Goal: Transaction & Acquisition: Purchase product/service

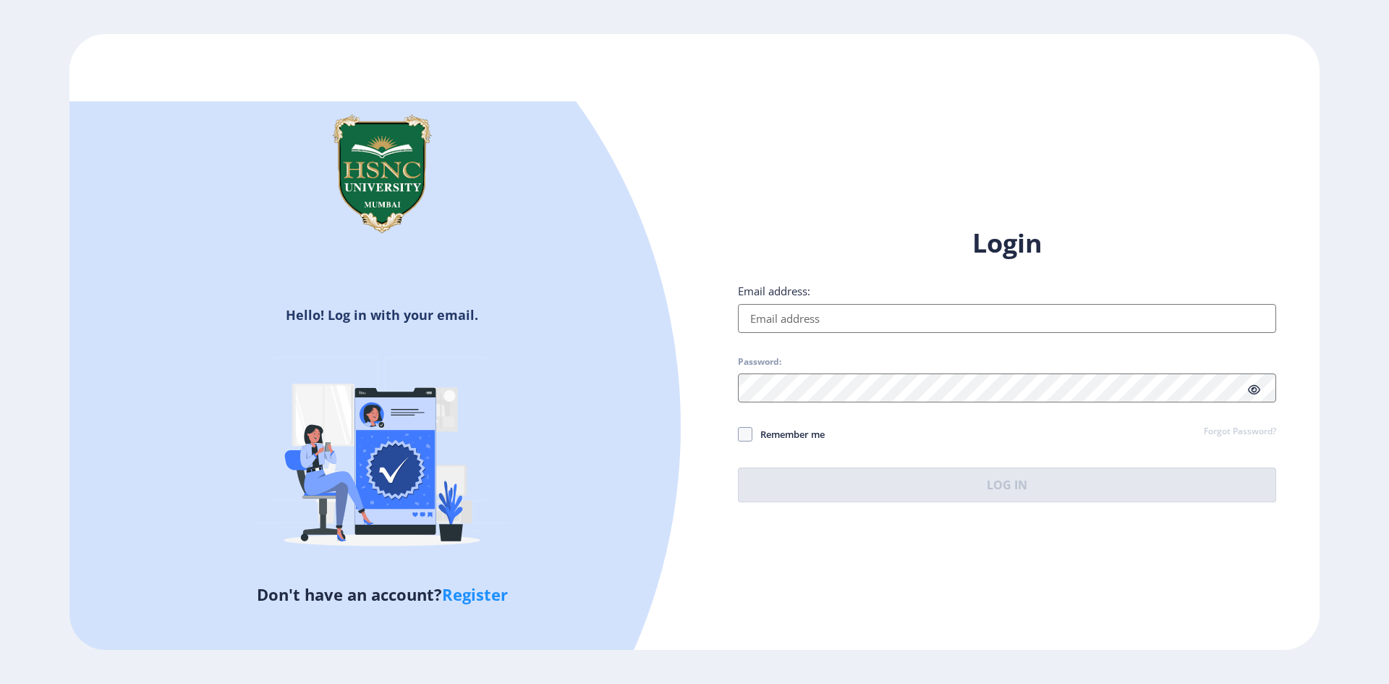
click at [903, 329] on input "Email address:" at bounding box center [1007, 318] width 538 height 29
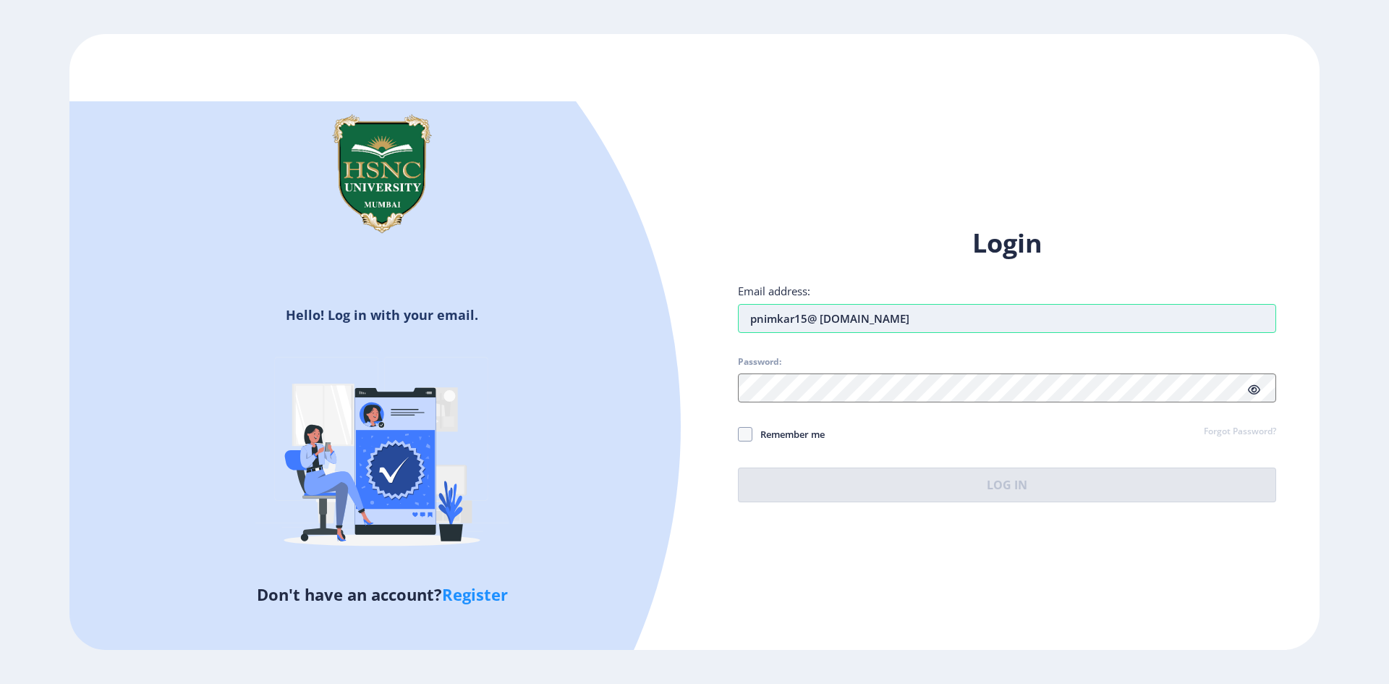
click at [824, 324] on input "pnimkar15@ [DOMAIN_NAME]" at bounding box center [1007, 318] width 538 height 29
type input "[EMAIL_ADDRESS][DOMAIN_NAME]"
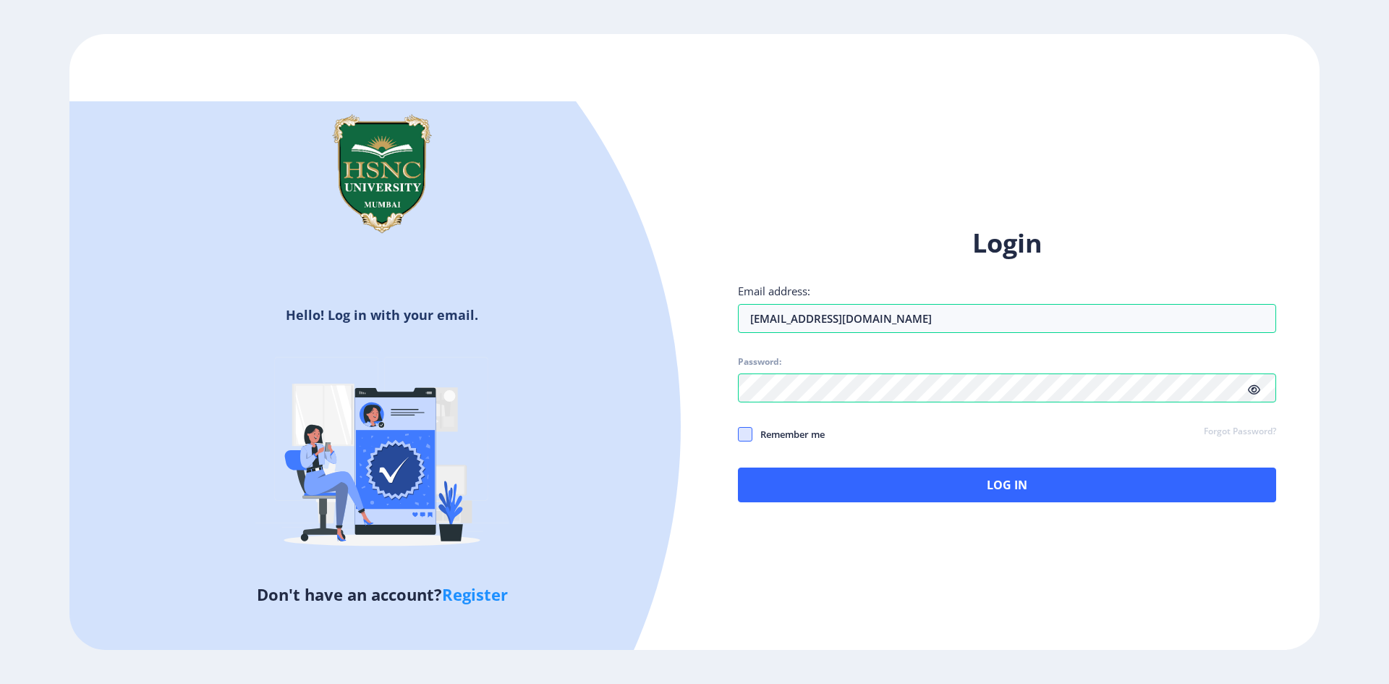
click at [745, 437] on span at bounding box center [745, 434] width 14 height 14
click at [739, 434] on input "Remember me" at bounding box center [738, 433] width 1 height 1
checkbox input "true"
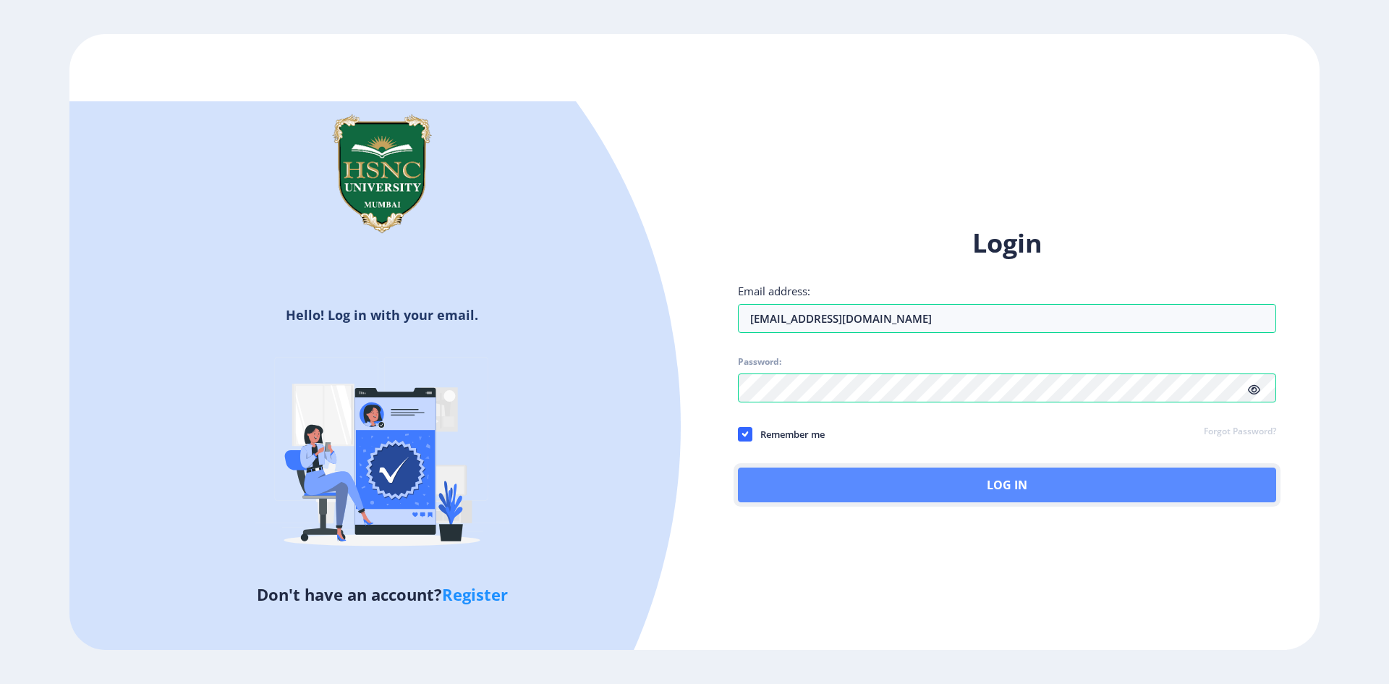
click at [805, 481] on button "Log In" at bounding box center [1007, 485] width 538 height 35
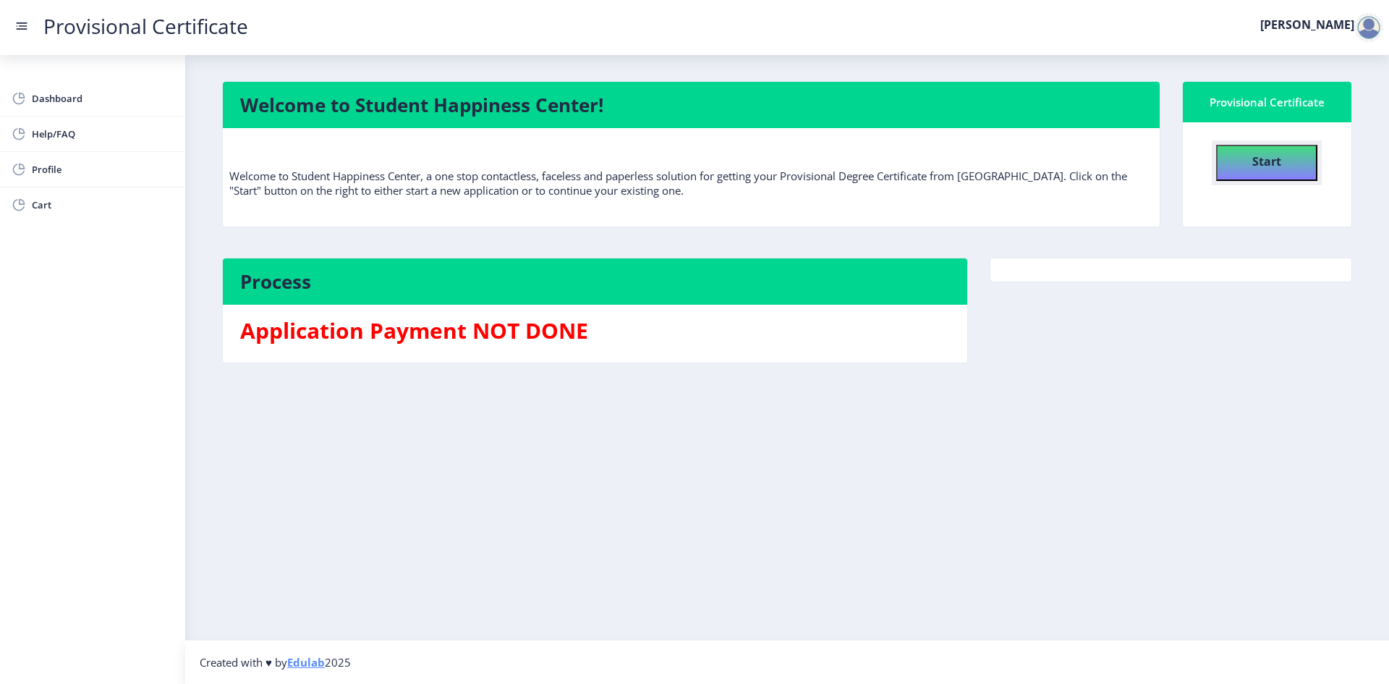
click at [1282, 162] on button "Start" at bounding box center [1267, 163] width 101 height 36
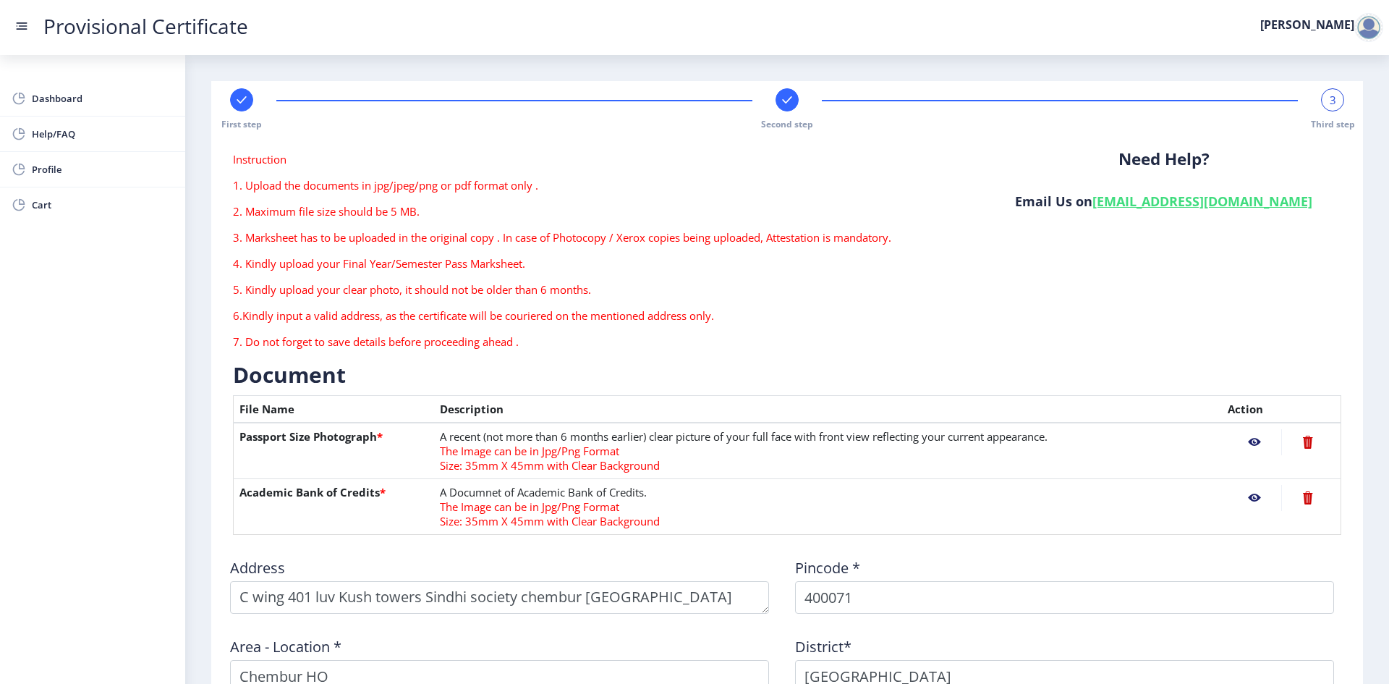
click at [242, 101] on icon at bounding box center [241, 99] width 9 height 7
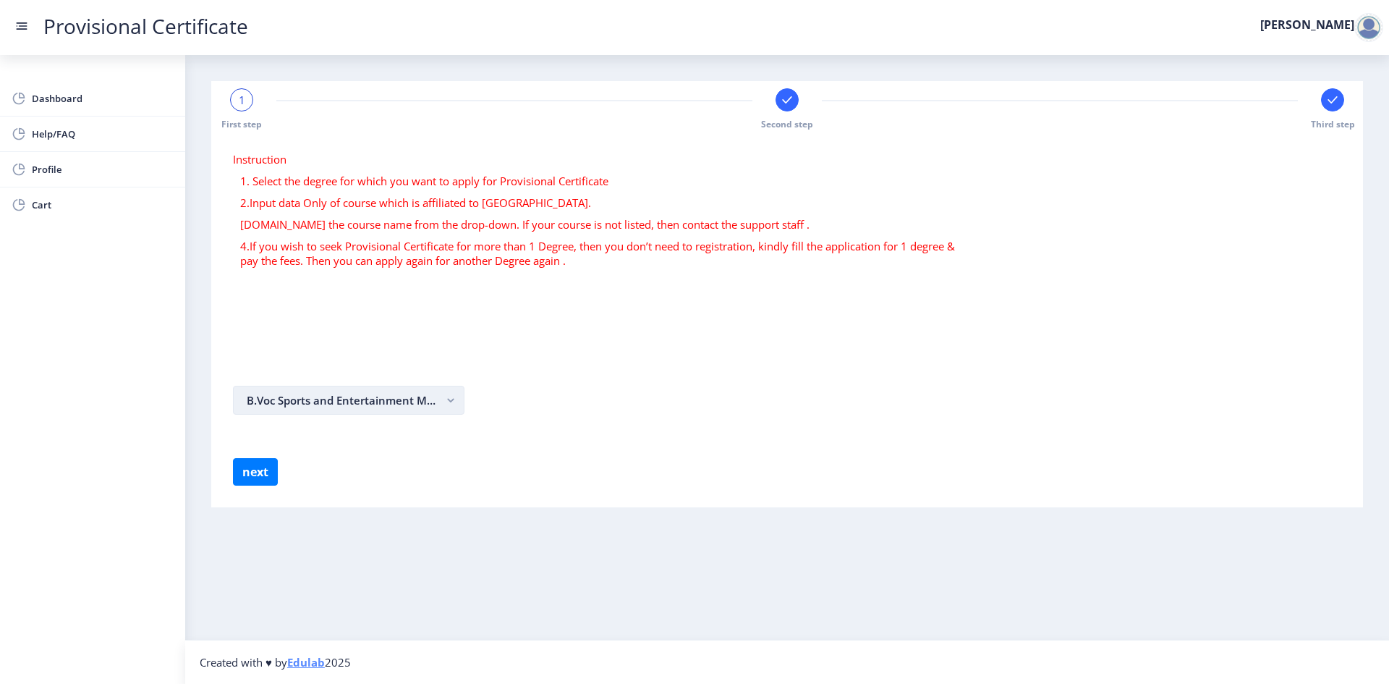
click at [333, 397] on button "B.Voc Sports and Entertainment Management" at bounding box center [349, 400] width 232 height 29
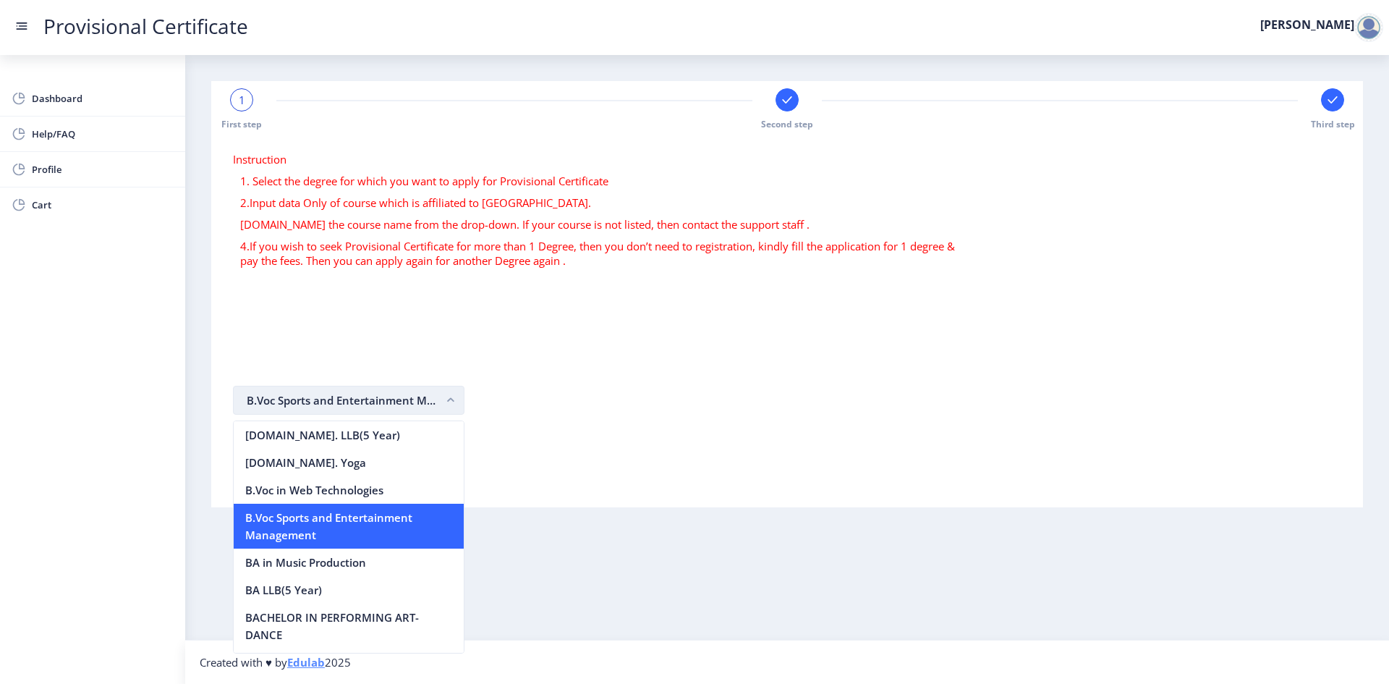
scroll to position [192, 0]
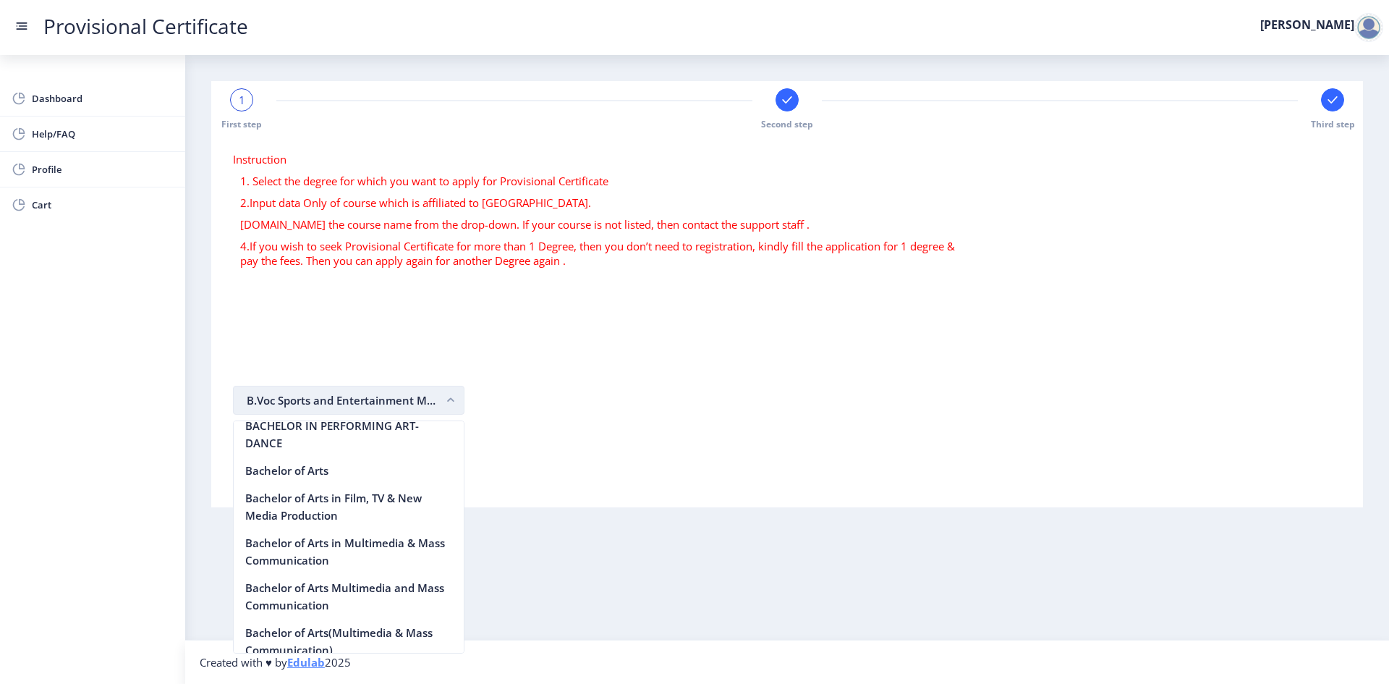
click at [333, 397] on button "B.Voc Sports and Entertainment Management" at bounding box center [349, 400] width 232 height 29
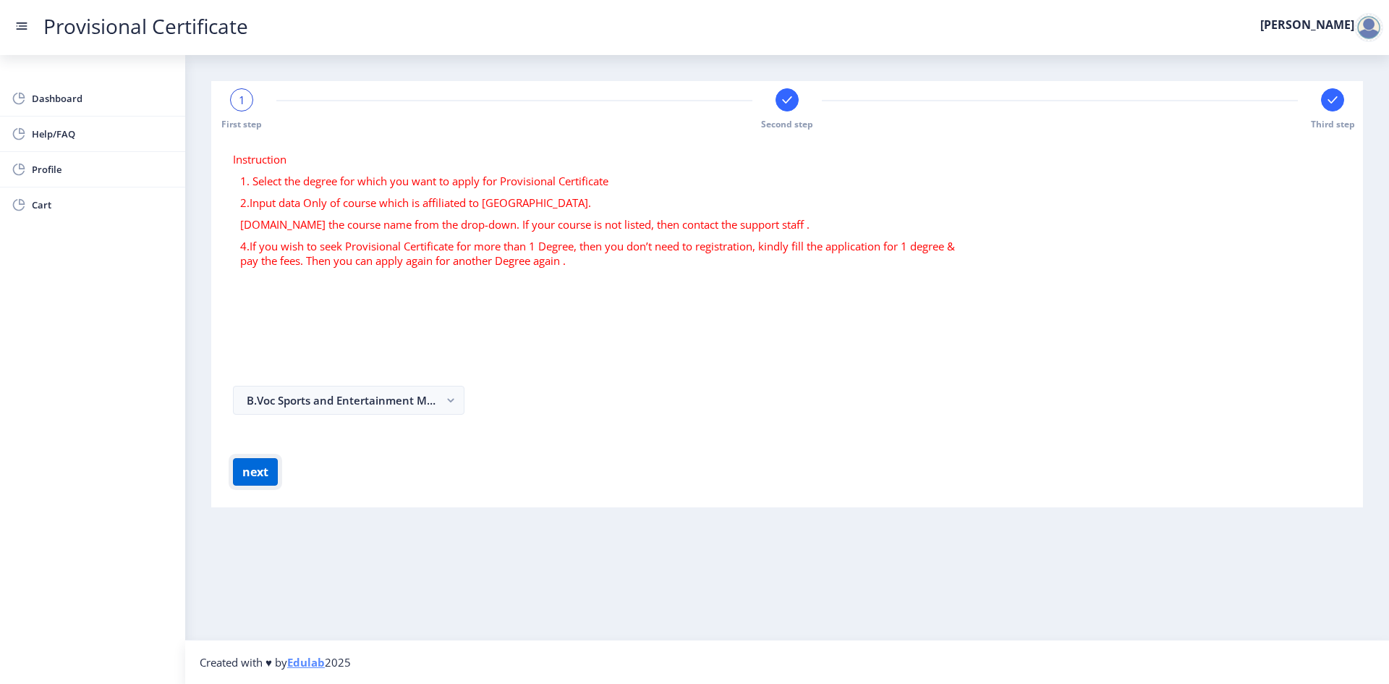
click at [255, 478] on button "next" at bounding box center [255, 472] width 45 height 28
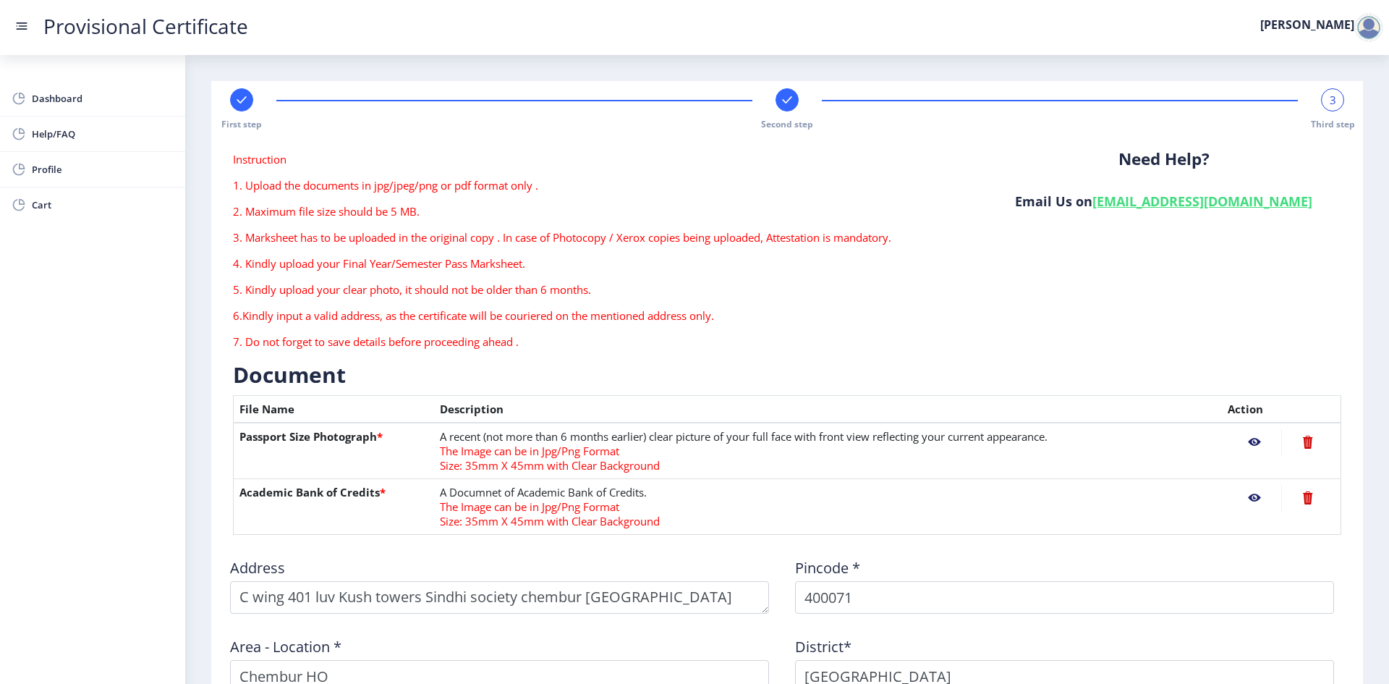
click at [790, 101] on rect at bounding box center [787, 100] width 14 height 14
select select "A"
select select "March"
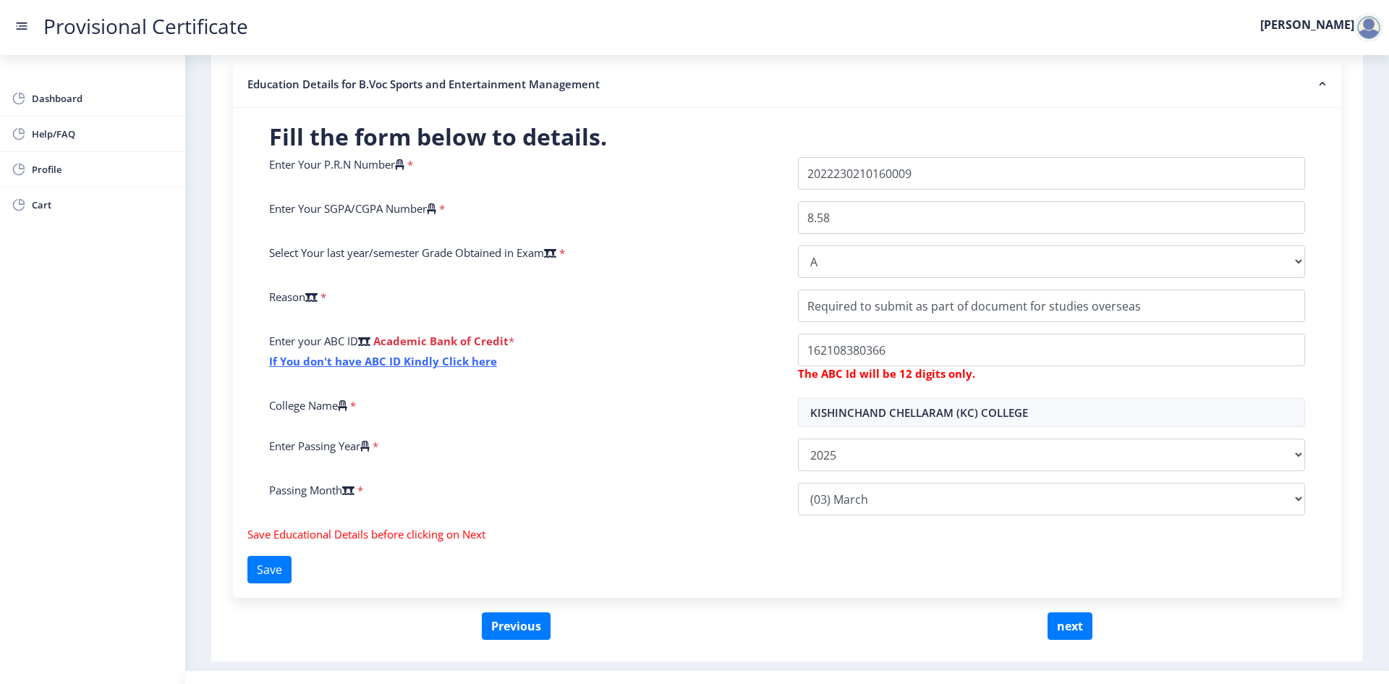
scroll to position [289, 0]
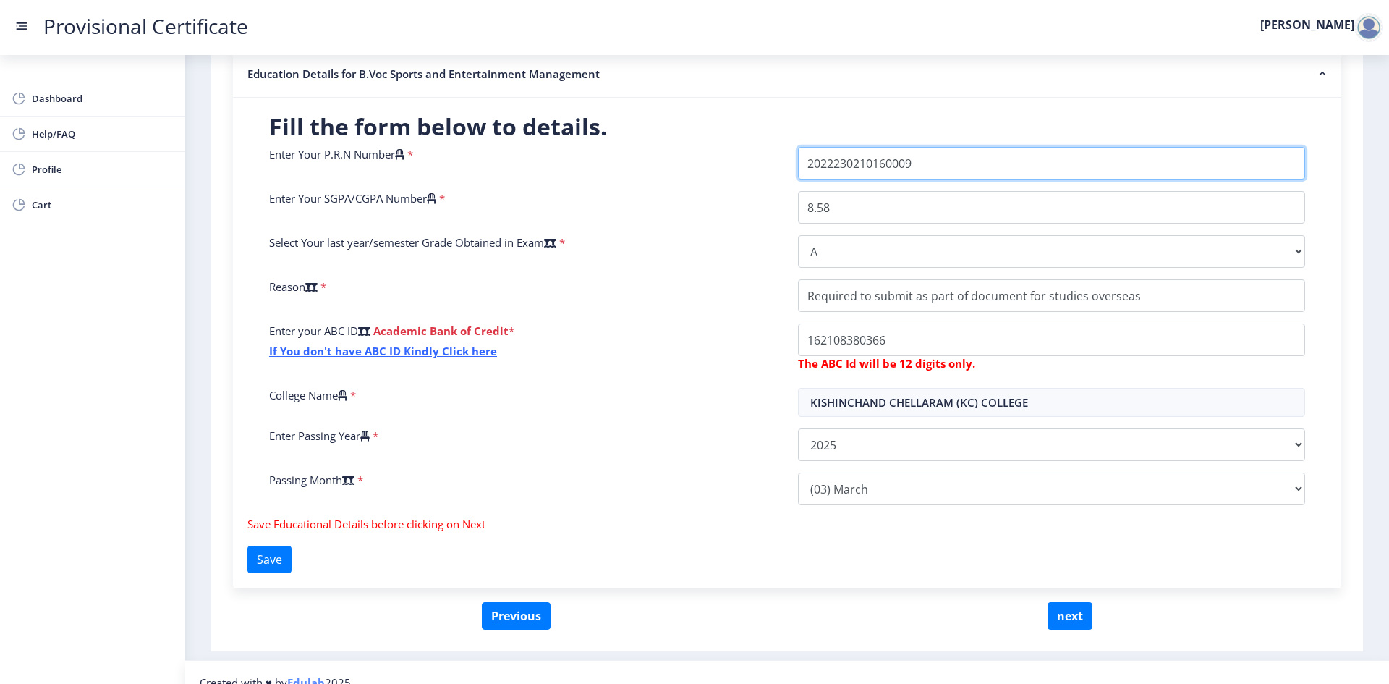
click at [970, 161] on input "Enter Your P.R.N Number" at bounding box center [1051, 163] width 507 height 33
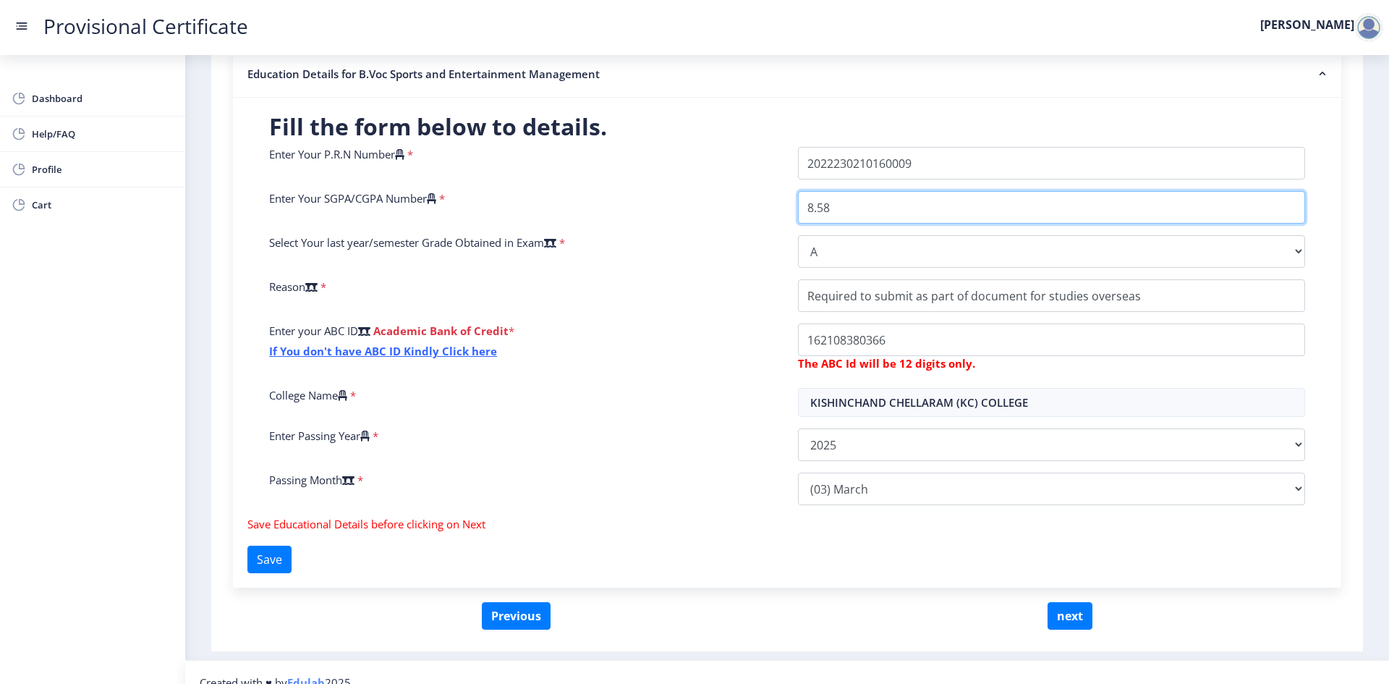
click at [895, 216] on input "8.58" at bounding box center [1051, 207] width 507 height 33
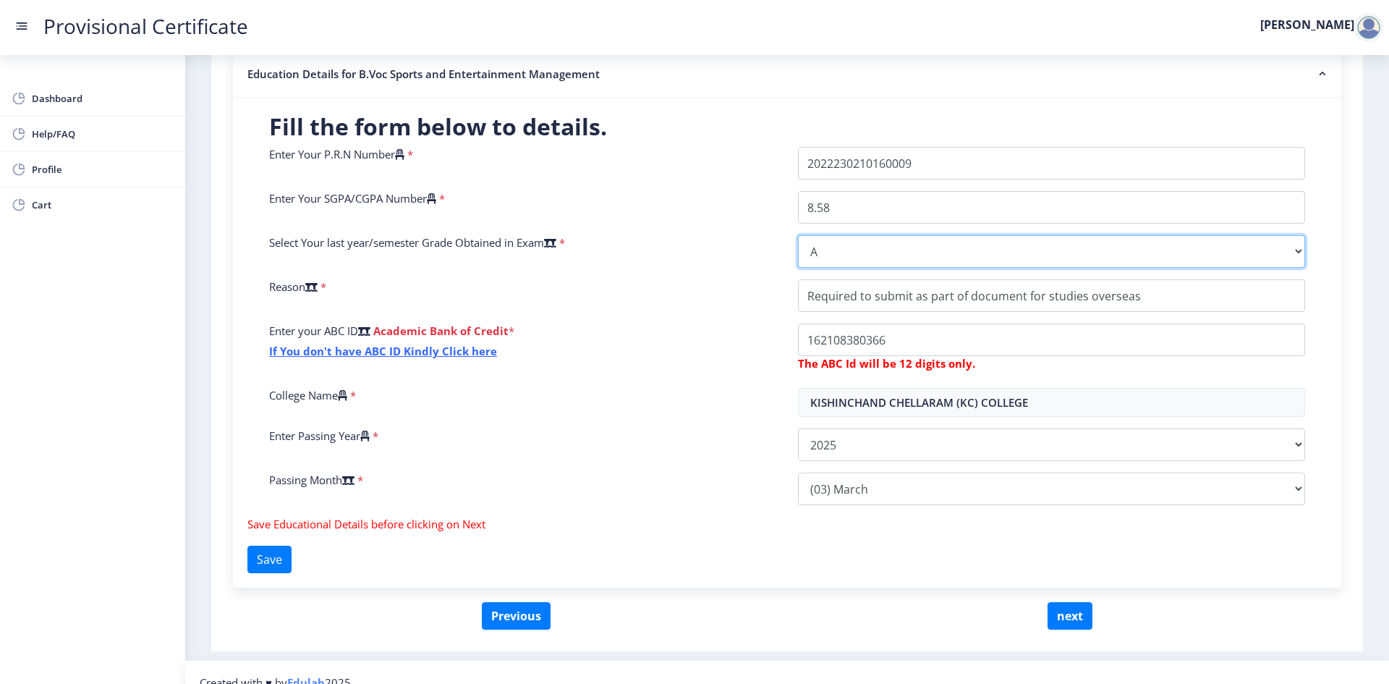
click at [839, 255] on select "Select Grade O A+ A B+ B C D F(Fail)" at bounding box center [1051, 251] width 507 height 33
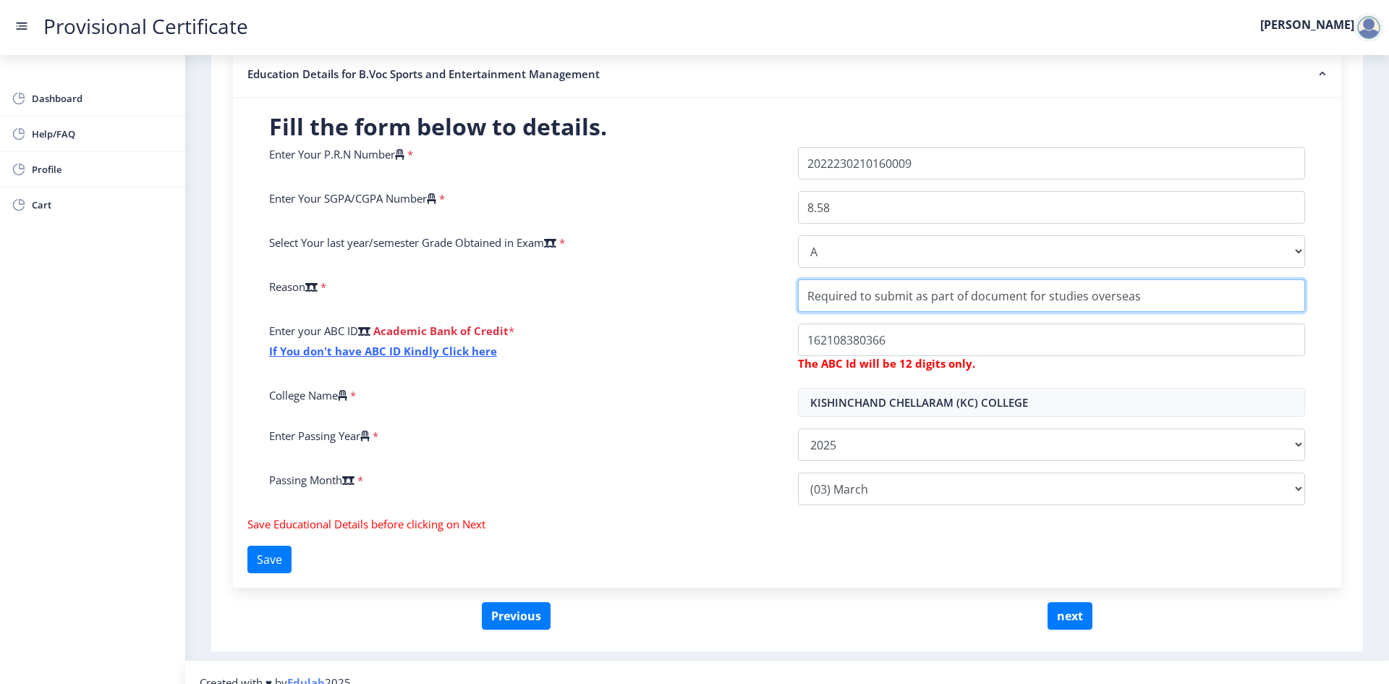
click at [1152, 299] on input "College Name" at bounding box center [1051, 295] width 507 height 33
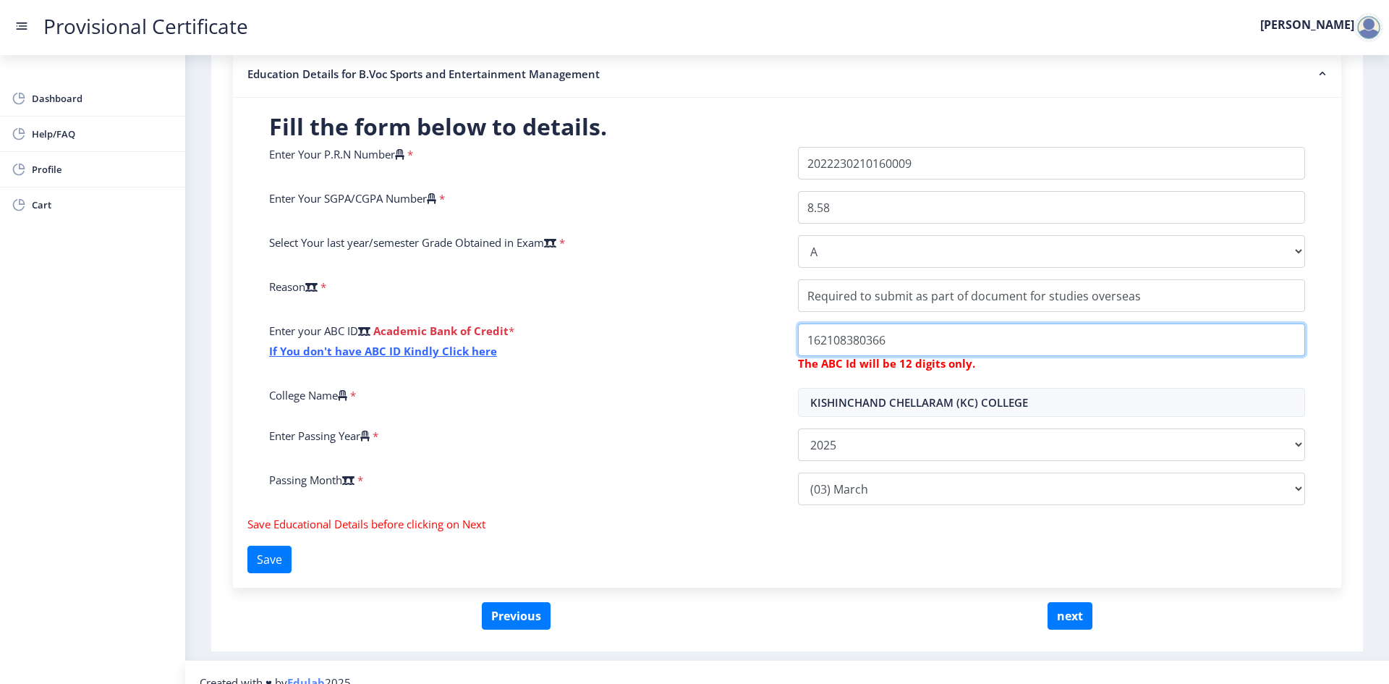
click at [918, 332] on input "College Name" at bounding box center [1051, 339] width 507 height 33
click at [821, 344] on input "College Name" at bounding box center [1051, 339] width 507 height 33
click at [831, 339] on input "College Name" at bounding box center [1051, 339] width 507 height 33
click at [845, 342] on input "College Name" at bounding box center [1051, 339] width 507 height 33
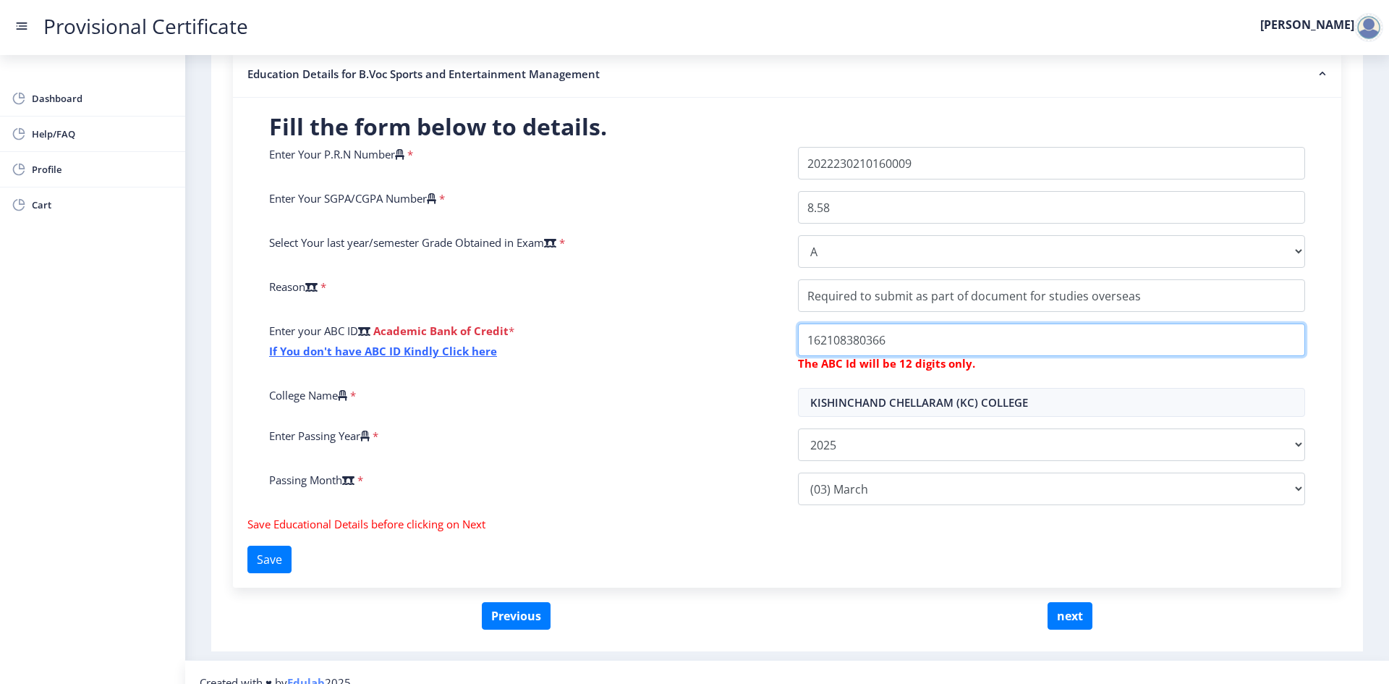
click at [857, 344] on input "College Name" at bounding box center [1051, 339] width 507 height 33
click at [870, 345] on input "College Name" at bounding box center [1051, 339] width 507 height 33
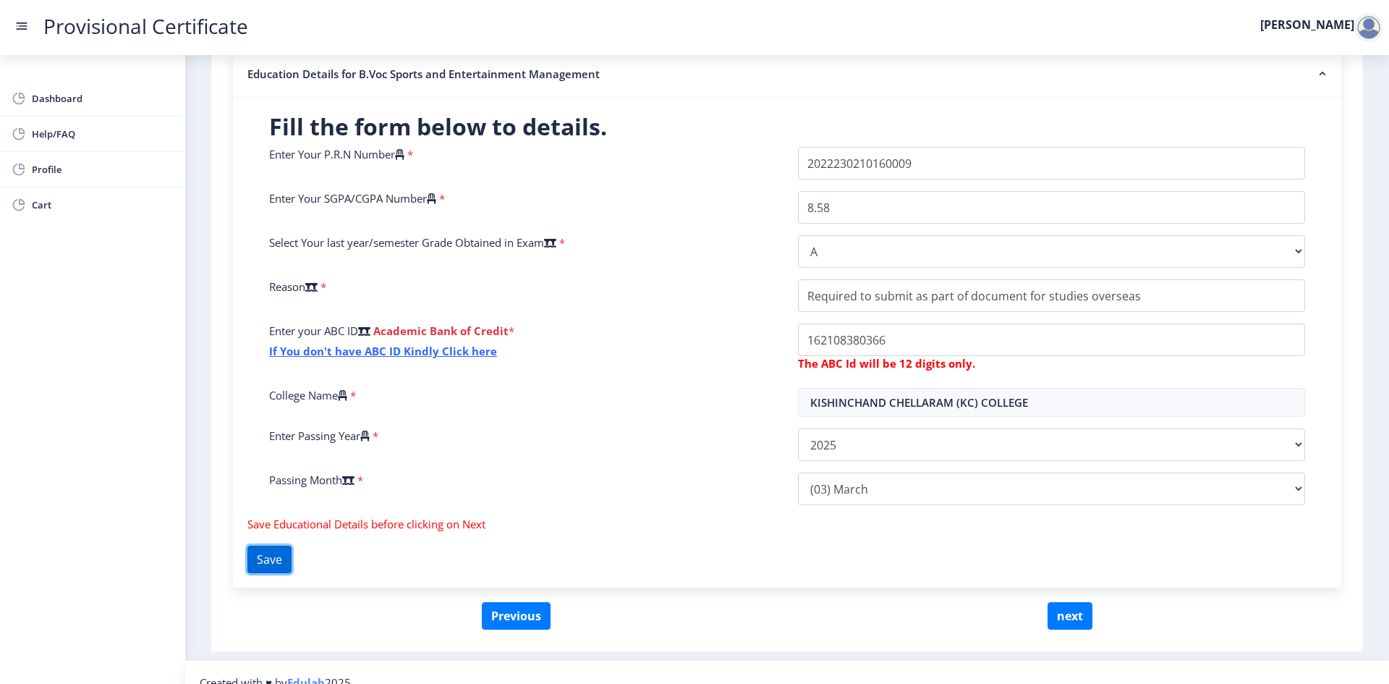
click at [287, 564] on button "Save" at bounding box center [270, 560] width 44 height 28
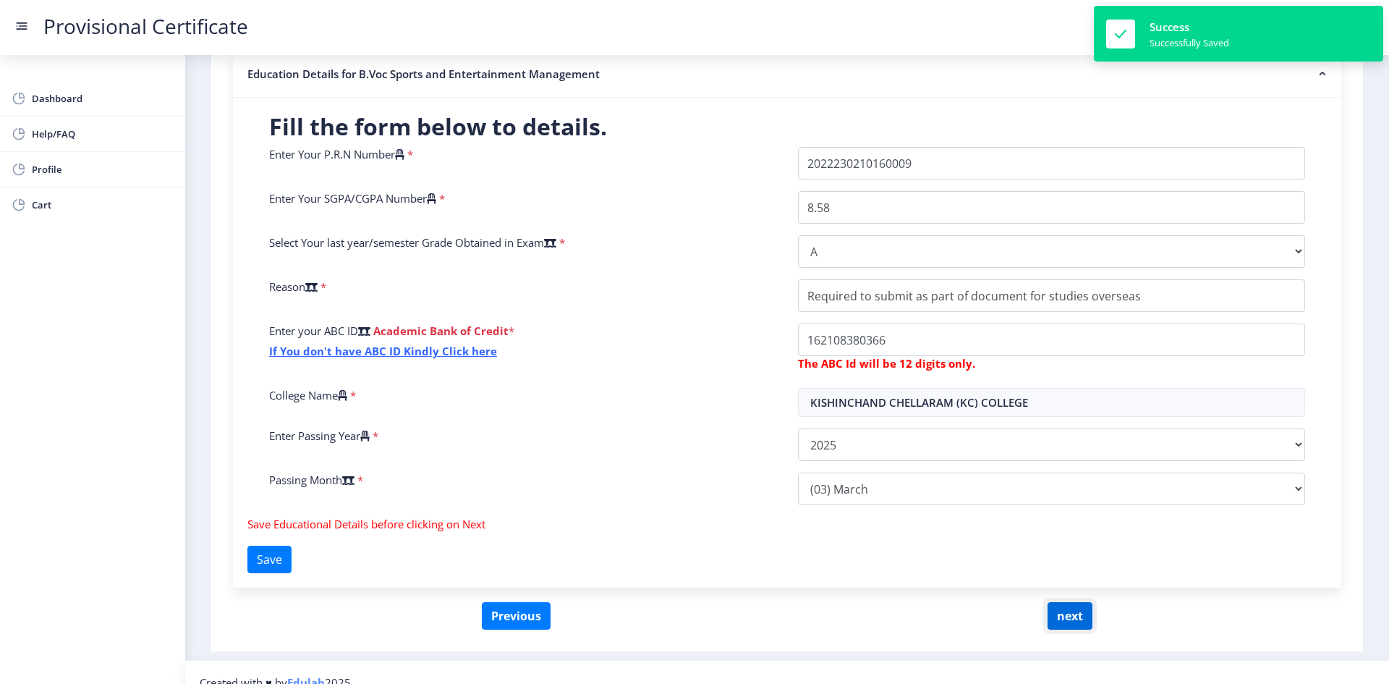
click at [1073, 622] on button "next" at bounding box center [1070, 616] width 45 height 28
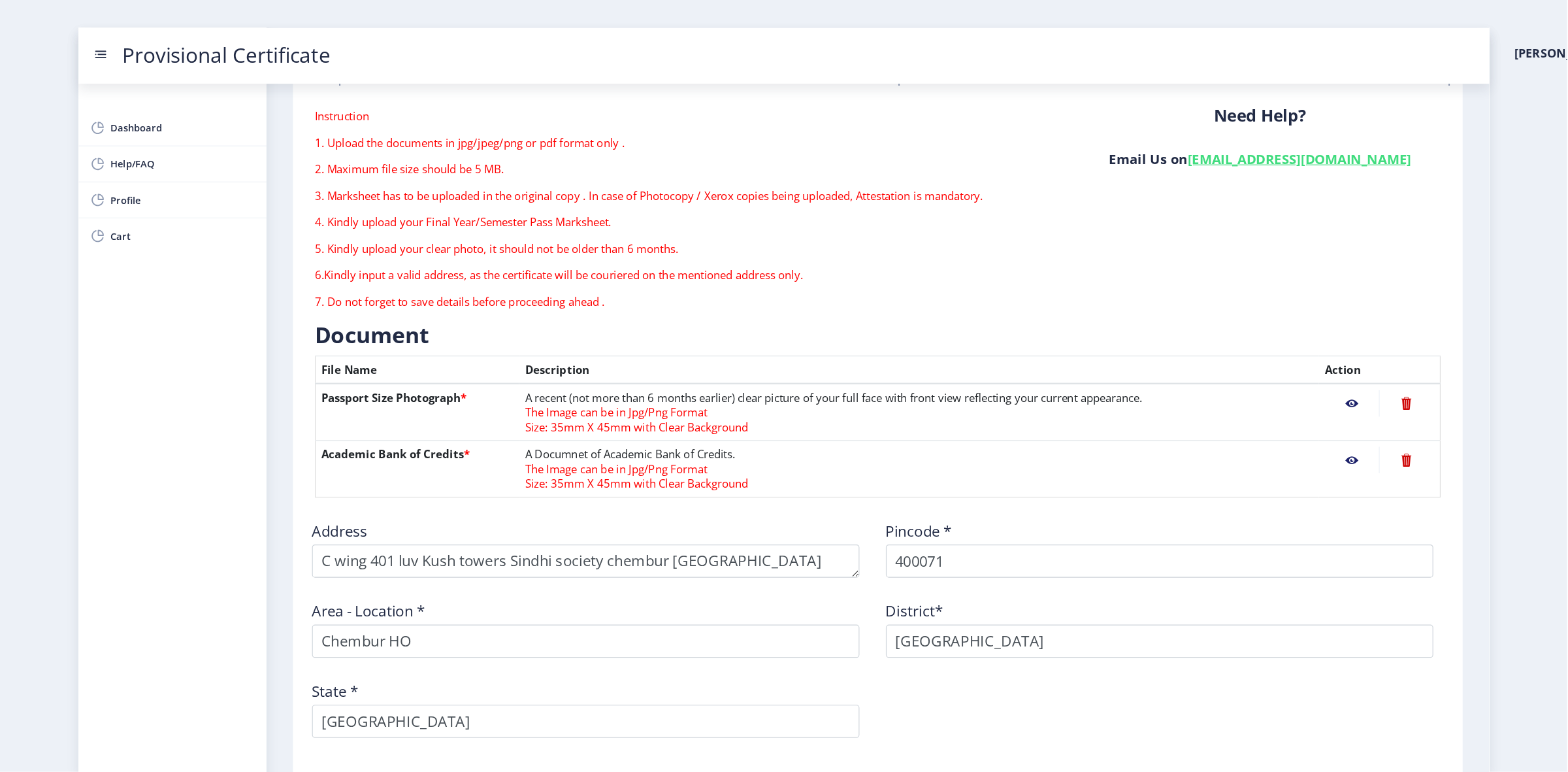
scroll to position [65, 0]
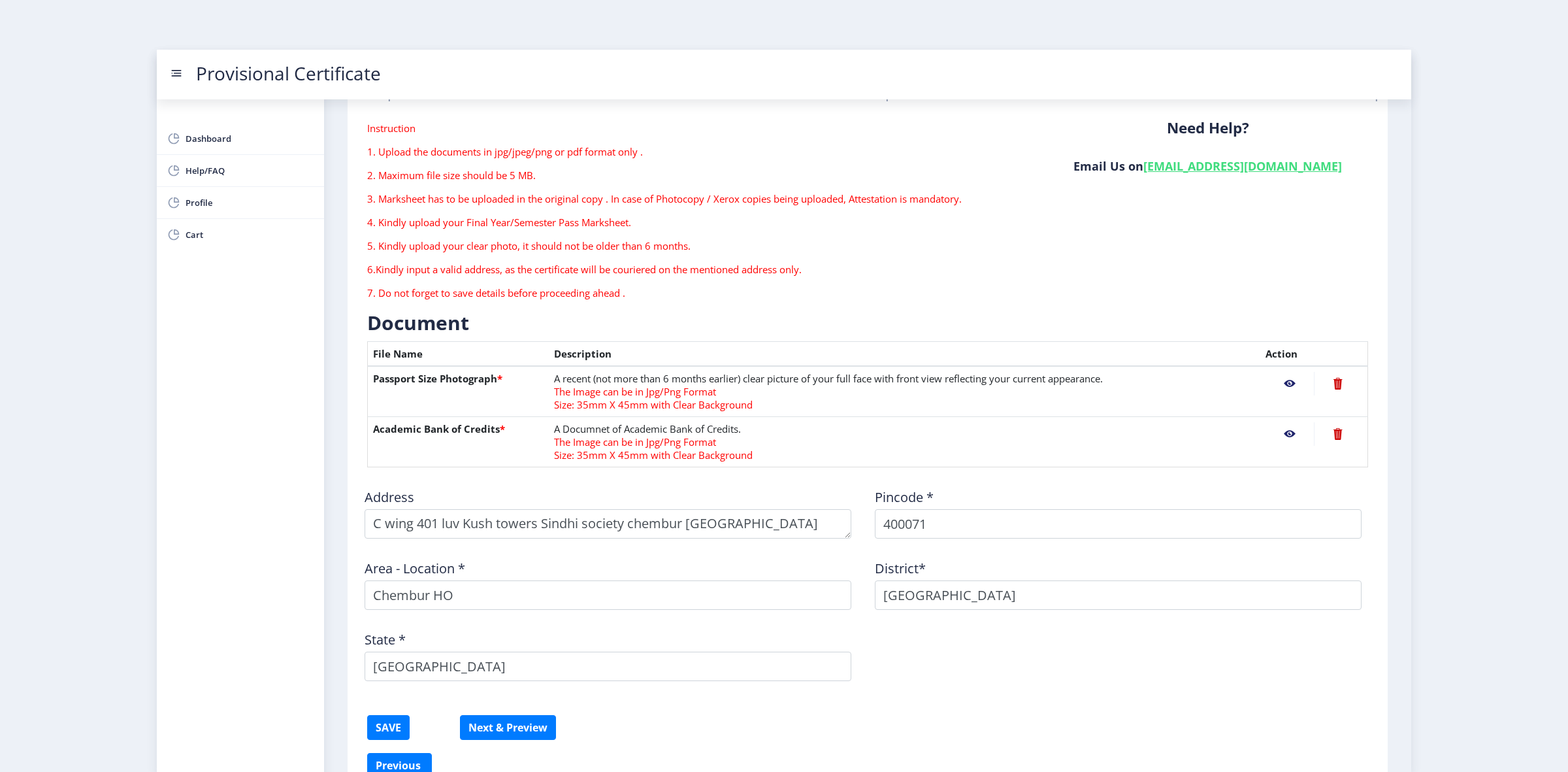
drag, startPoint x: 1240, startPoint y: 1, endPoint x: 1096, endPoint y: 543, distance: 560.8
click at [1096, 543] on div "Address Pincode * 400071 Area - Location * Chembur HO District* MUMBAI State * …" at bounding box center [868, 584] width 1020 height 214
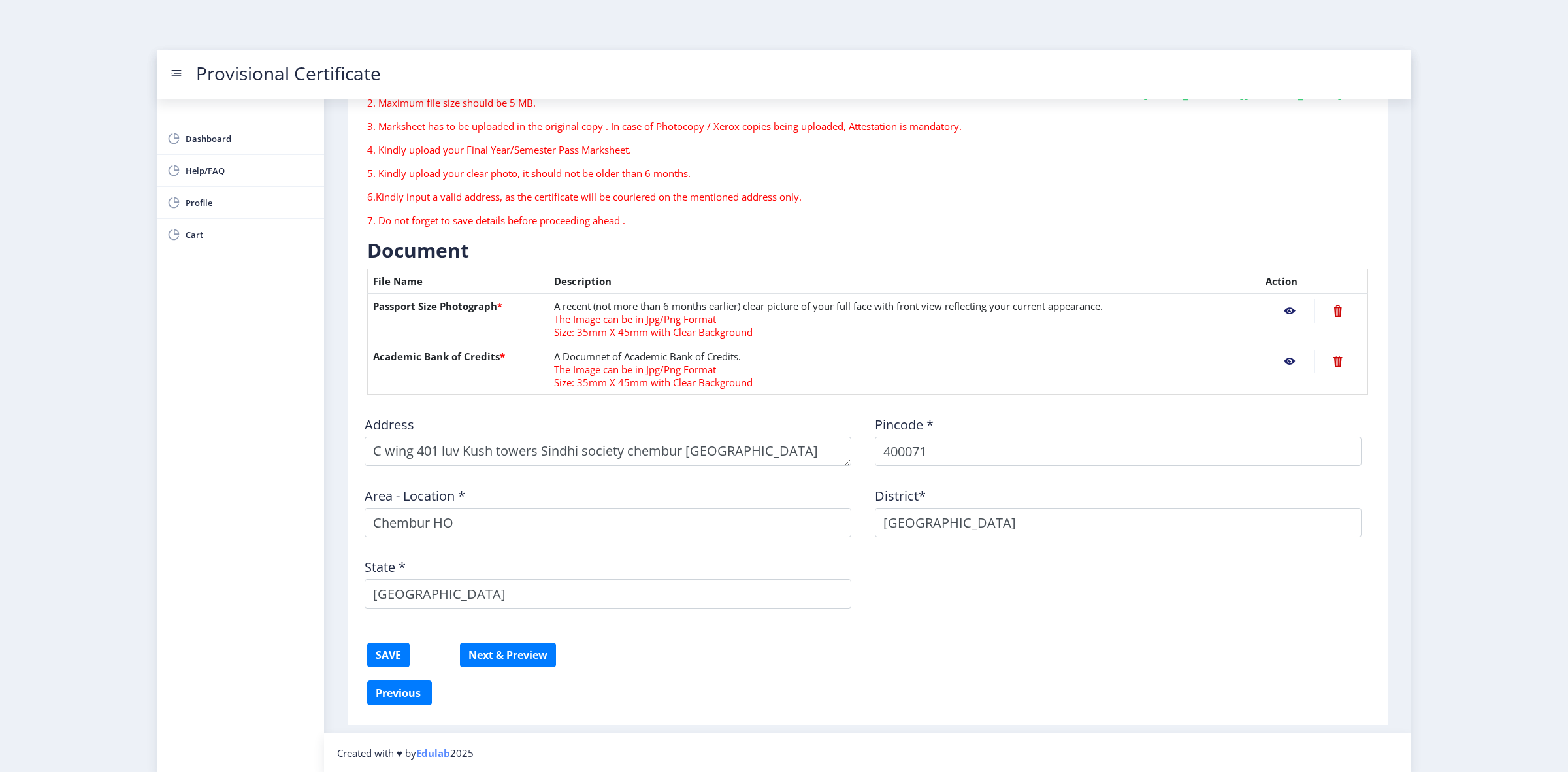
scroll to position [138, 0]
click at [379, 617] on button "SAVE" at bounding box center [388, 655] width 42 height 25
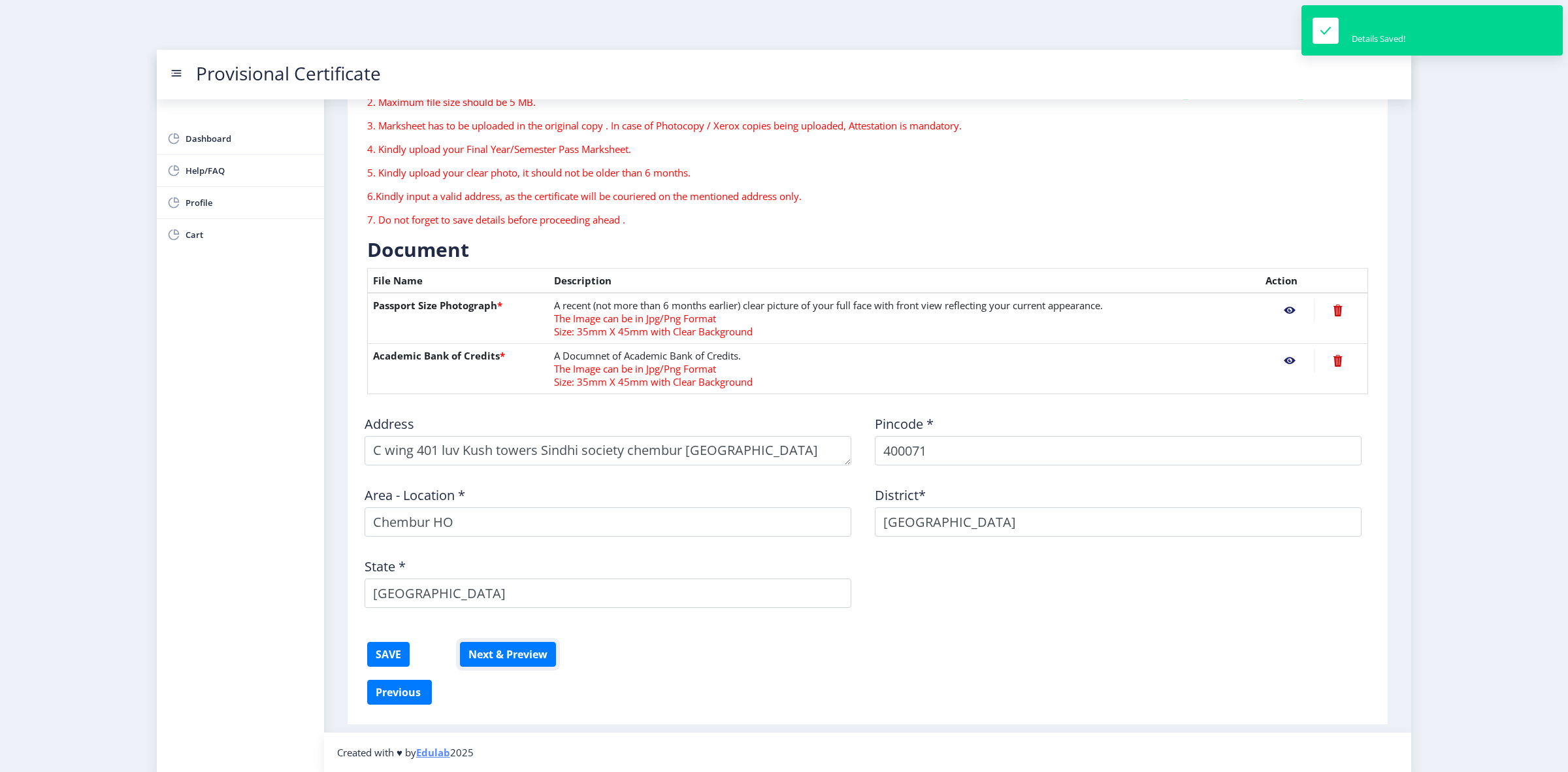
click at [531, 617] on button "Next & Preview" at bounding box center [507, 655] width 96 height 25
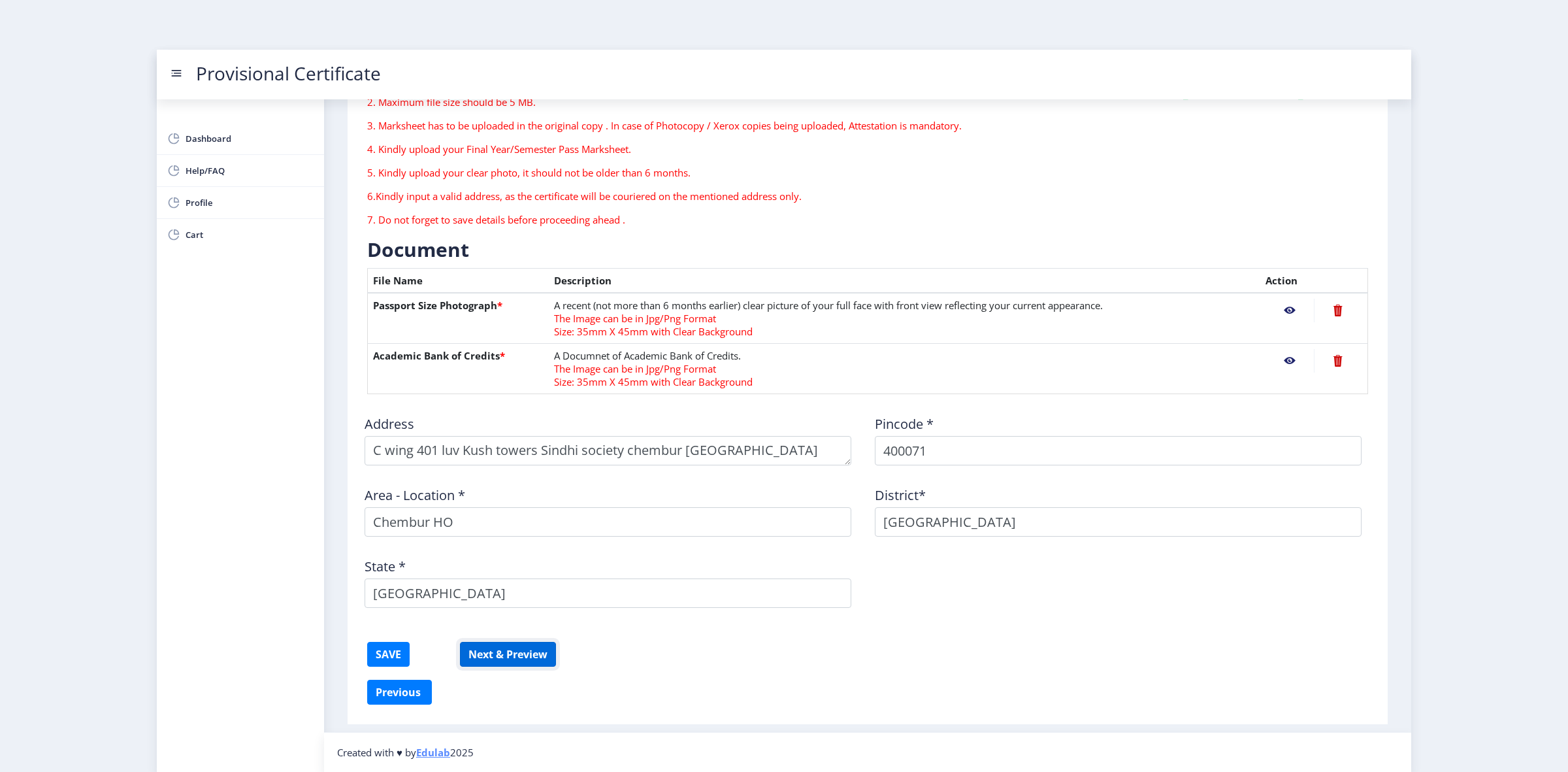
click at [539, 617] on button "Next & Preview" at bounding box center [507, 655] width 96 height 25
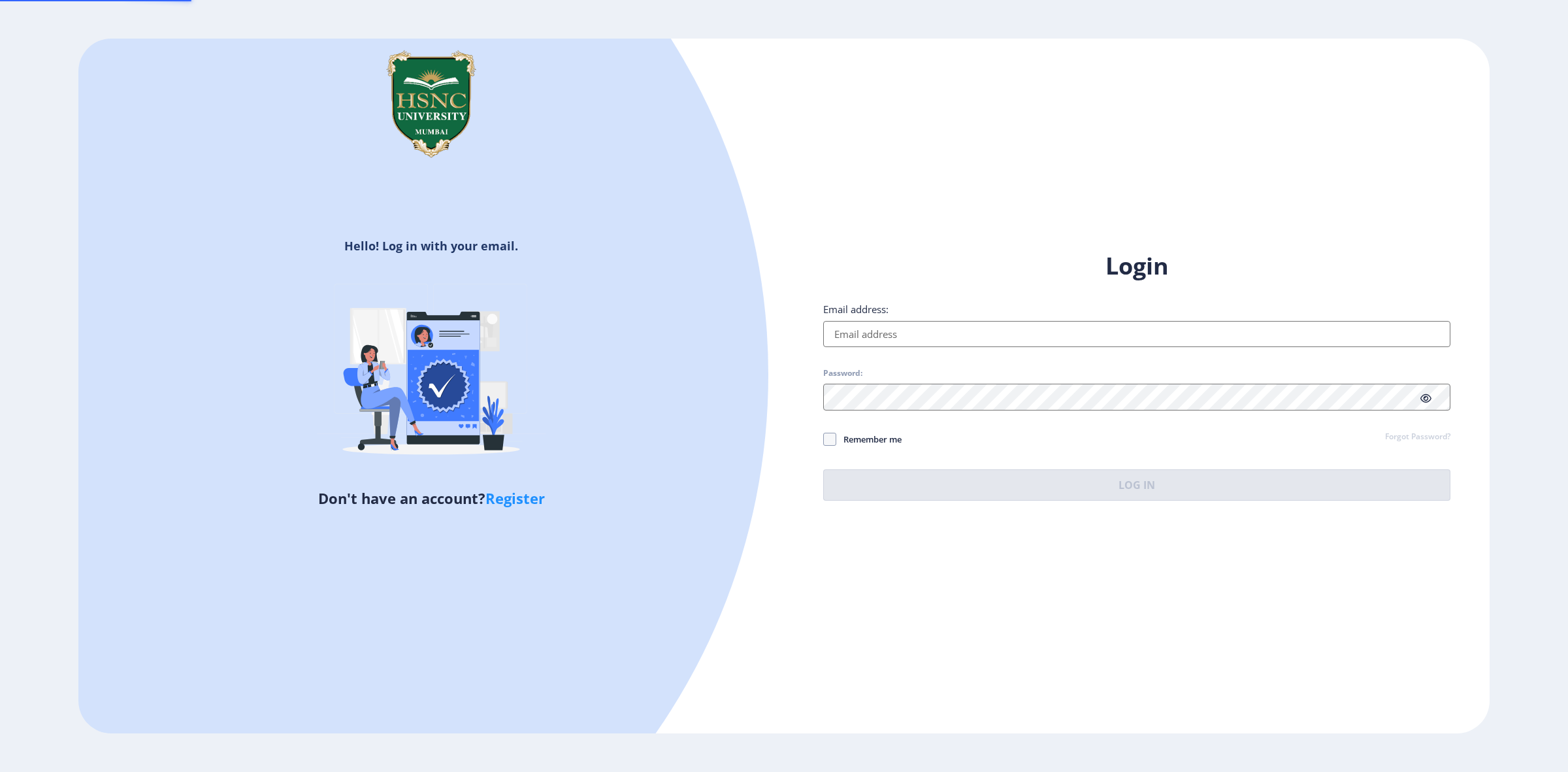
type input "[EMAIL_ADDRESS][DOMAIN_NAME]"
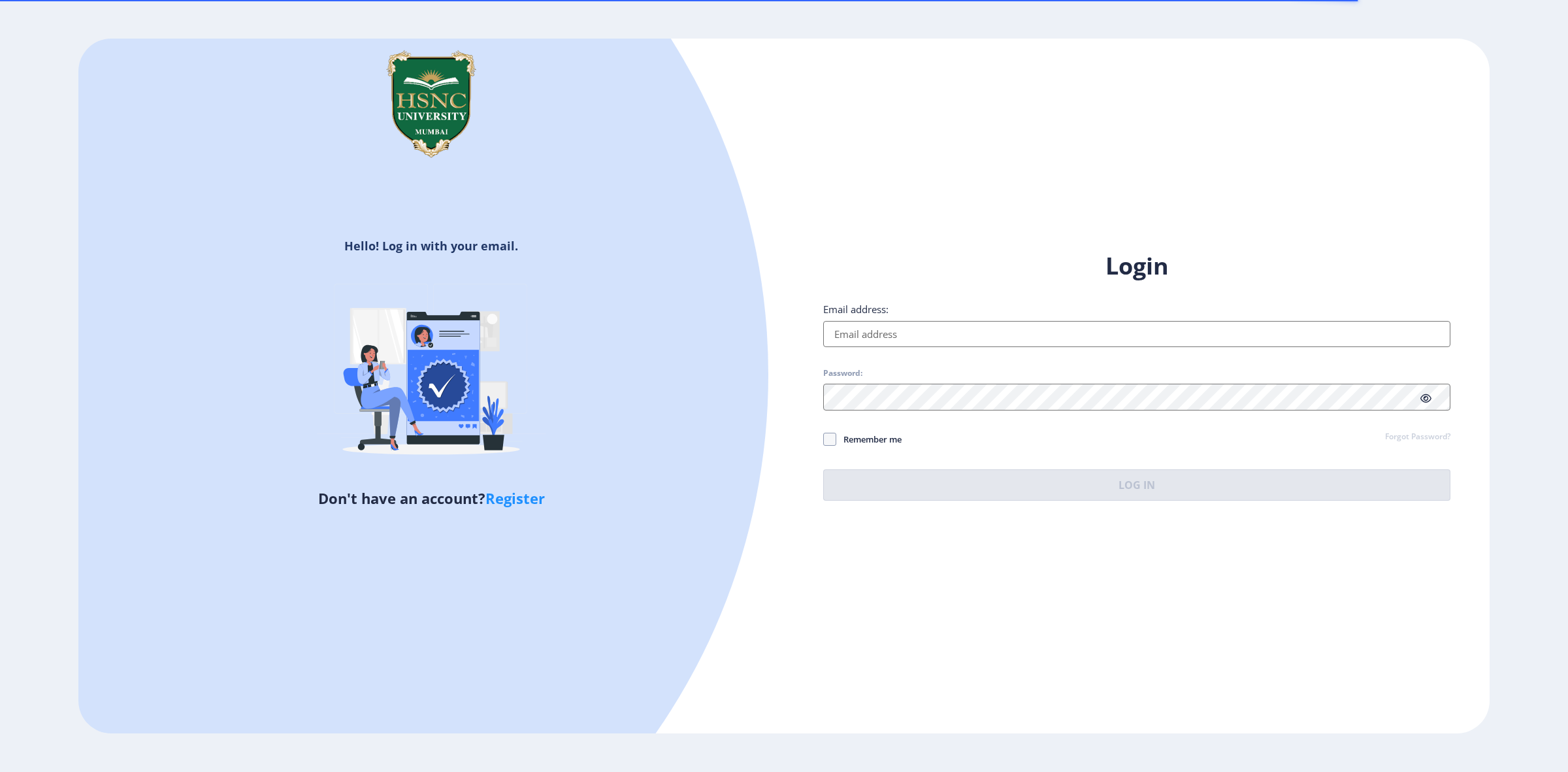
type input "[EMAIL_ADDRESS][DOMAIN_NAME]"
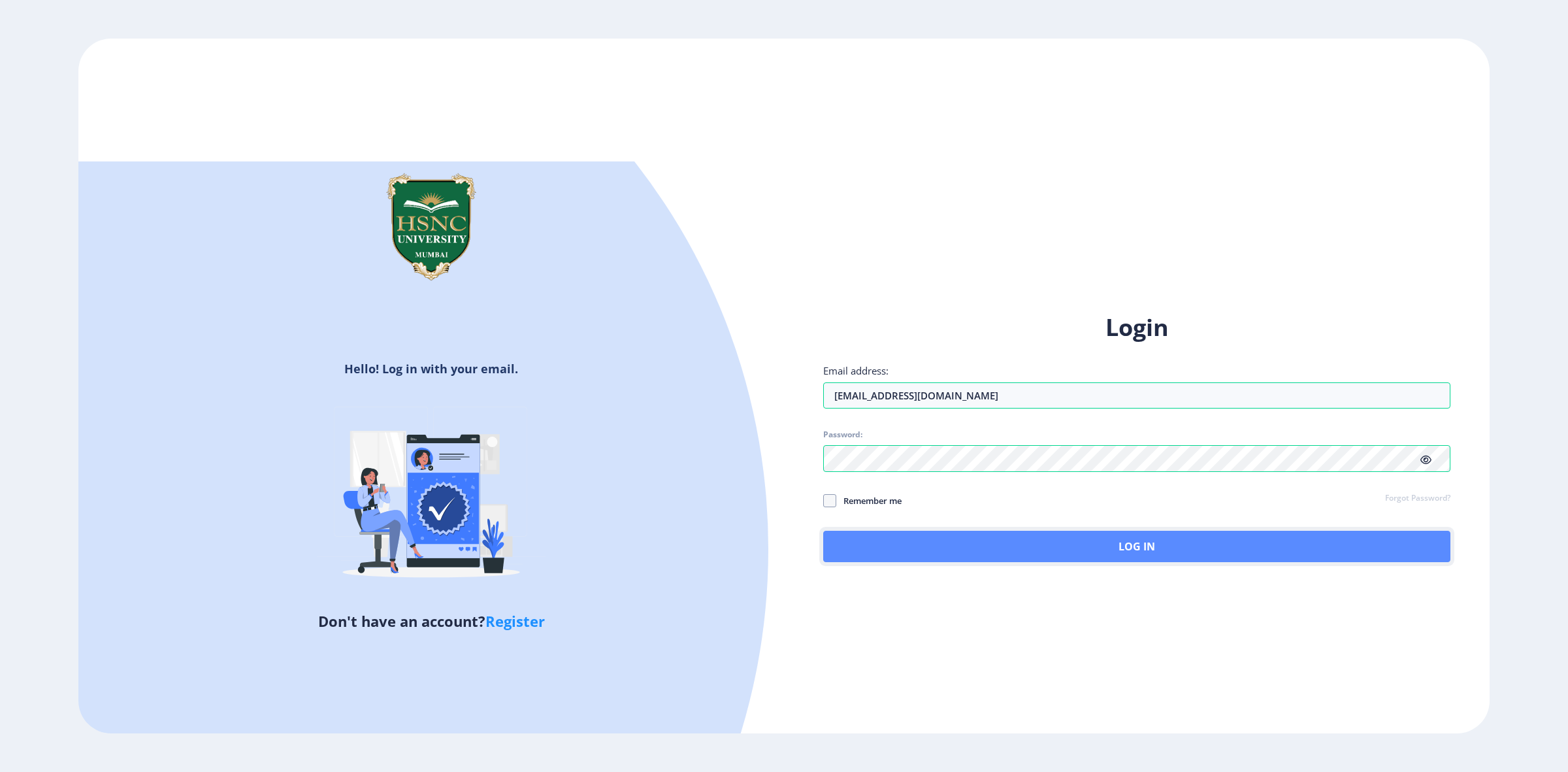
click at [961, 486] on div "Login Email address: [EMAIL_ADDRESS][DOMAIN_NAME] Password: Remember me Forgot …" at bounding box center [1137, 436] width 627 height 249
click at [994, 538] on button "Log In" at bounding box center [1137, 546] width 627 height 32
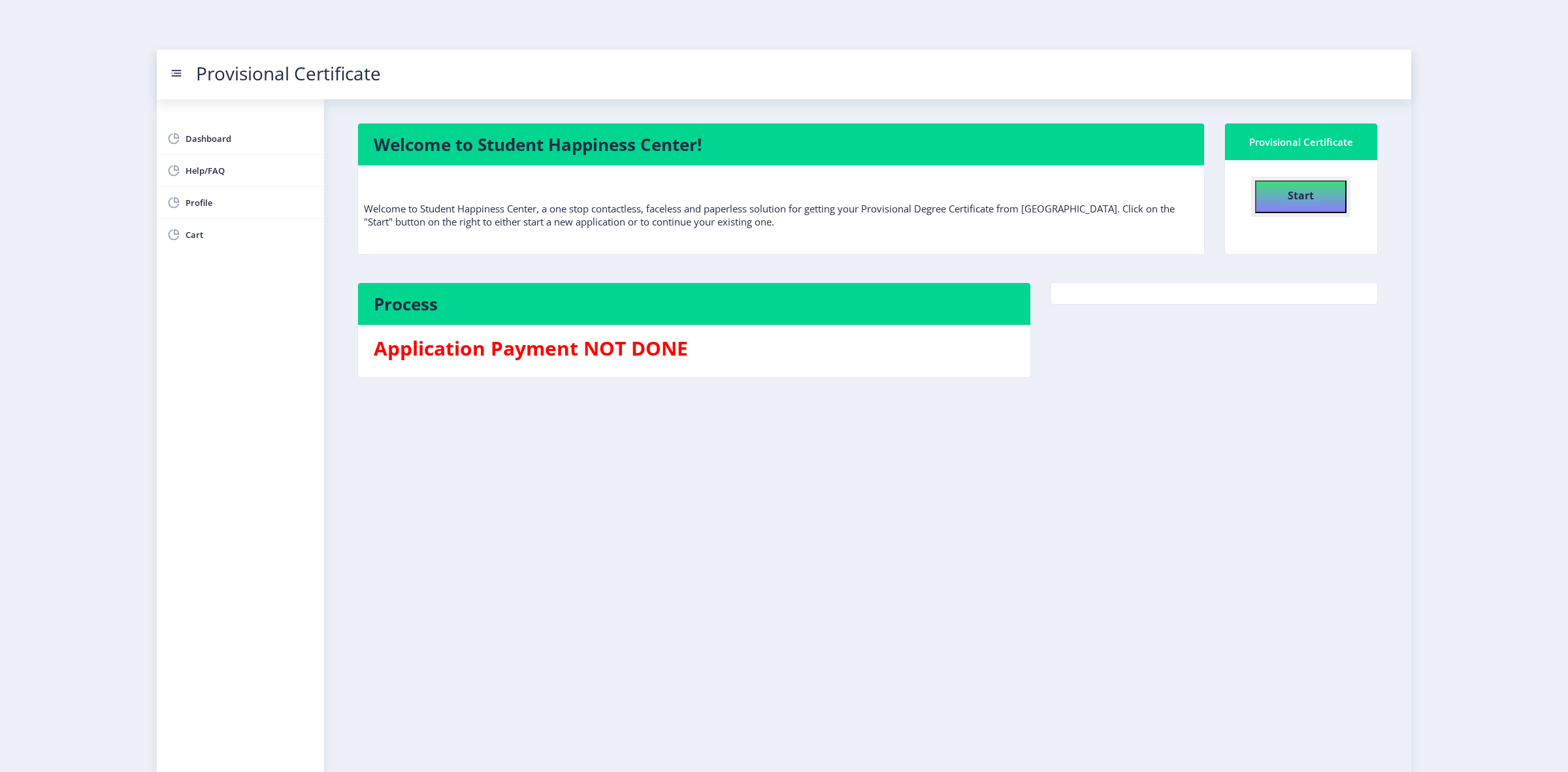
click at [1295, 198] on b "Start" at bounding box center [1300, 195] width 26 height 14
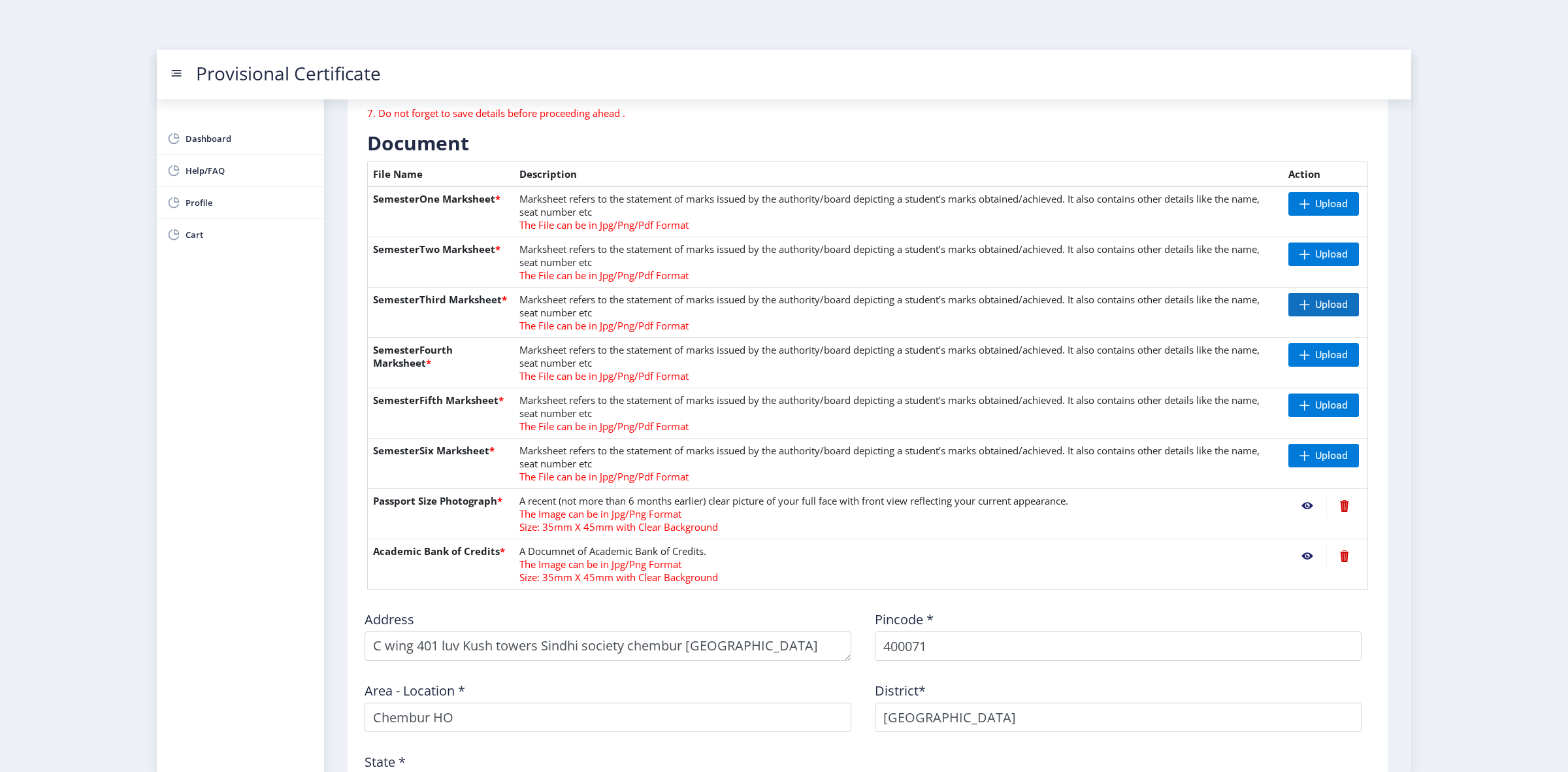
scroll to position [163, 0]
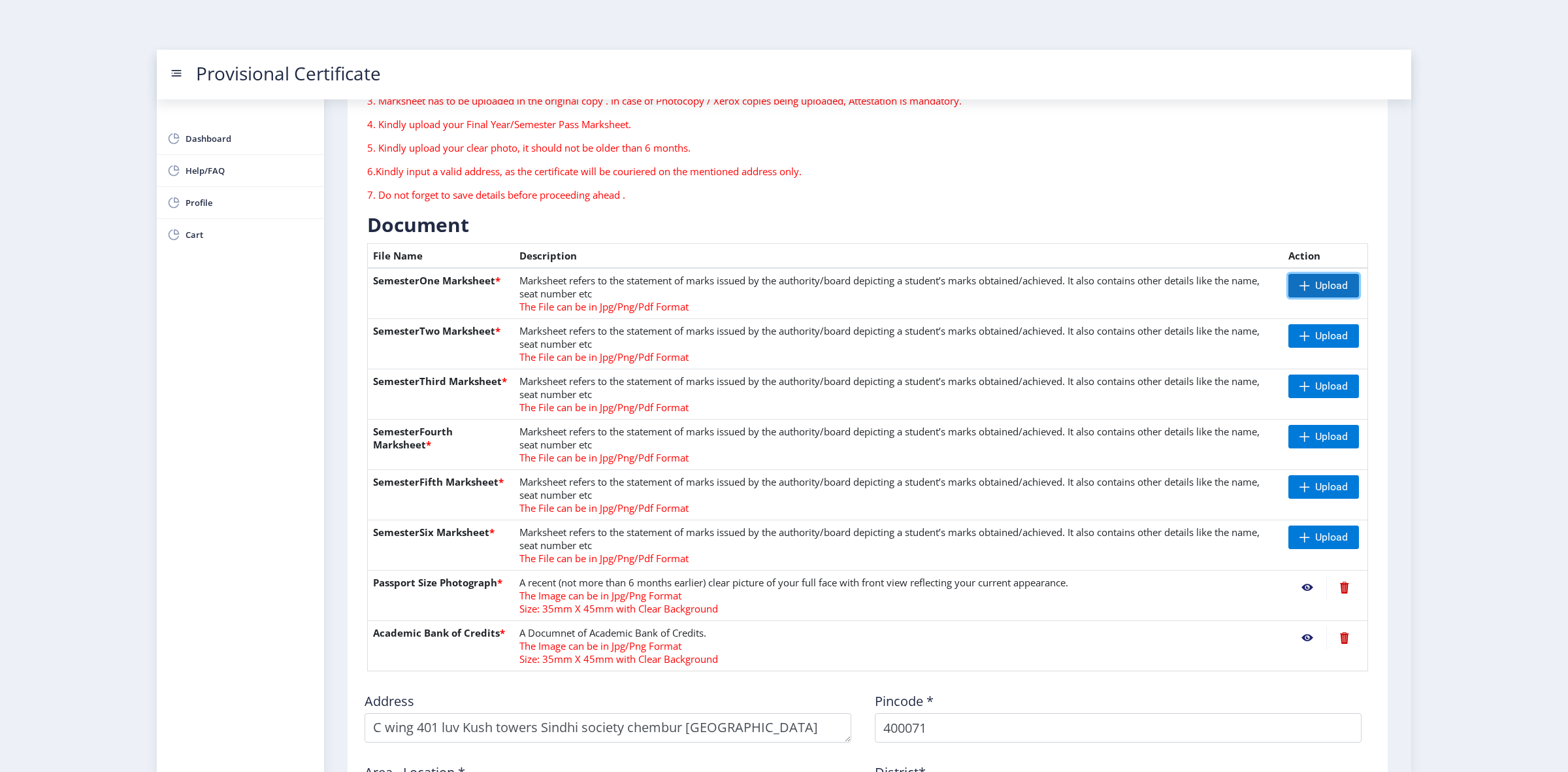
click at [1323, 285] on span "Upload" at bounding box center [1331, 285] width 32 height 13
click at [1331, 284] on span "Upload" at bounding box center [1331, 285] width 32 height 13
click at [1304, 285] on nb-action at bounding box center [1307, 285] width 38 height 23
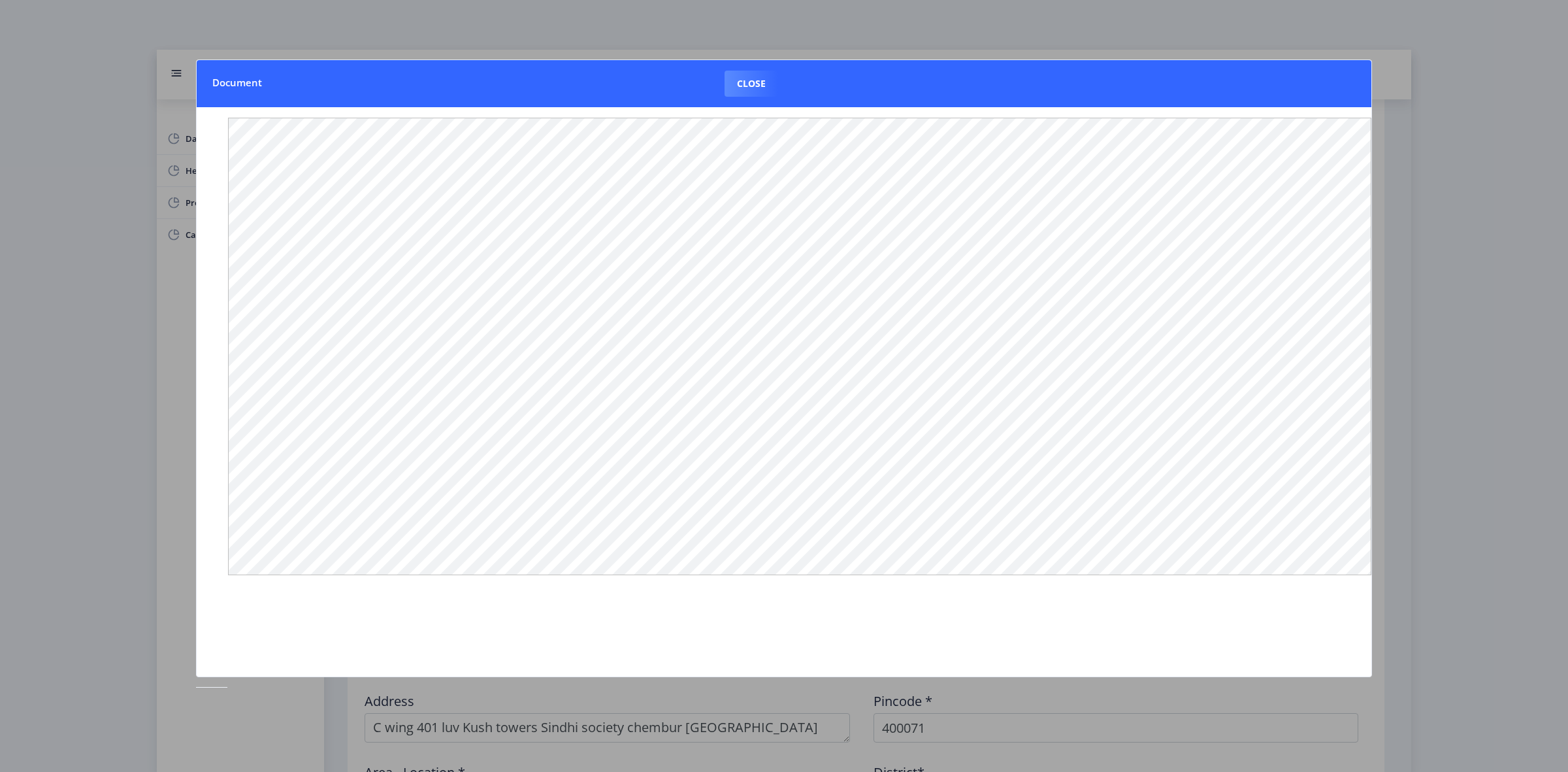
click at [1445, 193] on div at bounding box center [784, 386] width 1568 height 772
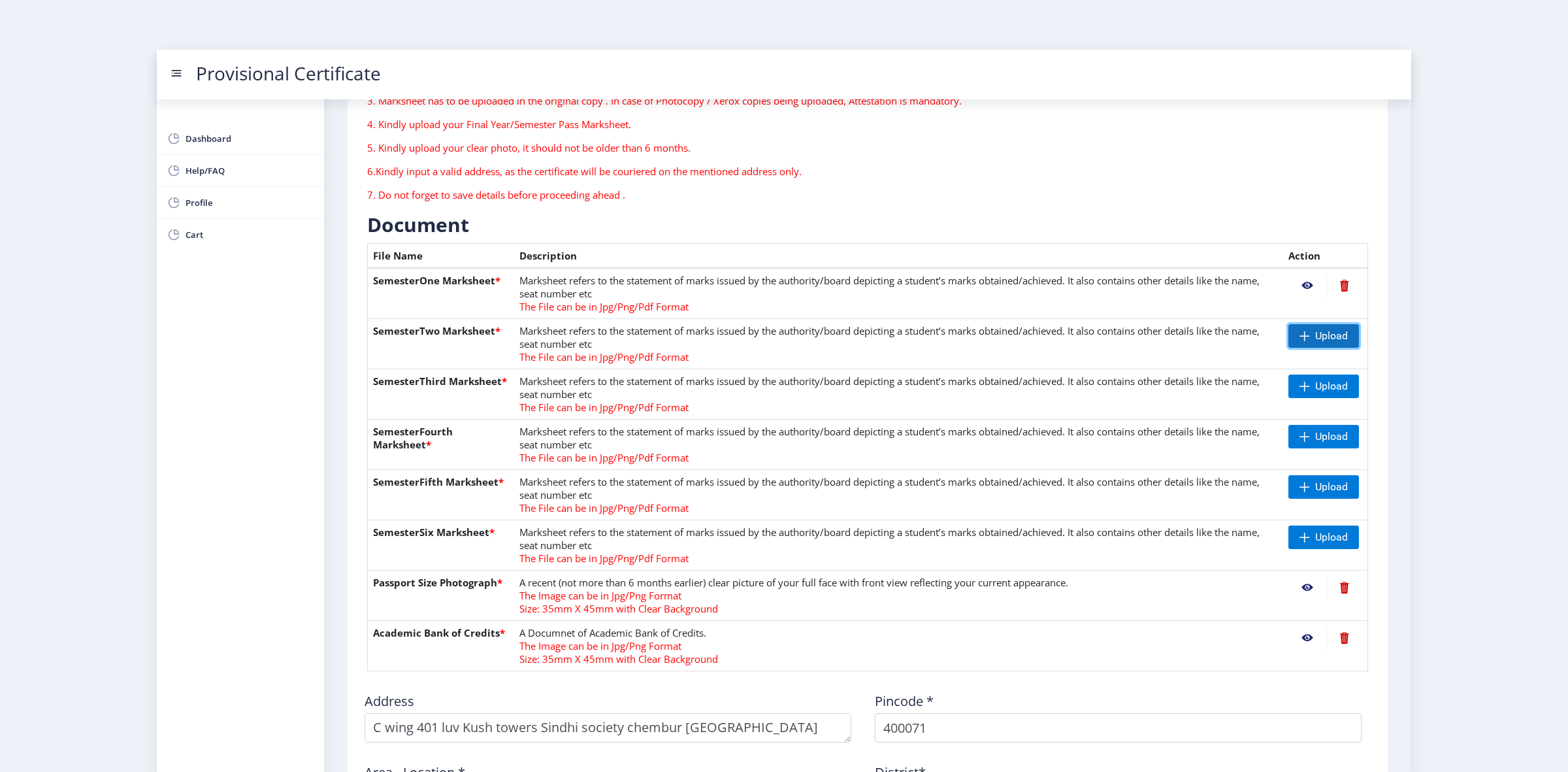
click at [1304, 328] on span "Upload" at bounding box center [1323, 336] width 70 height 23
click at [1320, 379] on span "Upload" at bounding box center [1331, 386] width 32 height 13
click at [1301, 439] on span at bounding box center [1304, 437] width 11 height 11
click at [1307, 490] on span "Upload" at bounding box center [1323, 487] width 70 height 23
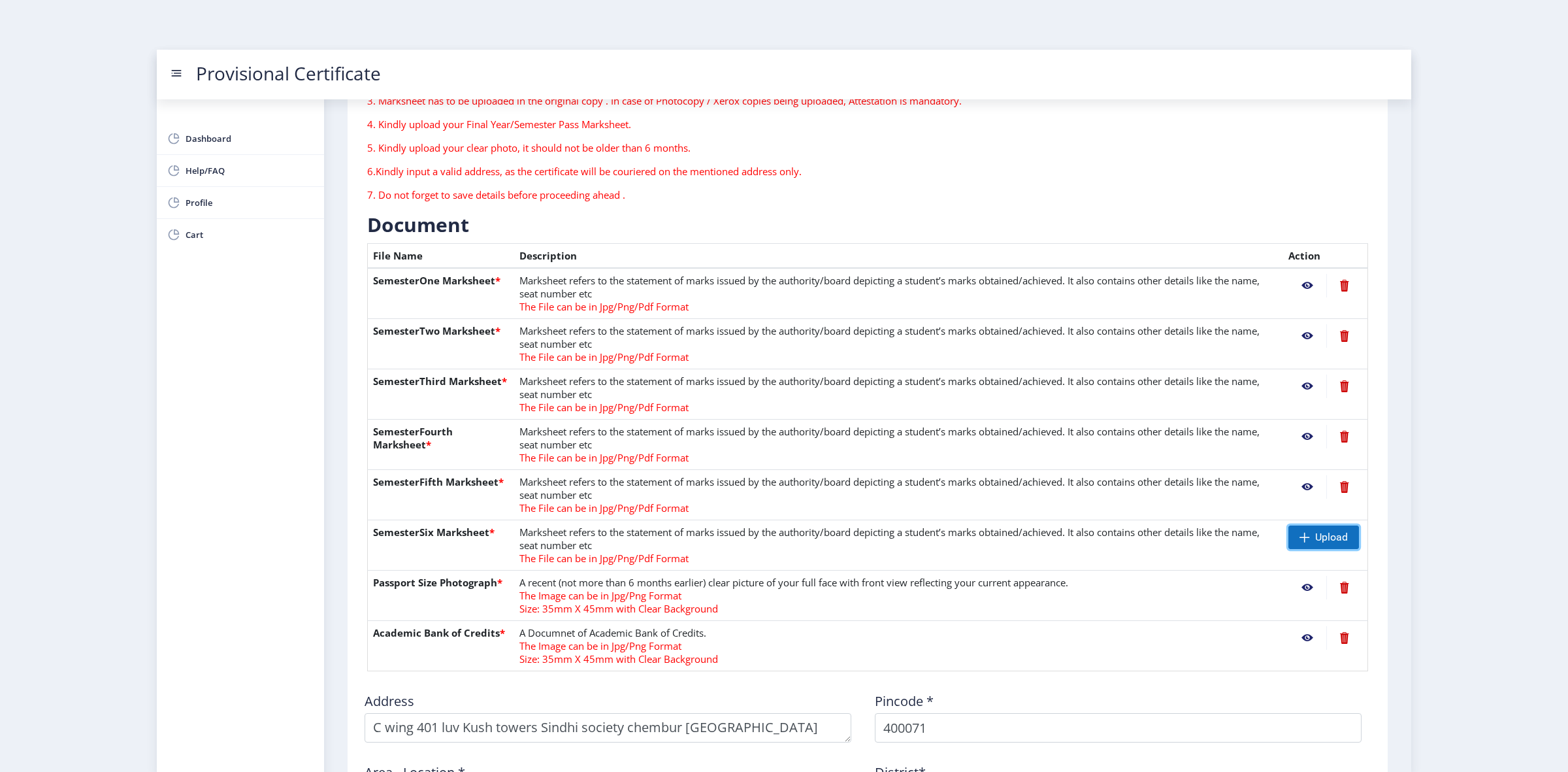
click at [1302, 541] on span at bounding box center [1304, 537] width 11 height 11
click at [1302, 339] on nb-action at bounding box center [1307, 336] width 38 height 23
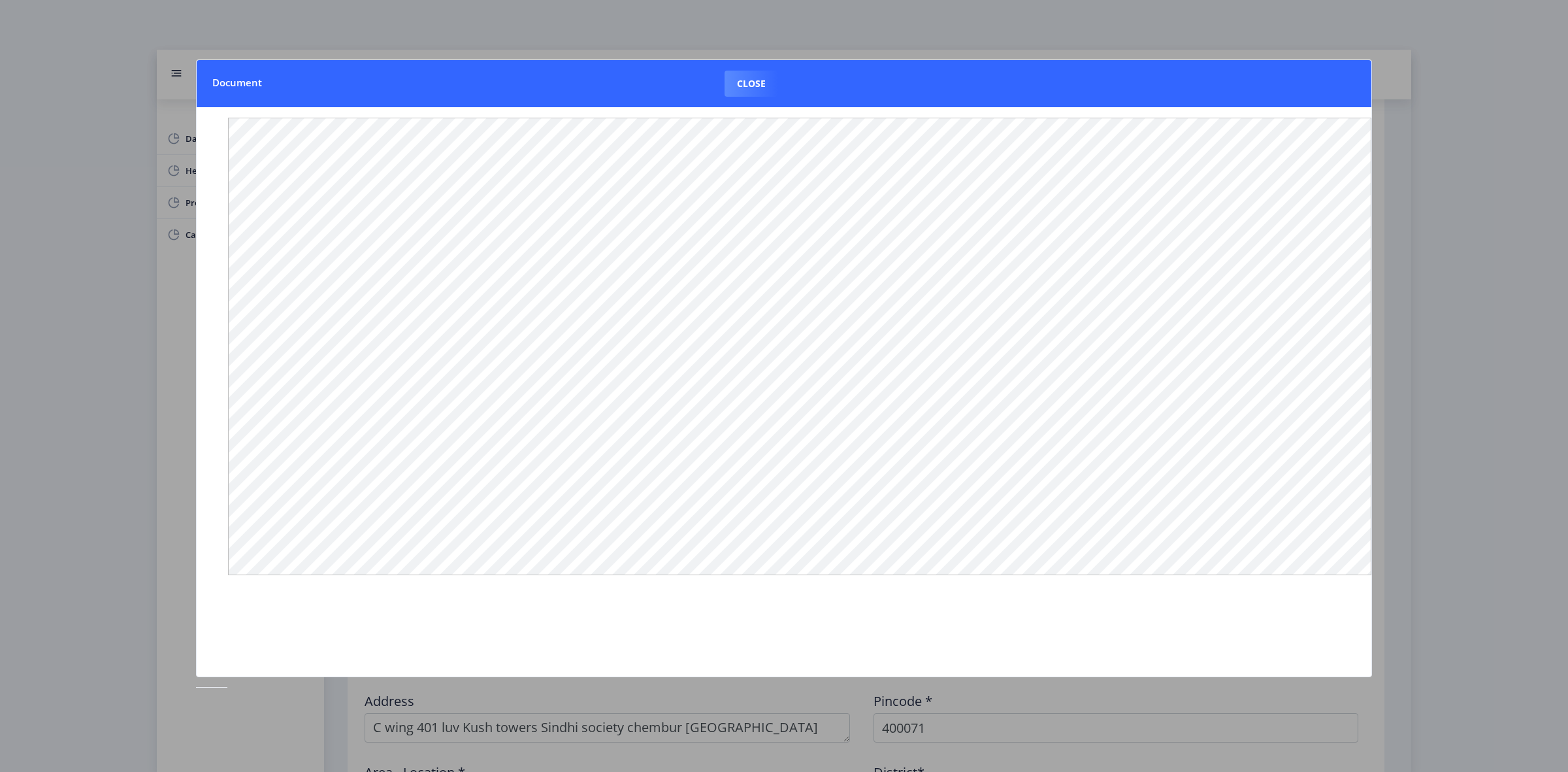
click at [1462, 321] on div at bounding box center [784, 386] width 1568 height 772
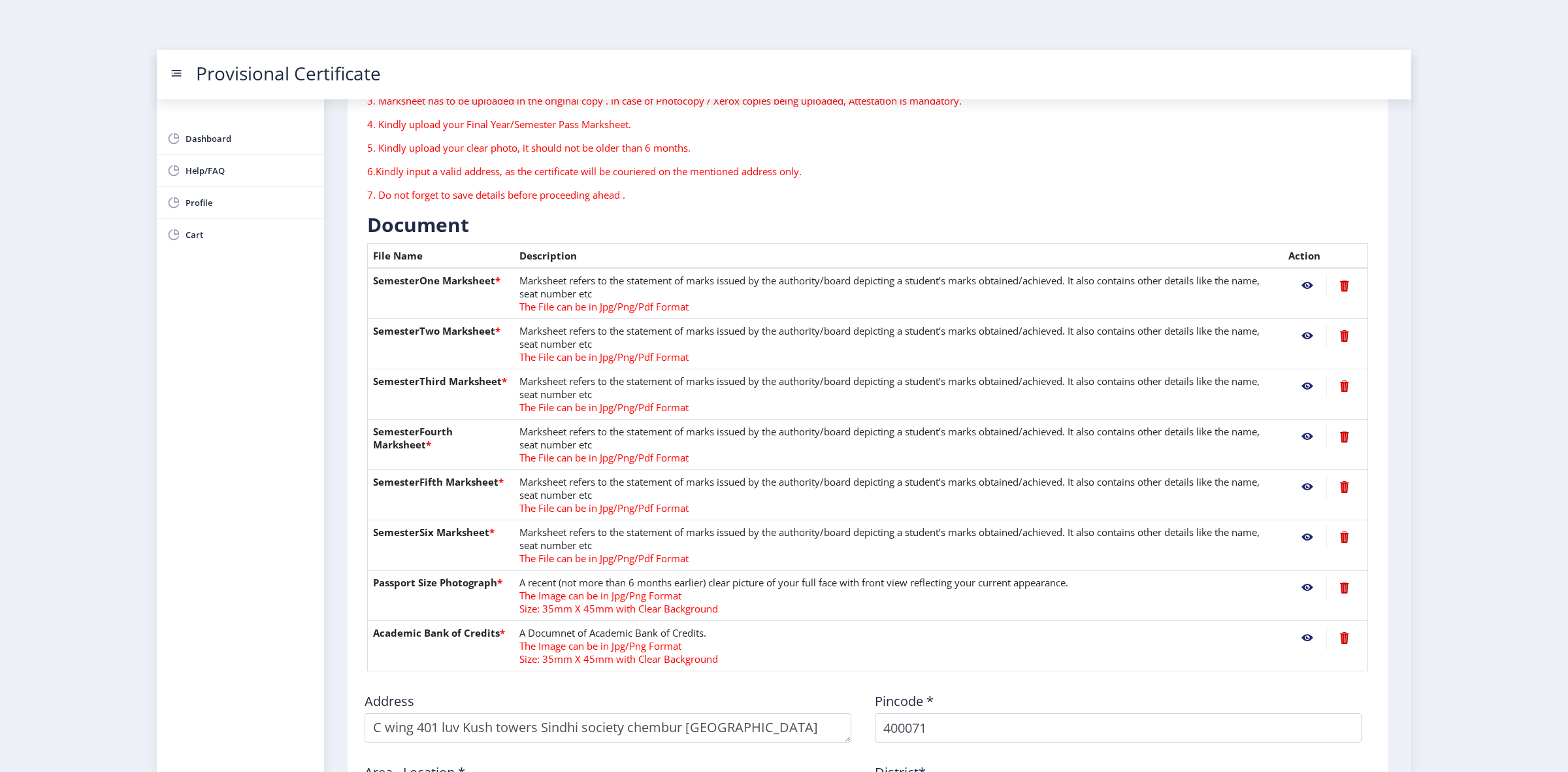
click at [1302, 380] on nb-action at bounding box center [1307, 386] width 38 height 23
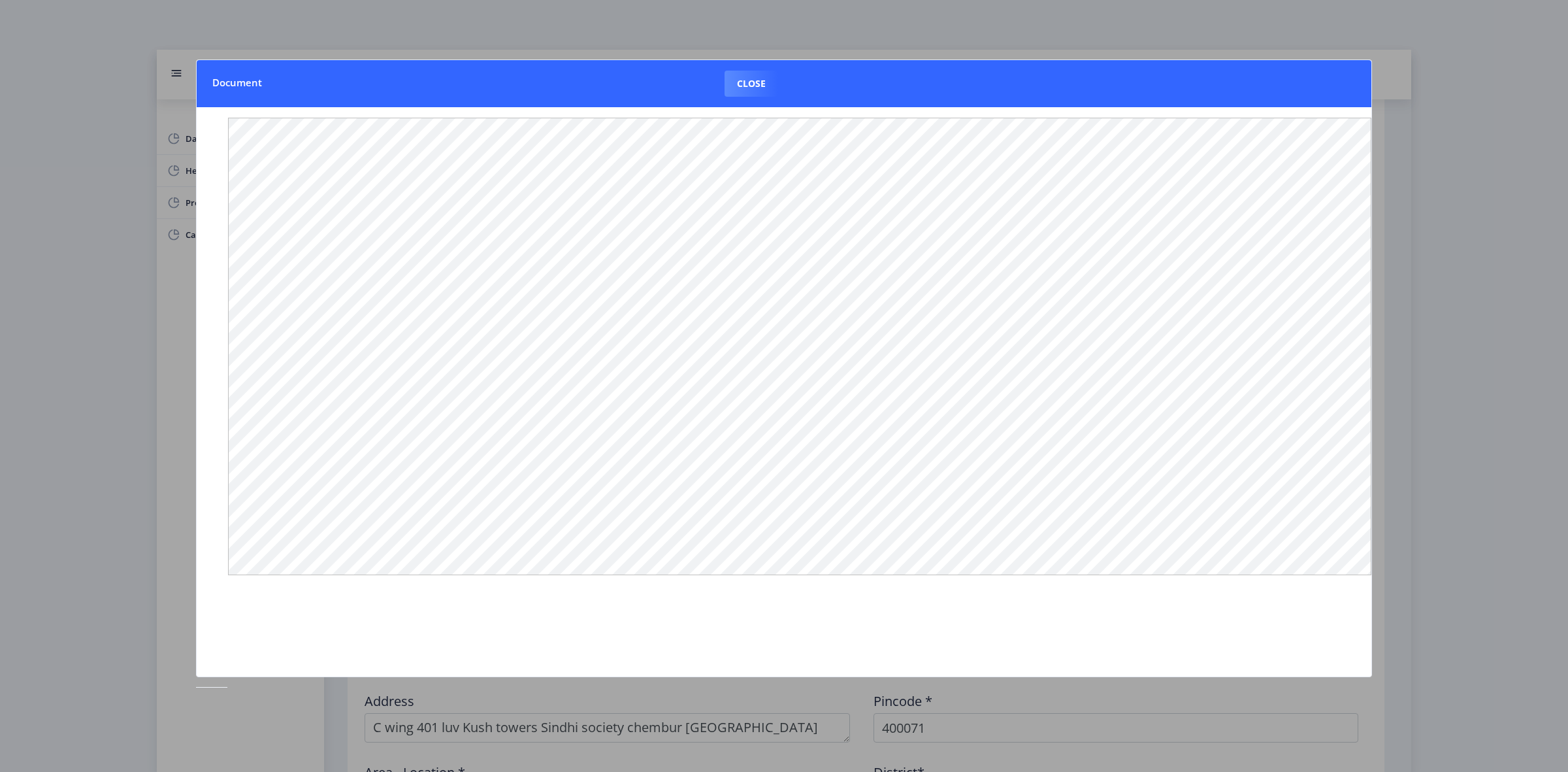
click at [1461, 436] on div at bounding box center [784, 386] width 1568 height 772
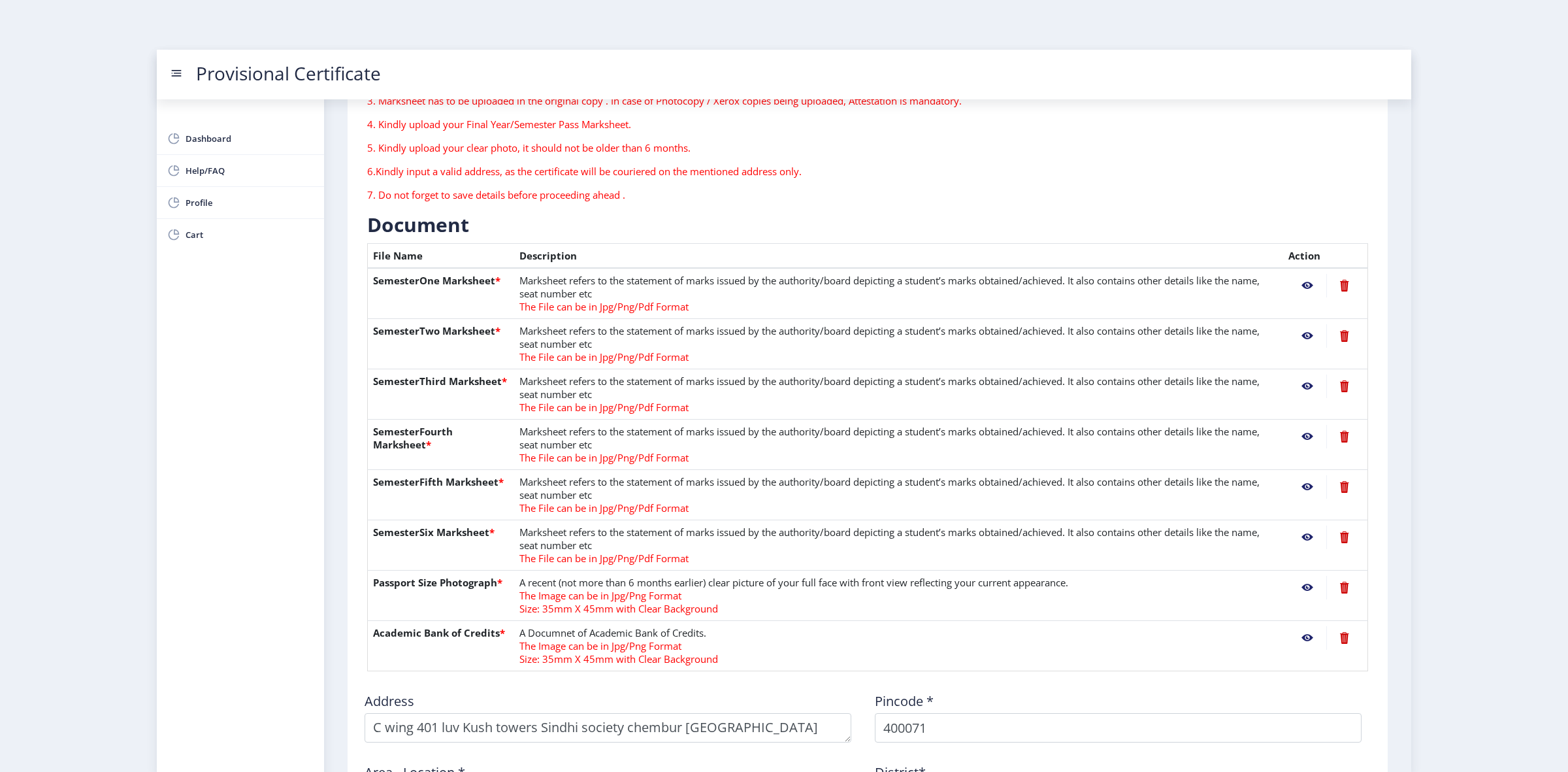
click at [1304, 438] on nb-action at bounding box center [1307, 436] width 38 height 23
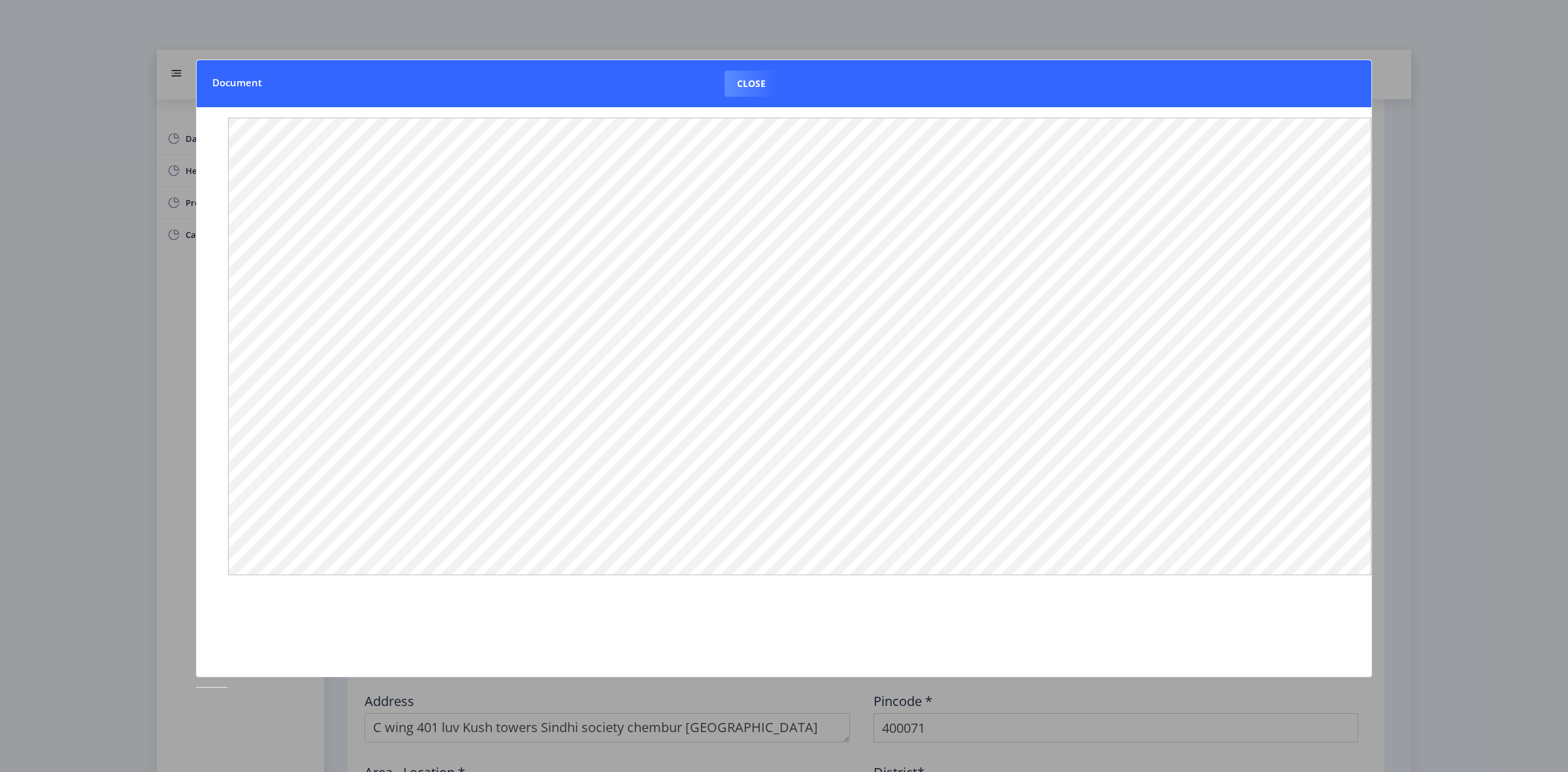
click at [1411, 415] on div at bounding box center [784, 386] width 1568 height 772
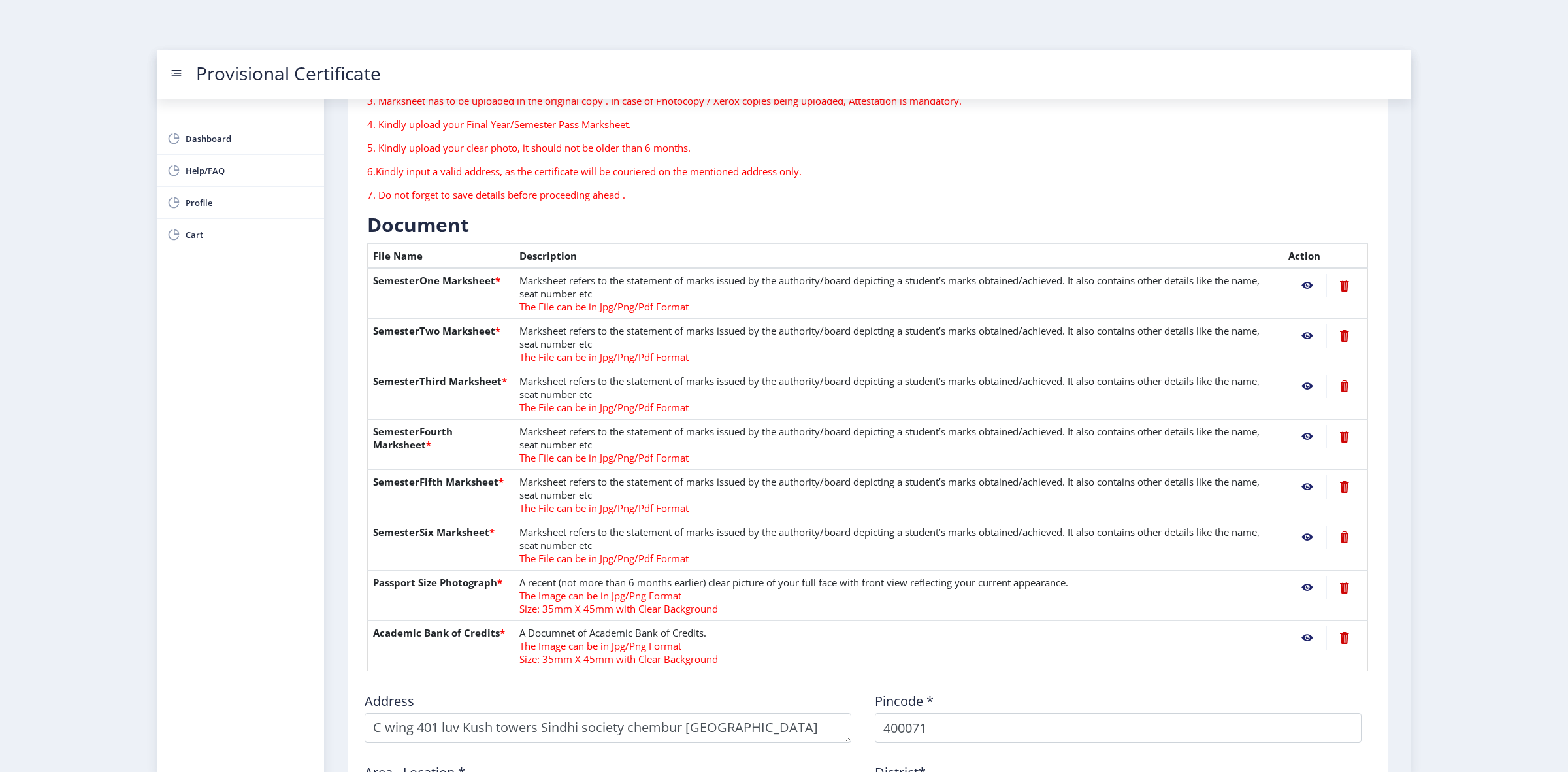
click at [1306, 488] on nb-action at bounding box center [1307, 487] width 38 height 23
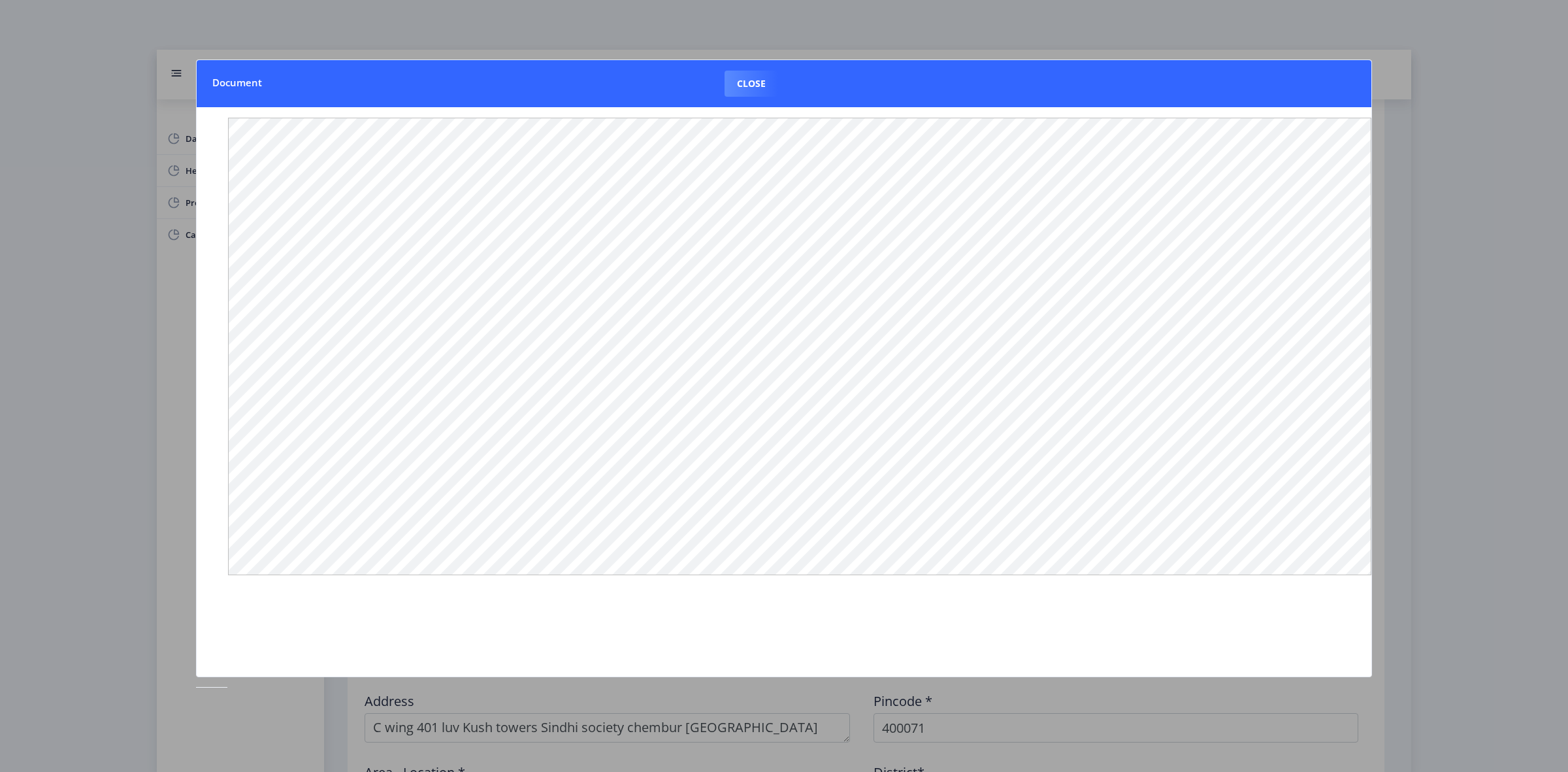
click at [1433, 445] on div at bounding box center [784, 386] width 1568 height 772
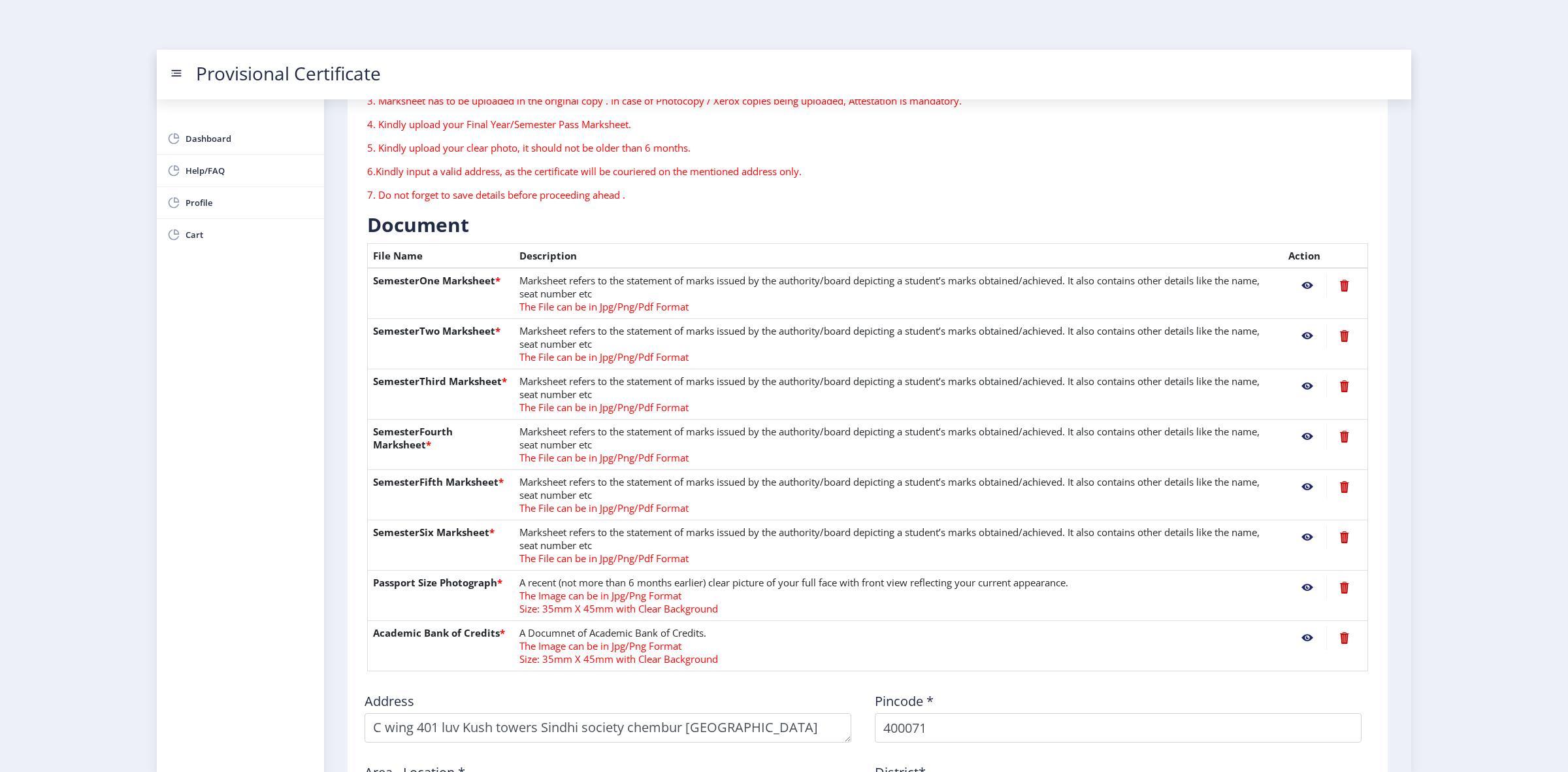
click at [1304, 537] on nb-action at bounding box center [1307, 537] width 38 height 23
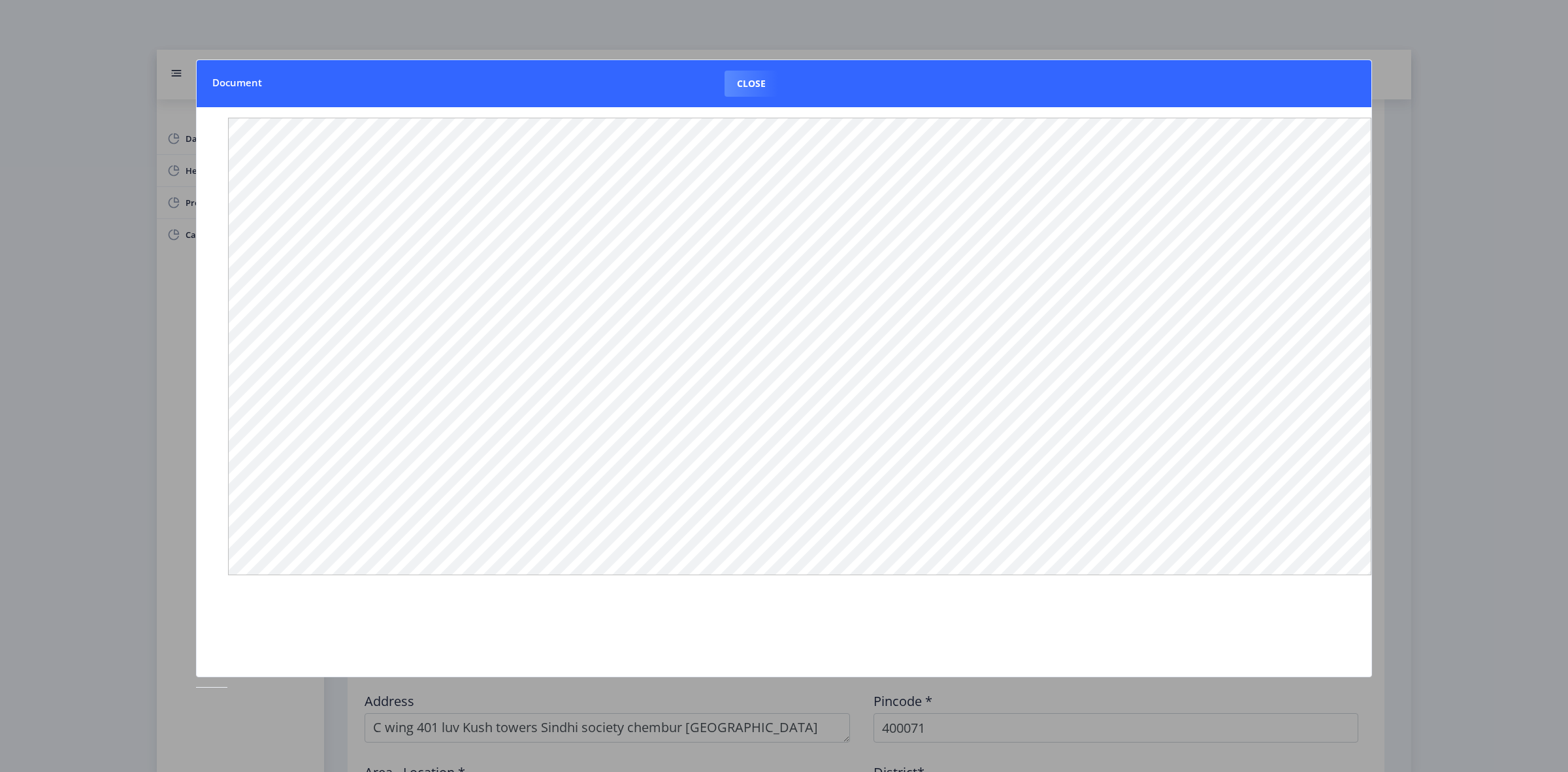
click at [1509, 413] on div at bounding box center [784, 386] width 1568 height 772
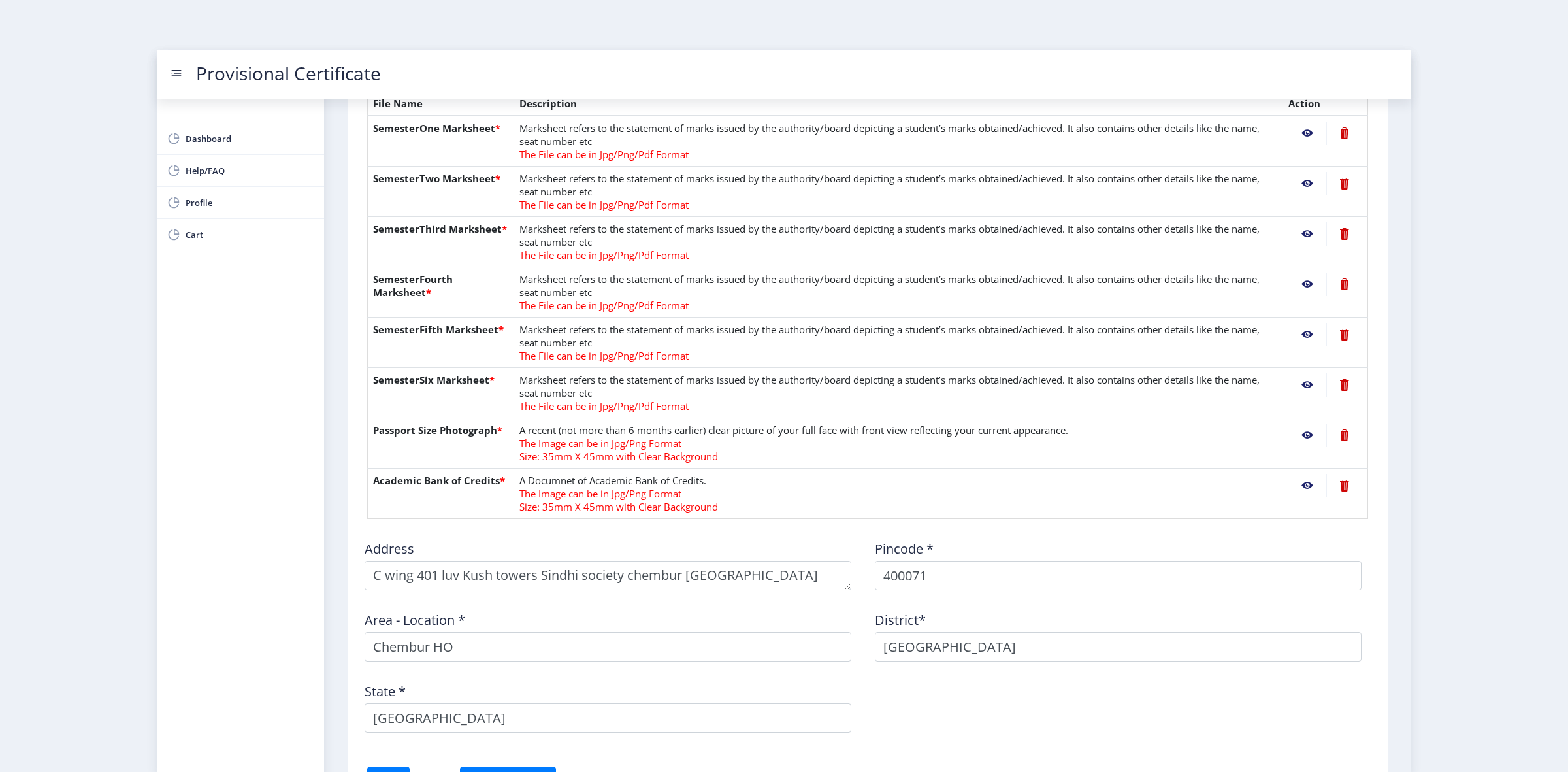
scroll to position [327, 0]
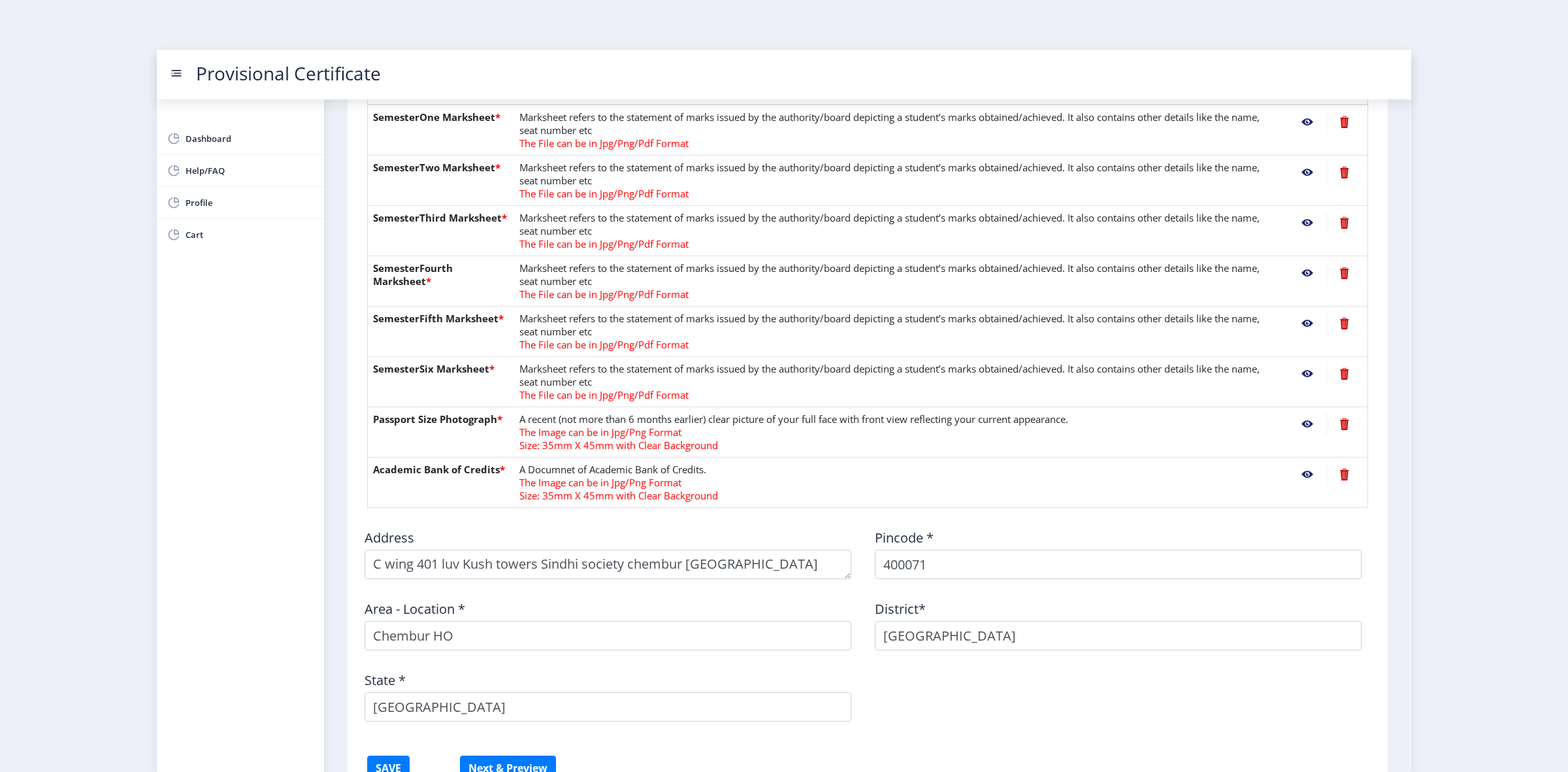
click at [1299, 426] on nb-action at bounding box center [1307, 424] width 38 height 23
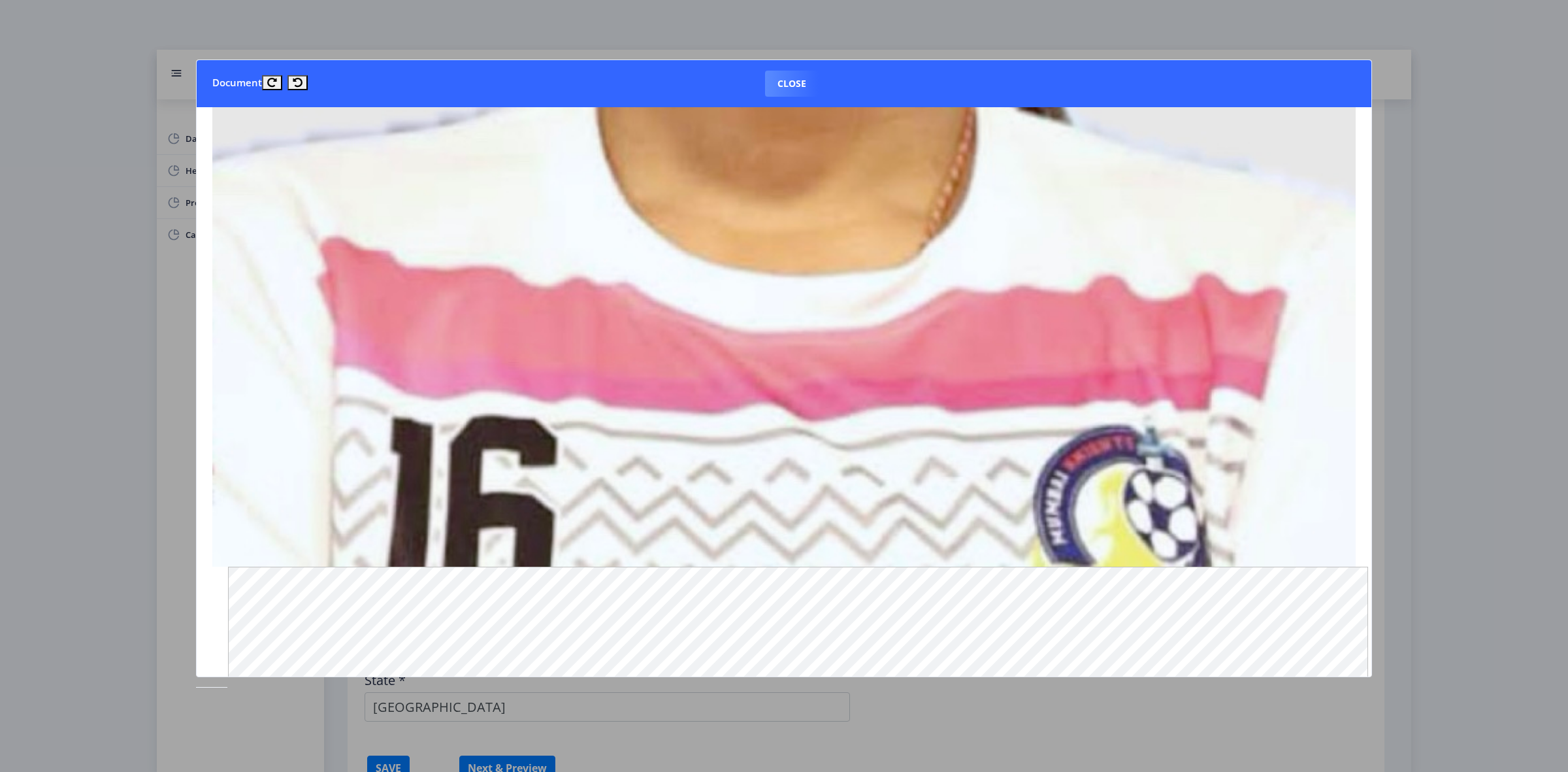
scroll to position [1143, 0]
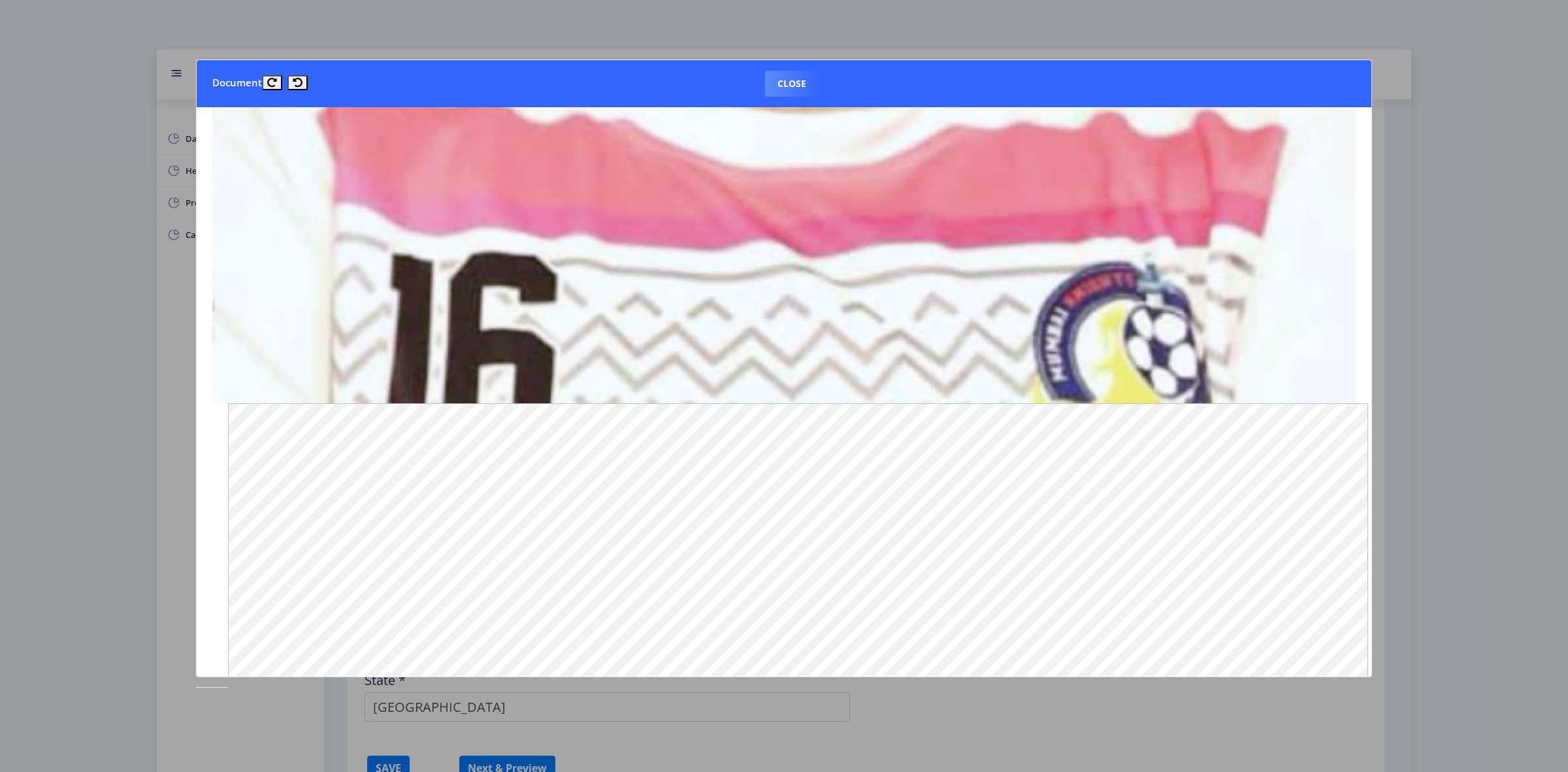
click at [1478, 423] on div at bounding box center [784, 386] width 1568 height 772
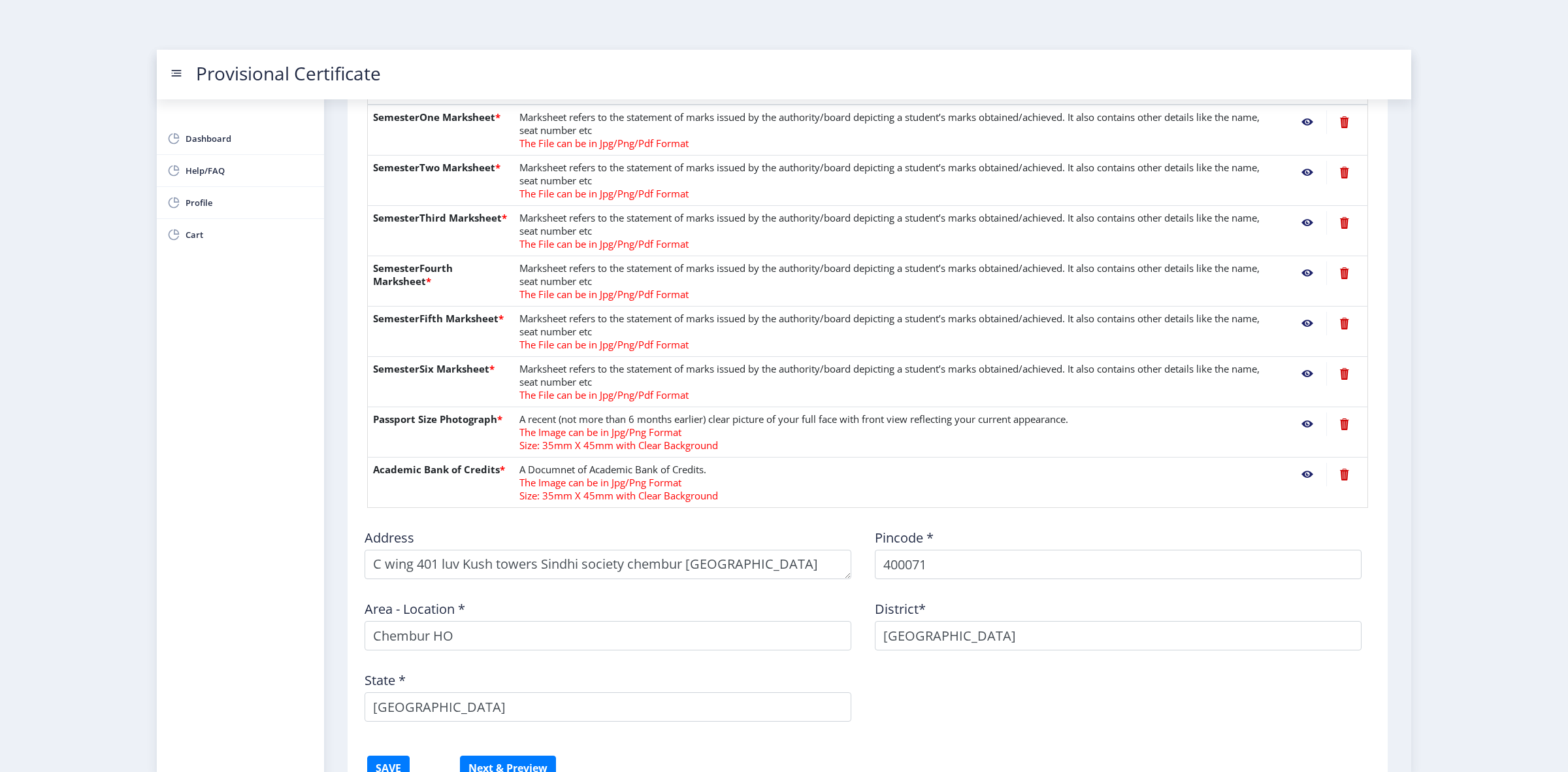
click at [1304, 477] on nb-action at bounding box center [1307, 474] width 38 height 23
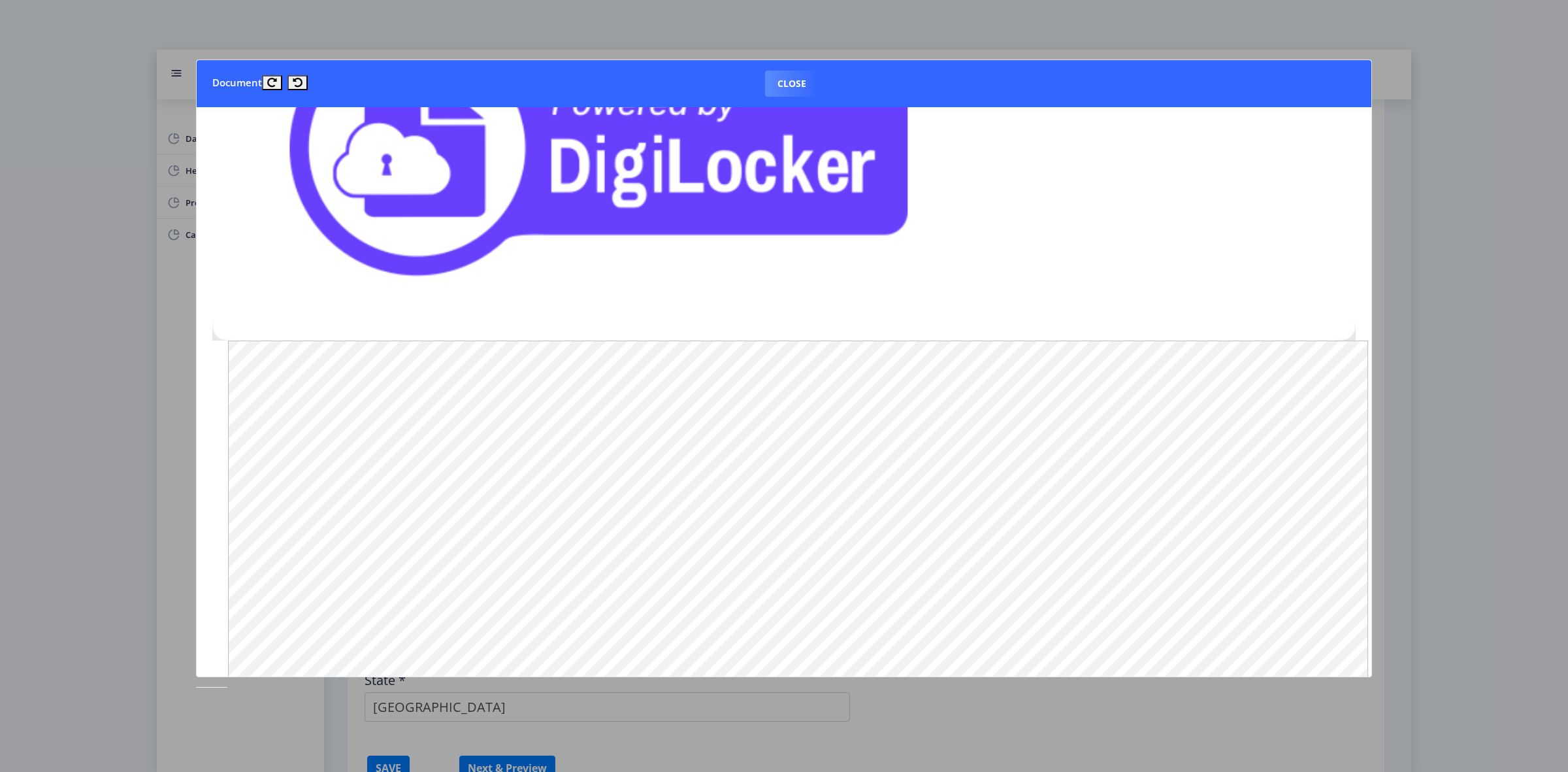
scroll to position [972, 0]
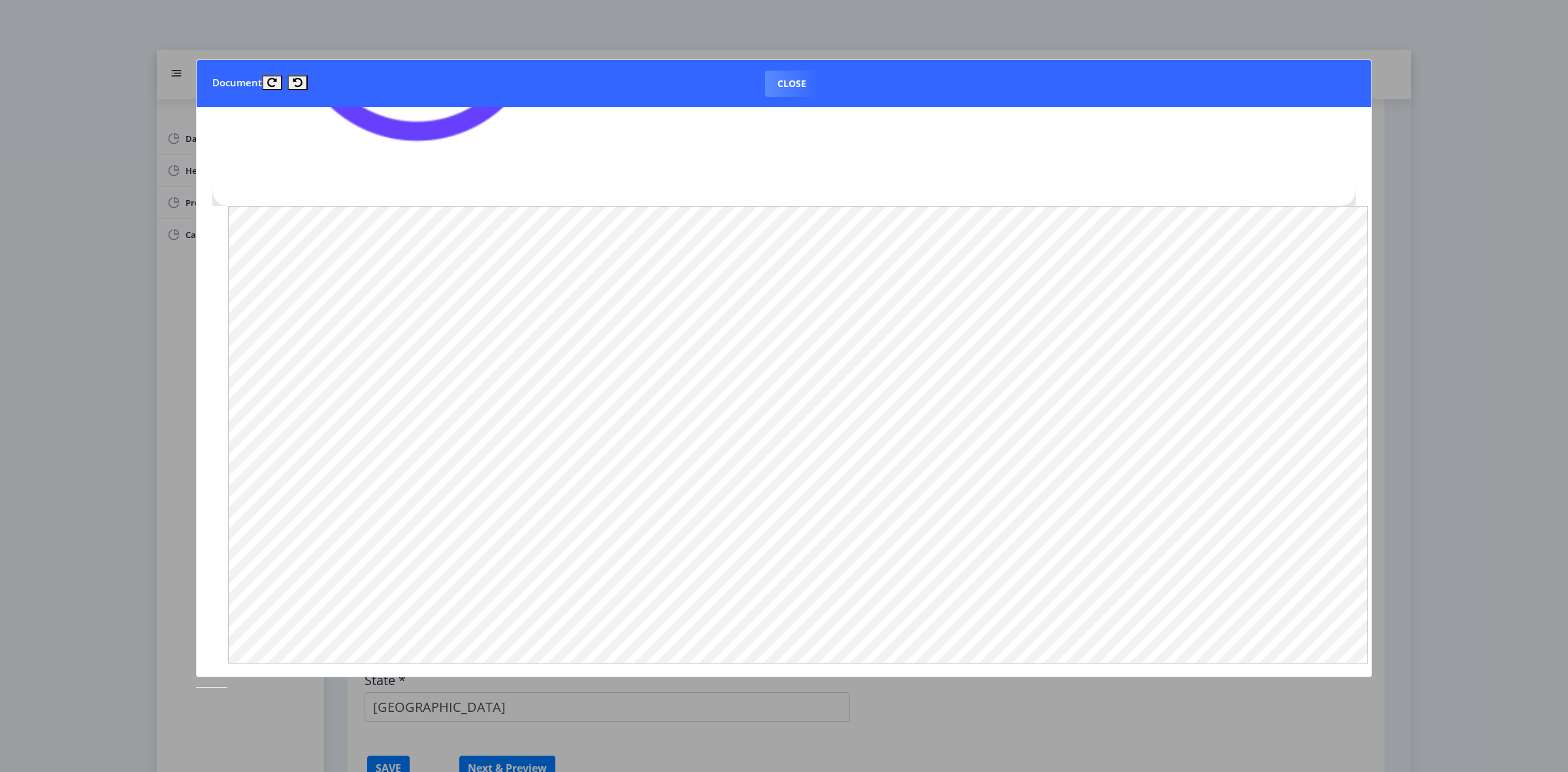
click at [1481, 448] on div at bounding box center [784, 386] width 1568 height 772
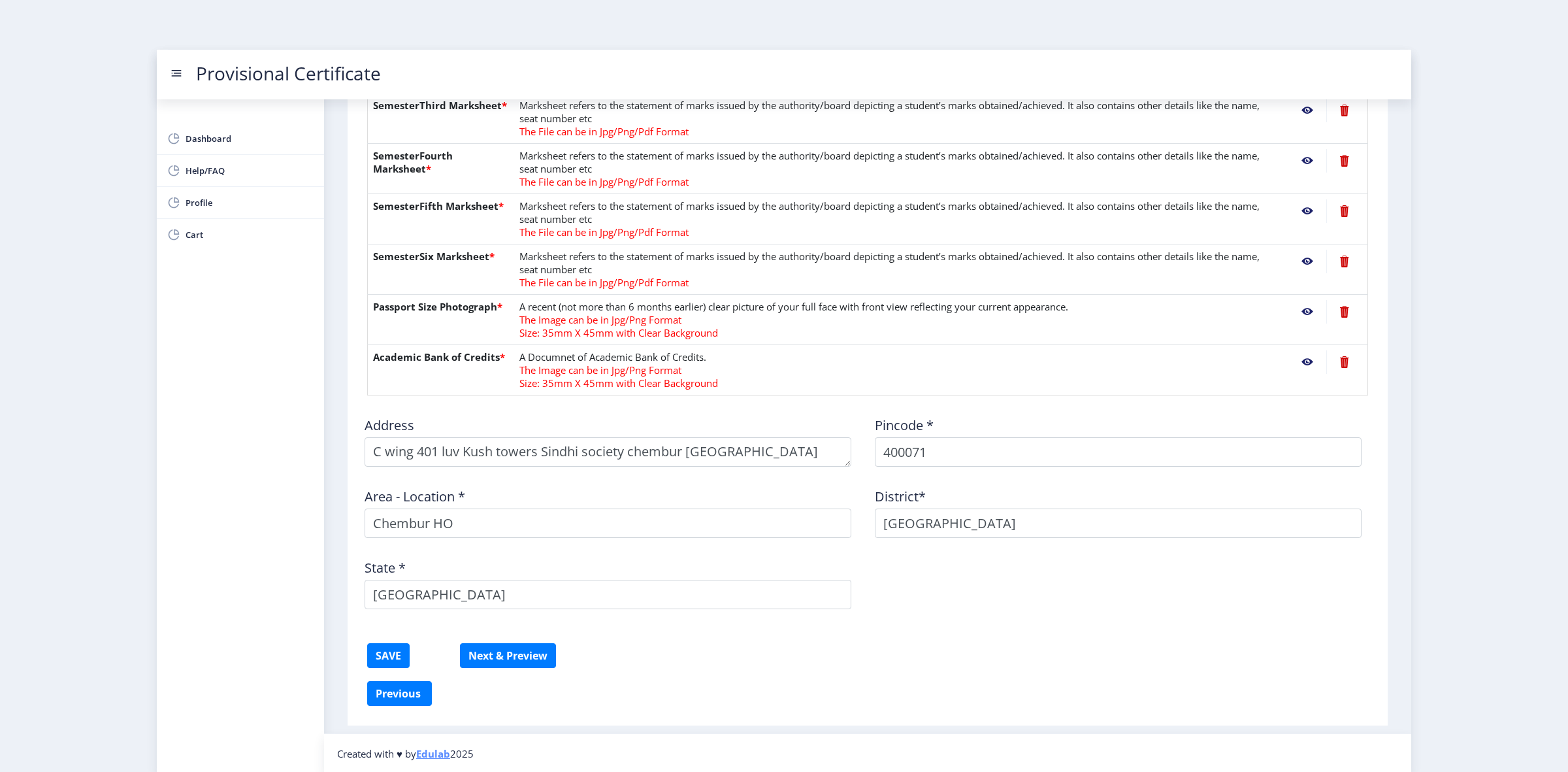
scroll to position [442, 0]
click at [389, 658] on button "SAVE" at bounding box center [388, 655] width 42 height 25
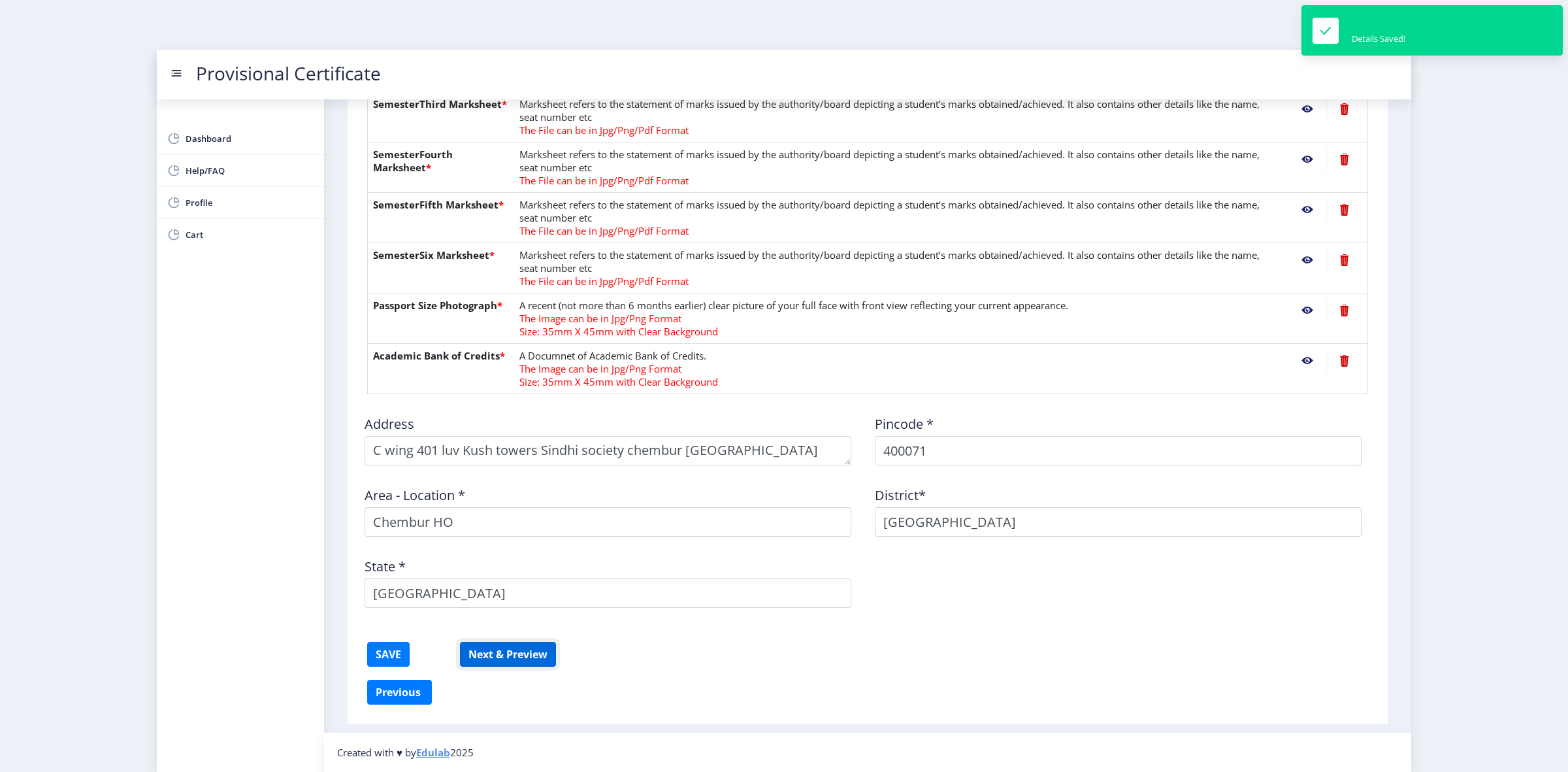
click at [507, 651] on button "Next & Preview" at bounding box center [507, 655] width 96 height 25
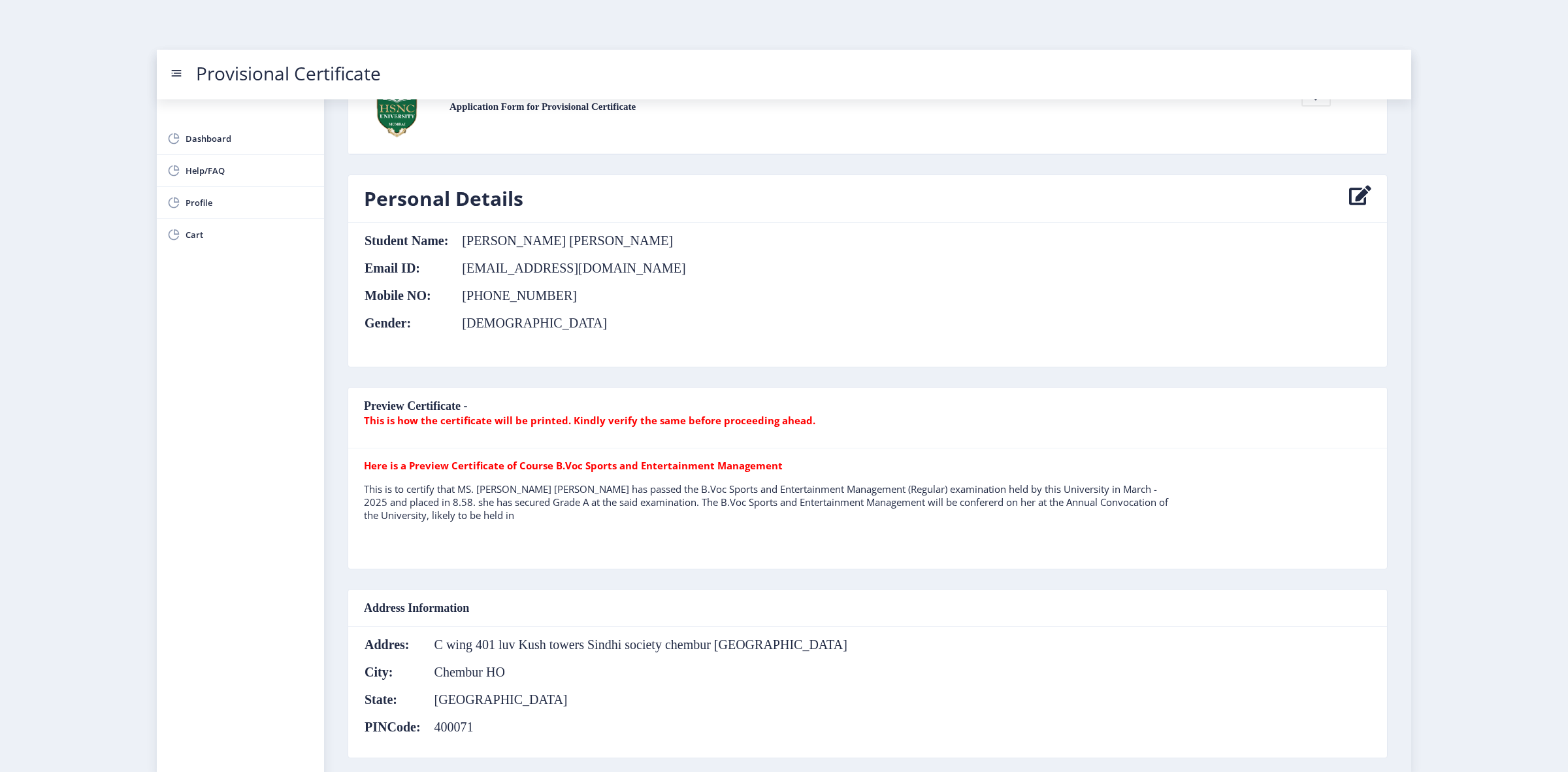
scroll to position [81, 0]
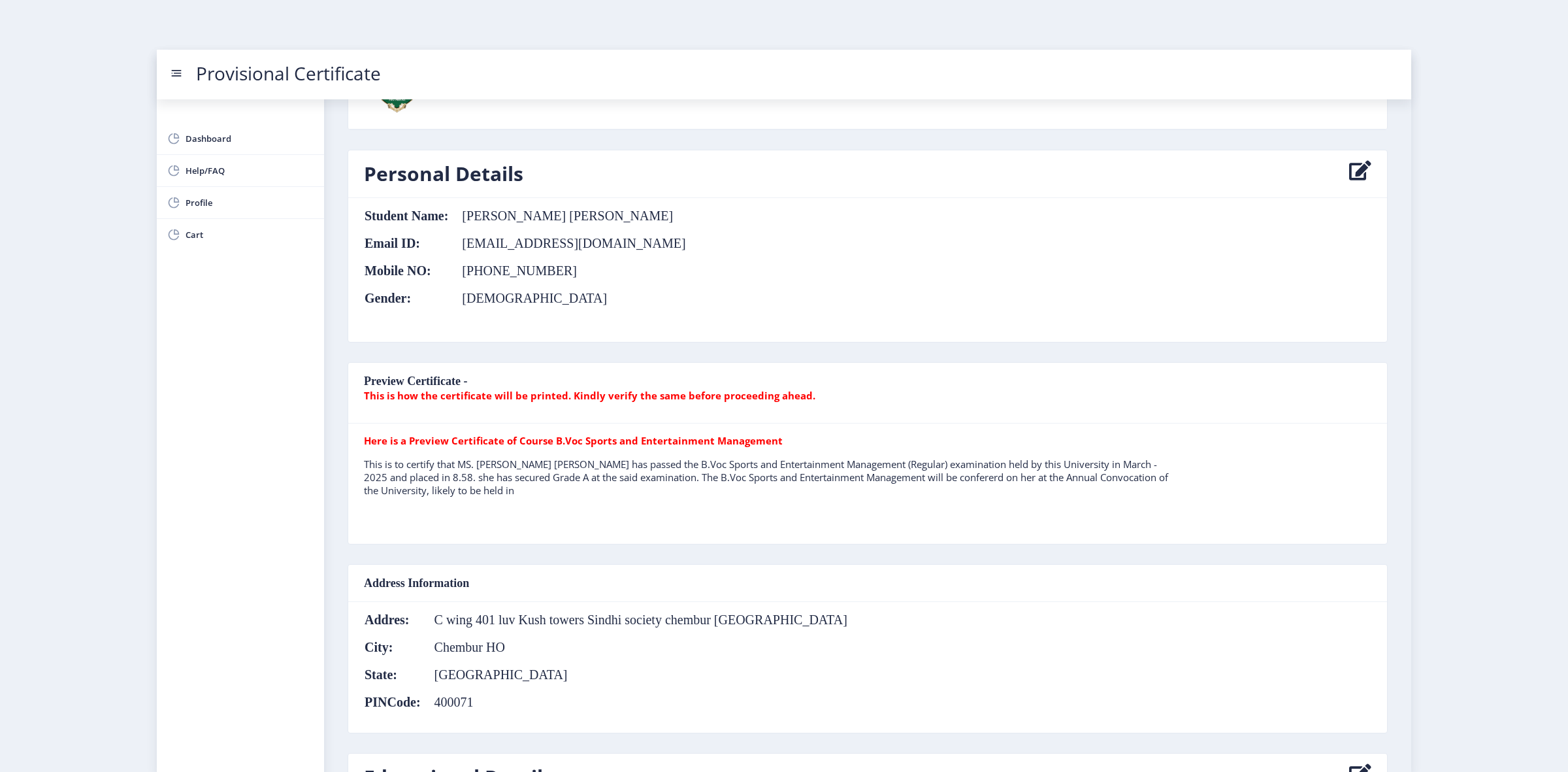
click at [1350, 175] on icon at bounding box center [1359, 173] width 23 height 26
select select "[DEMOGRAPHIC_DATA]"
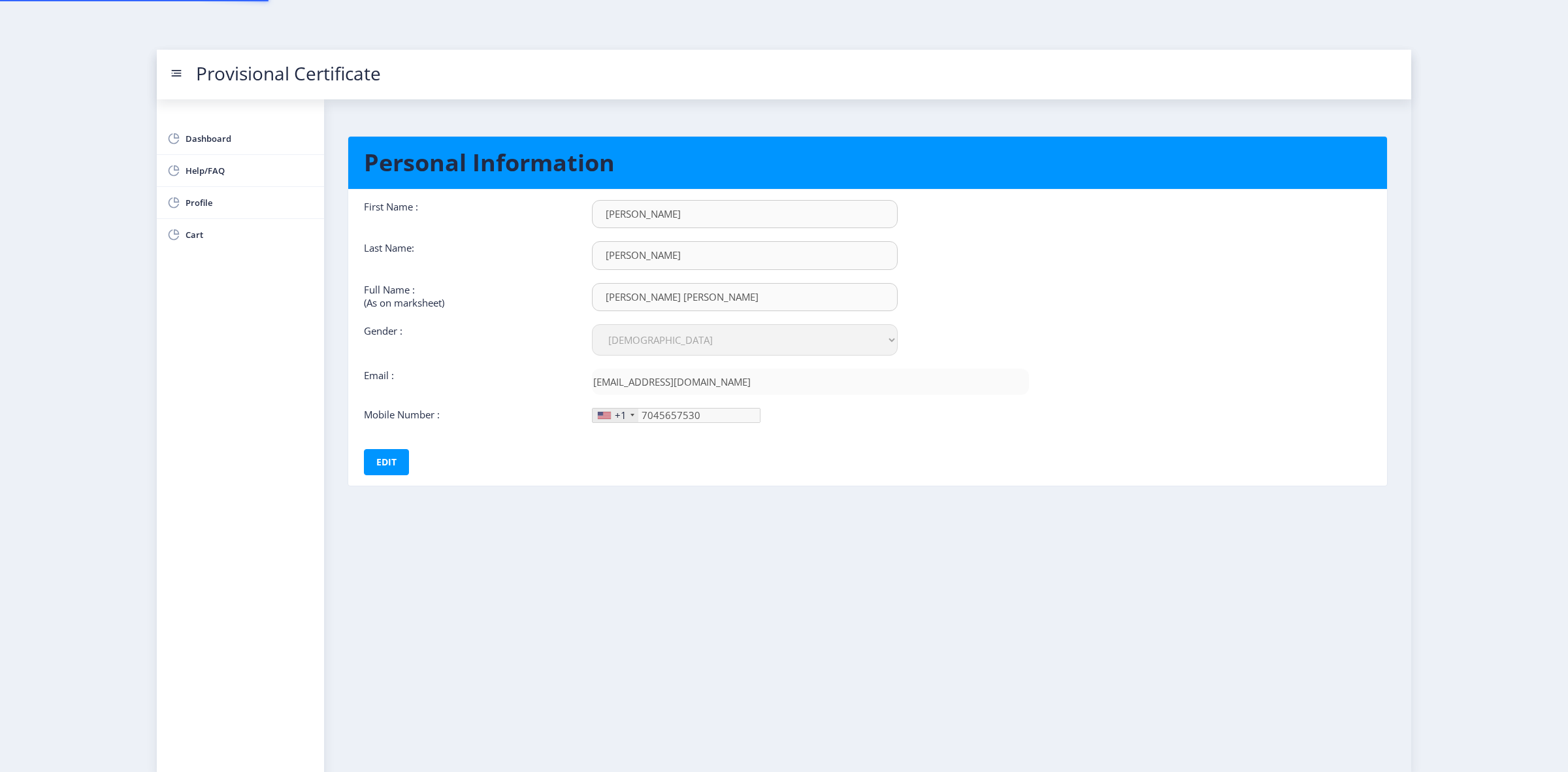
type input "[PHONE_NUMBER]"
click at [386, 460] on button "Edit" at bounding box center [386, 461] width 45 height 26
click at [680, 299] on input "[PERSON_NAME] [PERSON_NAME]" at bounding box center [745, 296] width 306 height 28
type input "[PERSON_NAME] [PERSON_NAME]"
click at [627, 417] on div "+1" at bounding box center [615, 414] width 46 height 14
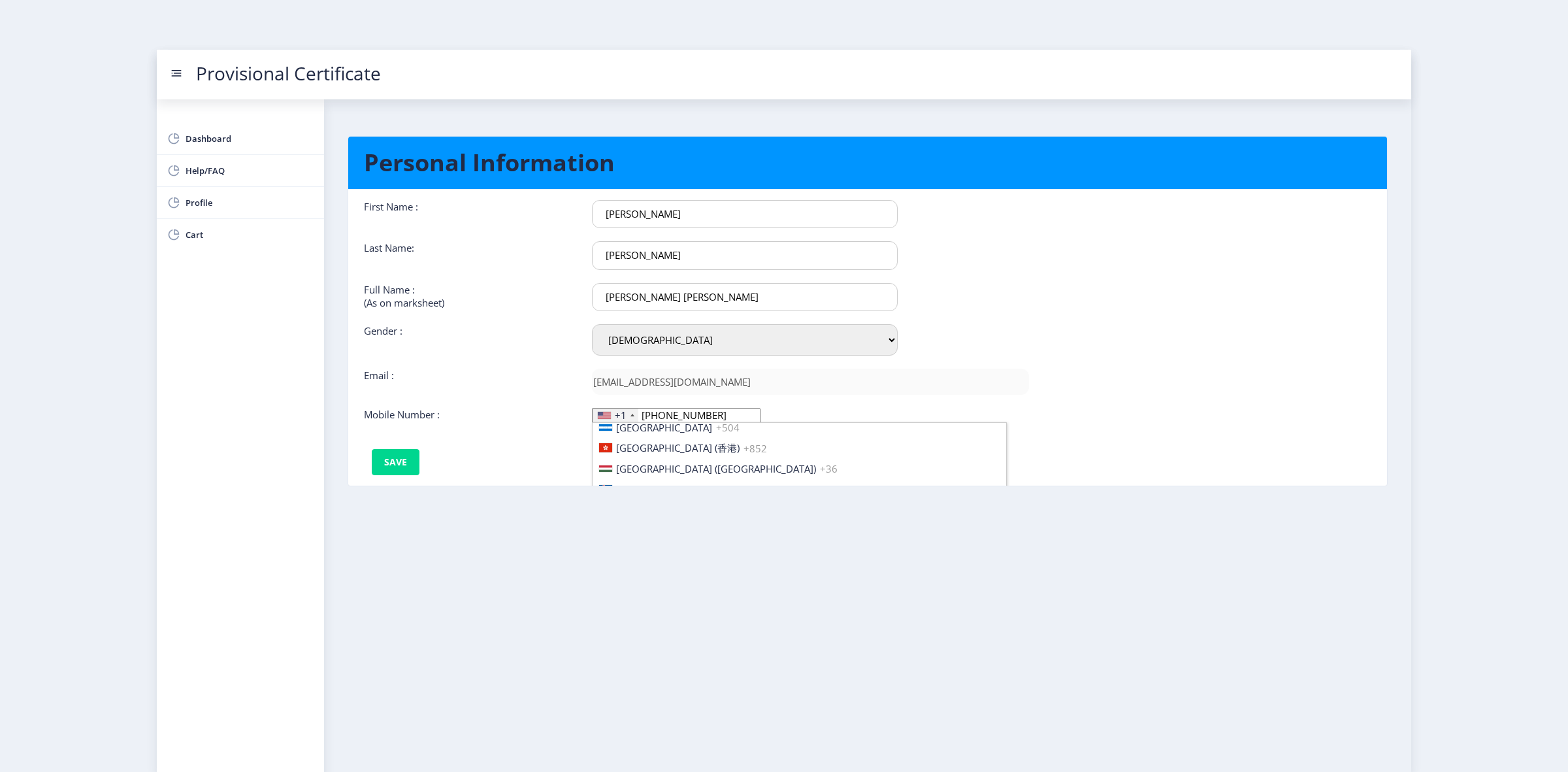
scroll to position [2018, 0]
click at [700, 481] on li "[GEOGRAPHIC_DATA] ([GEOGRAPHIC_DATA]) +91" at bounding box center [799, 491] width 413 height 21
click at [702, 417] on input "[PHONE_NUMBER]" at bounding box center [679, 415] width 174 height 15
click at [661, 415] on input "7004565753" at bounding box center [679, 415] width 174 height 15
click at [701, 413] on input "704565753" at bounding box center [679, 415] width 174 height 15
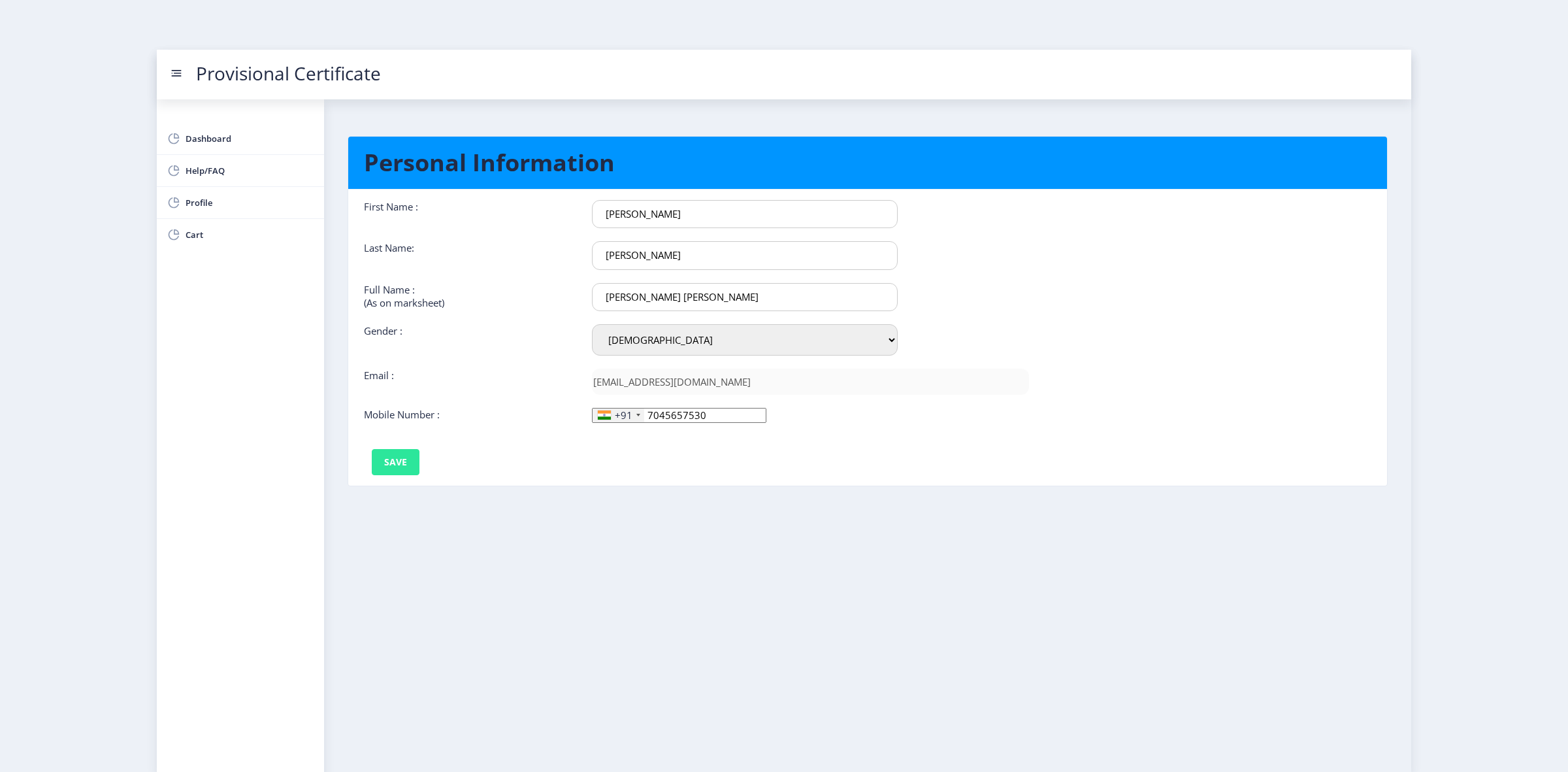
type input "7045657530"
click at [396, 462] on button "Save" at bounding box center [395, 461] width 48 height 26
click at [236, 207] on span "Profile" at bounding box center [250, 202] width 128 height 15
click at [204, 138] on span "Dashboard" at bounding box center [250, 138] width 128 height 15
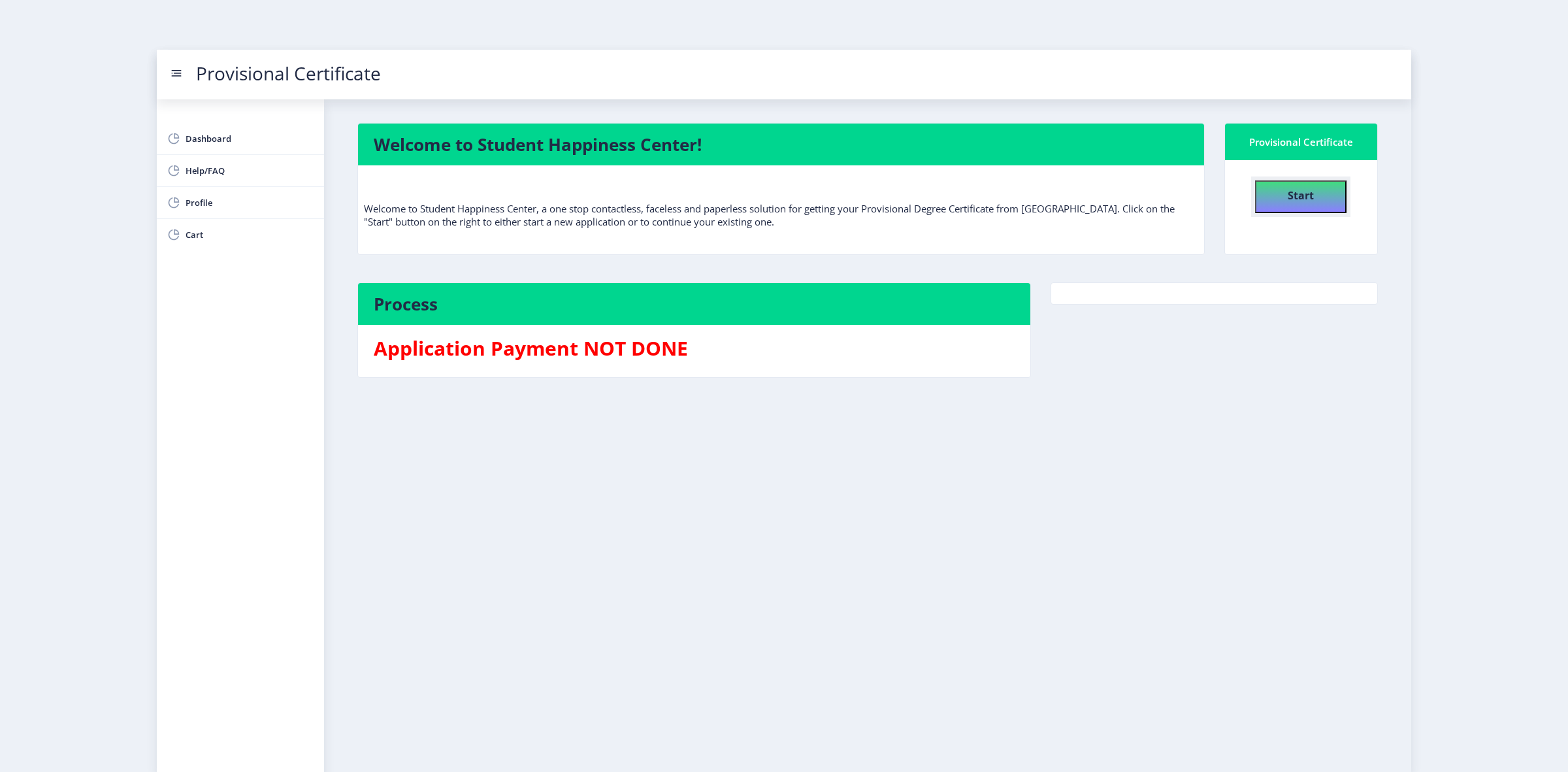
click at [1281, 196] on button "Start" at bounding box center [1300, 197] width 91 height 33
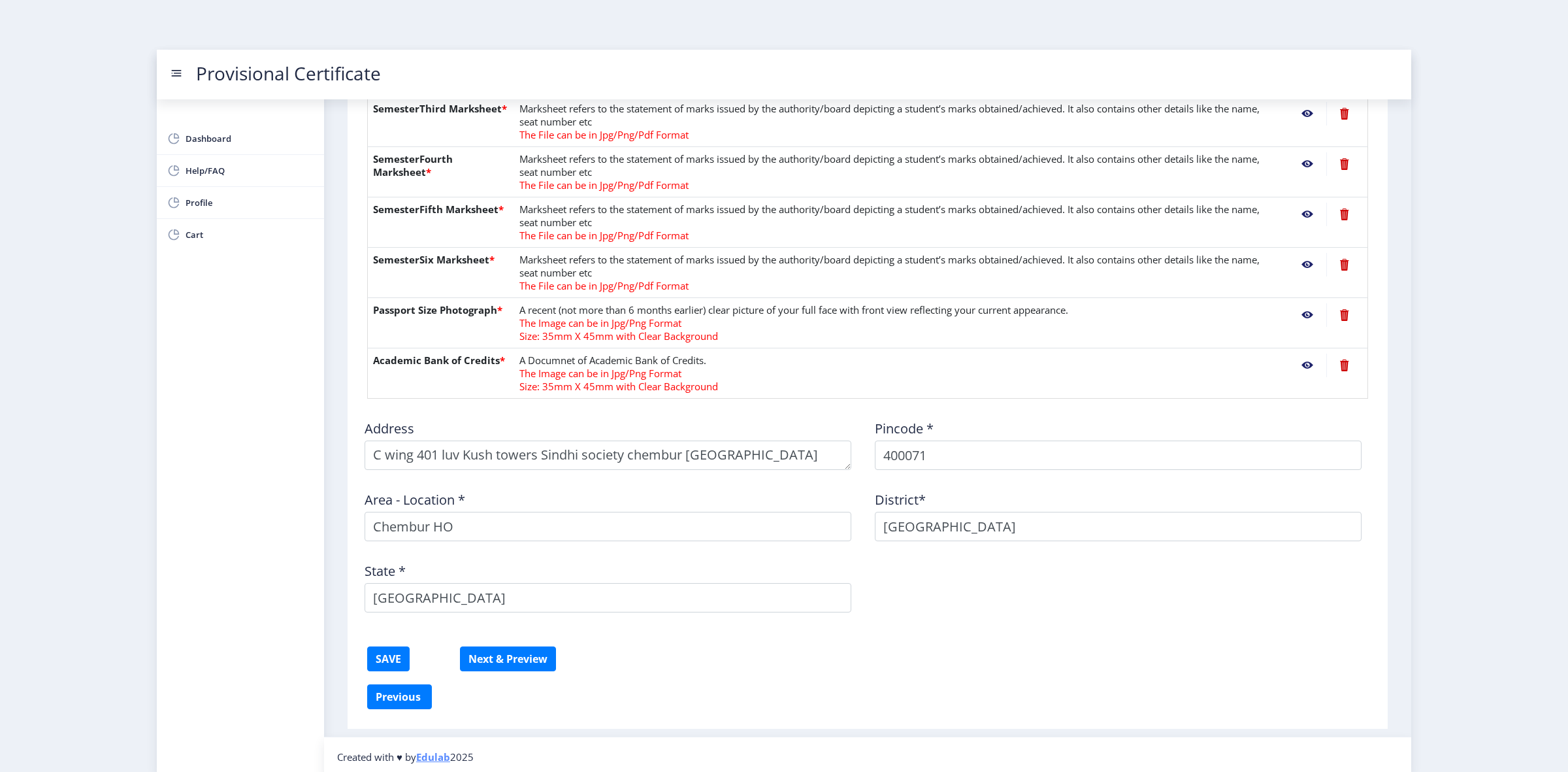
scroll to position [442, 0]
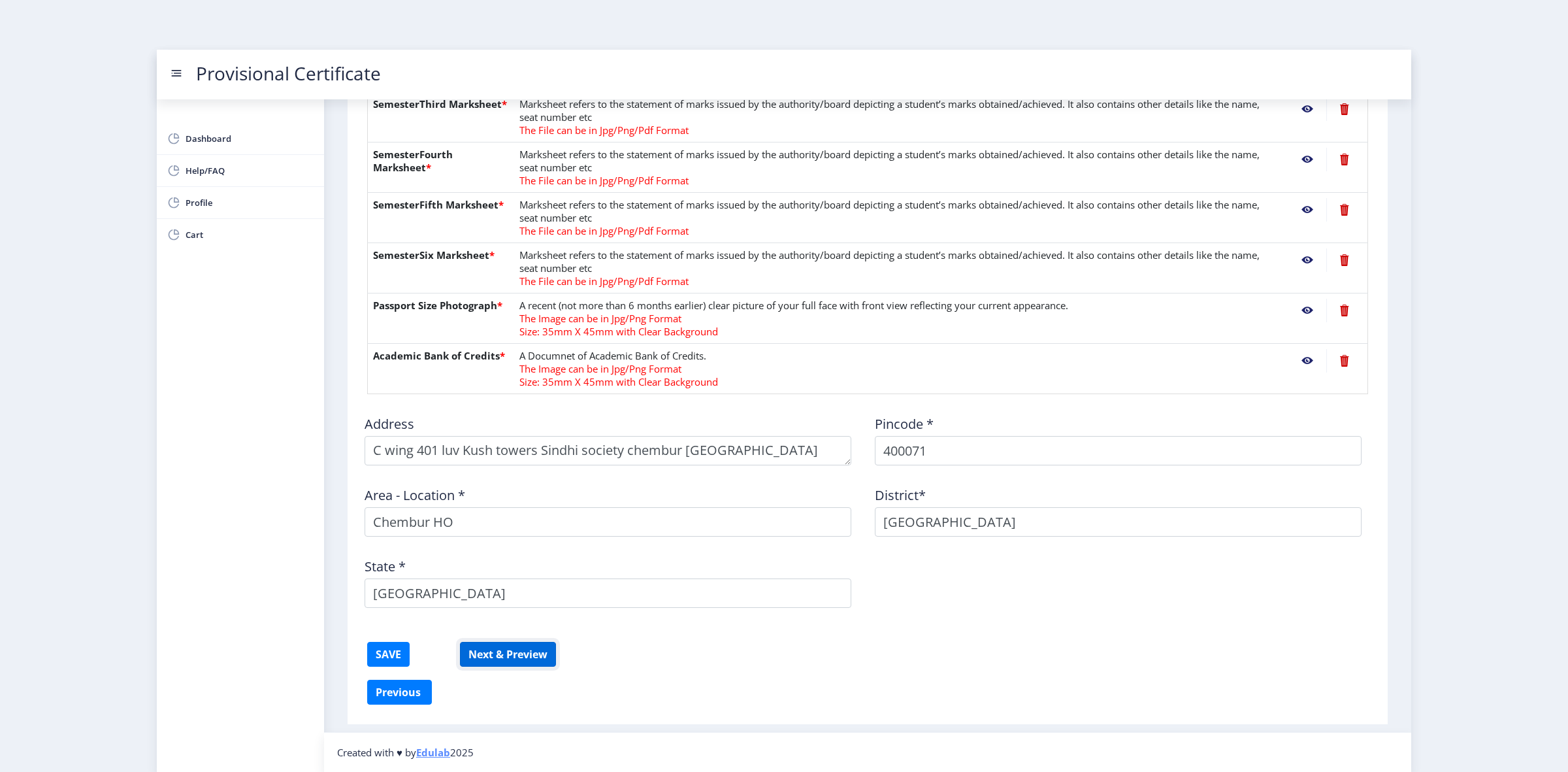
click at [535, 646] on button "Next & Preview" at bounding box center [507, 655] width 96 height 25
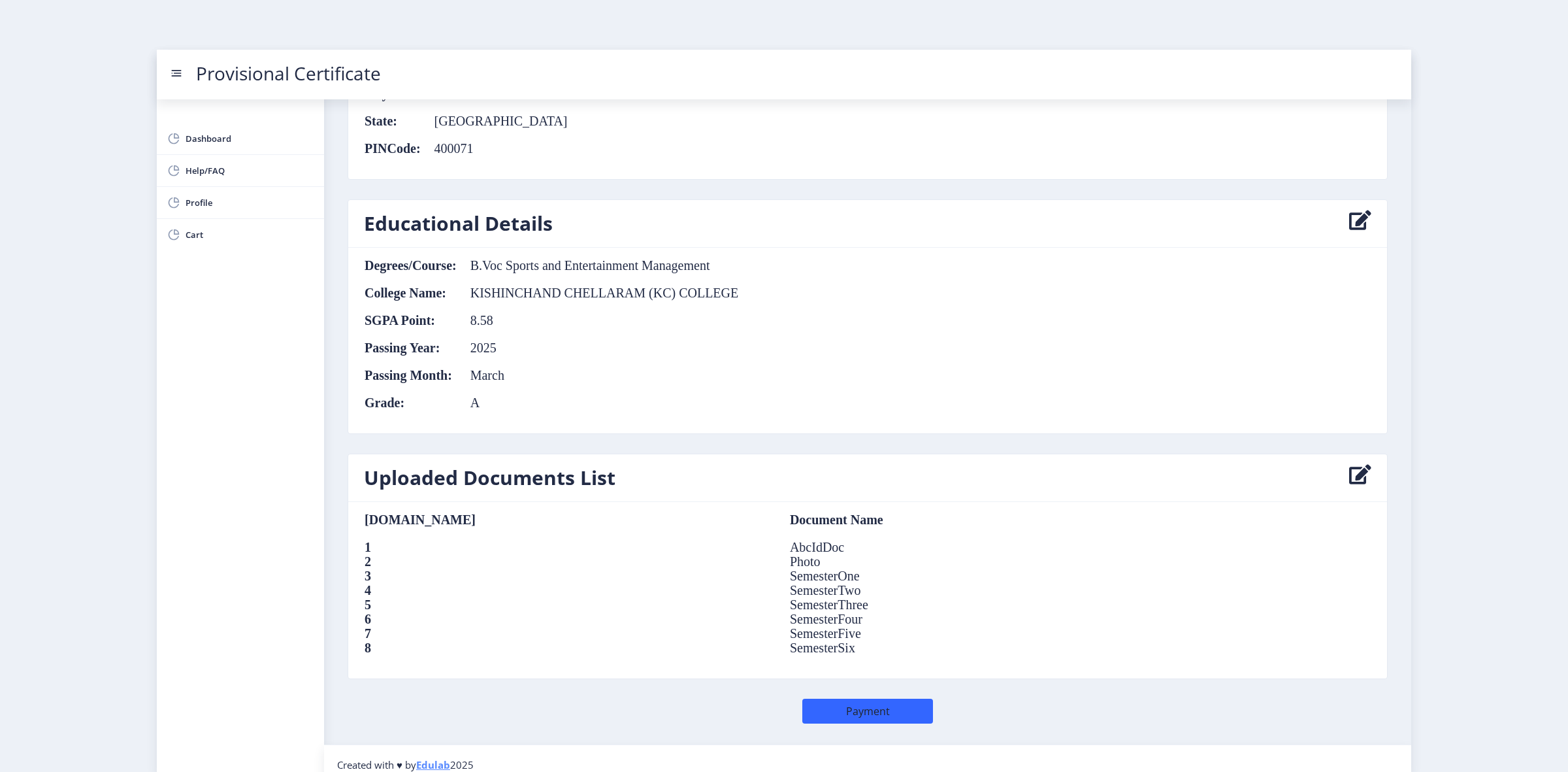
scroll to position [650, 0]
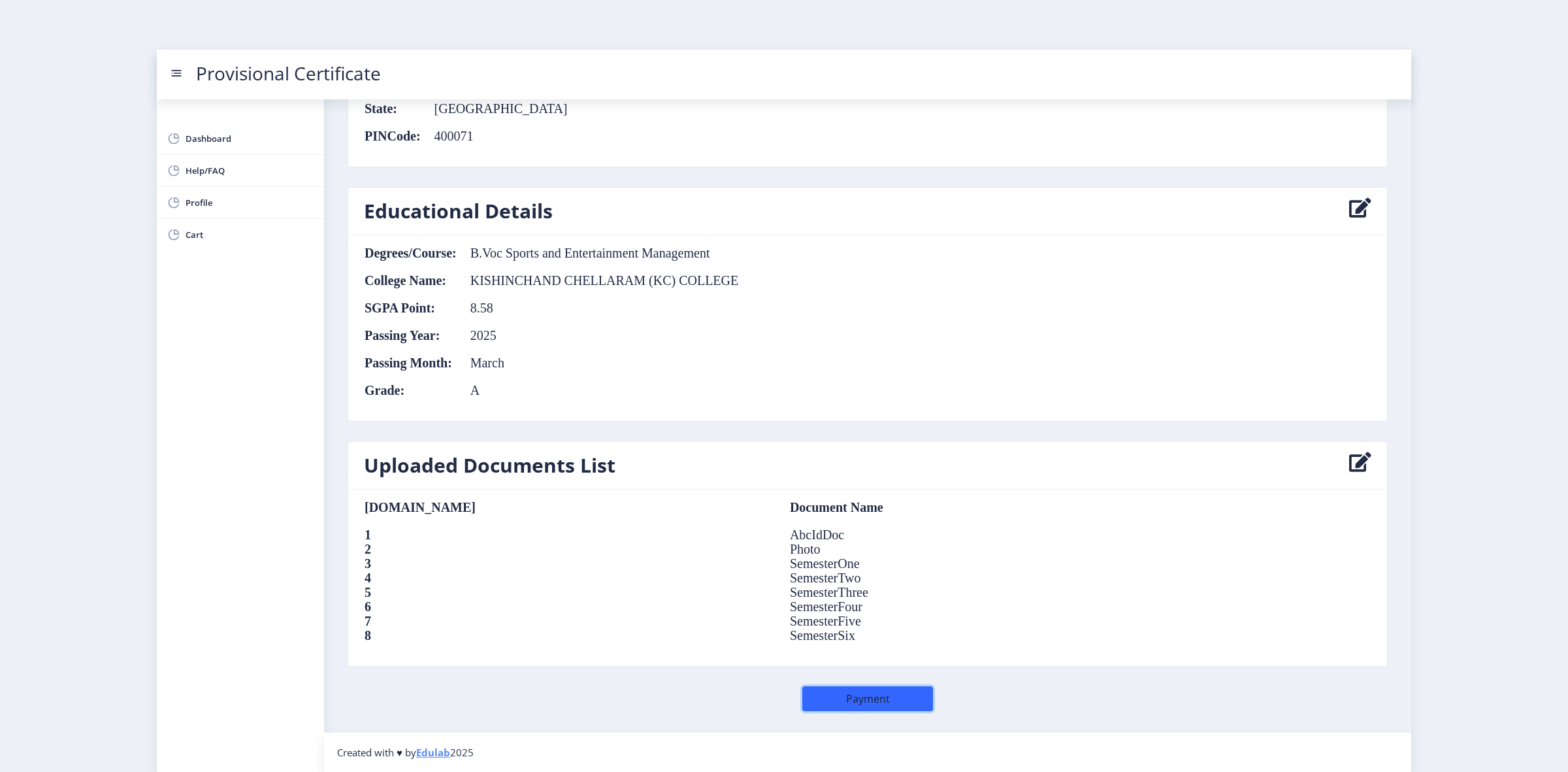
click at [883, 694] on button "Payment" at bounding box center [868, 699] width 131 height 25
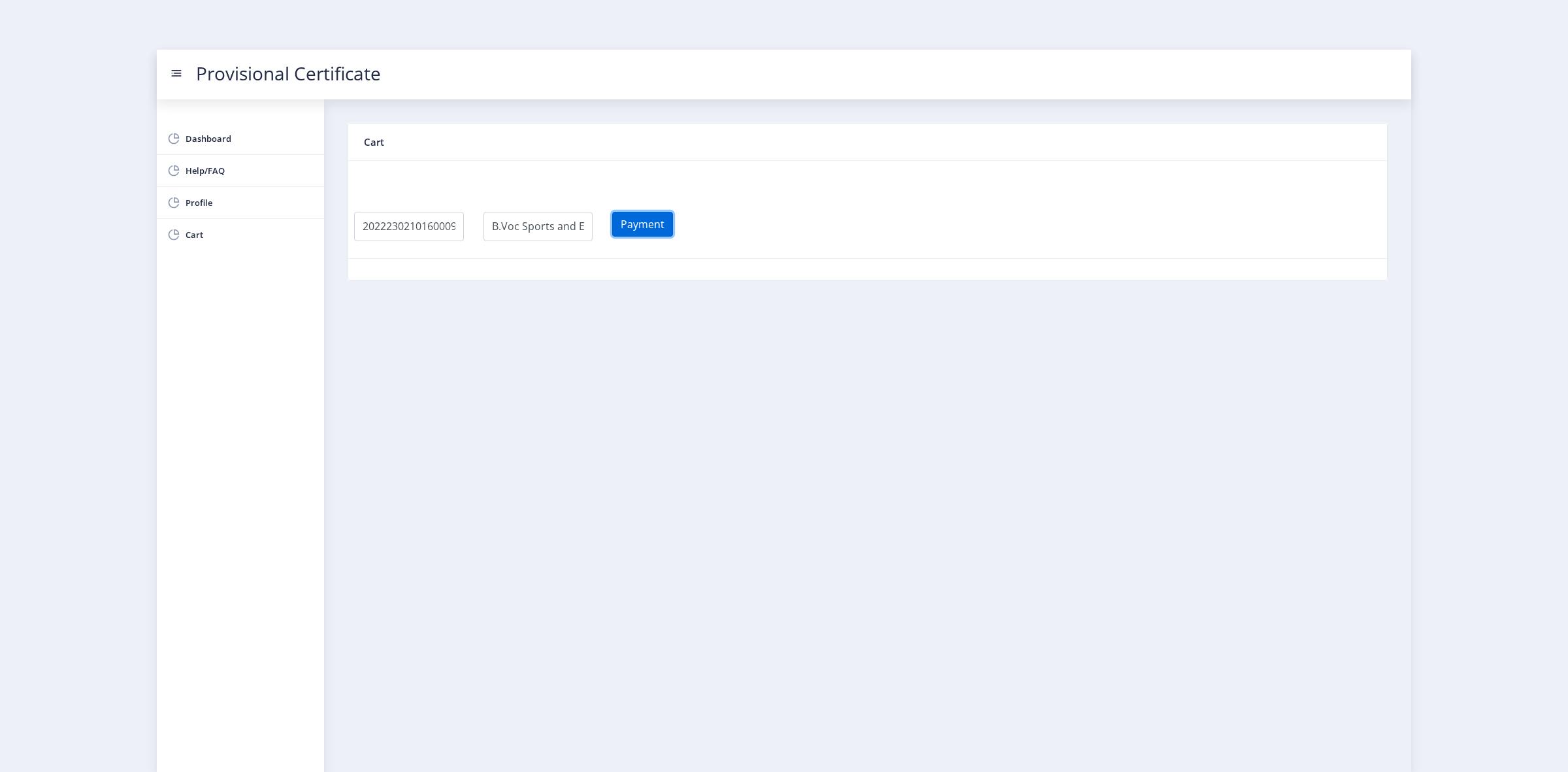
click at [673, 226] on button "Payment" at bounding box center [642, 224] width 60 height 25
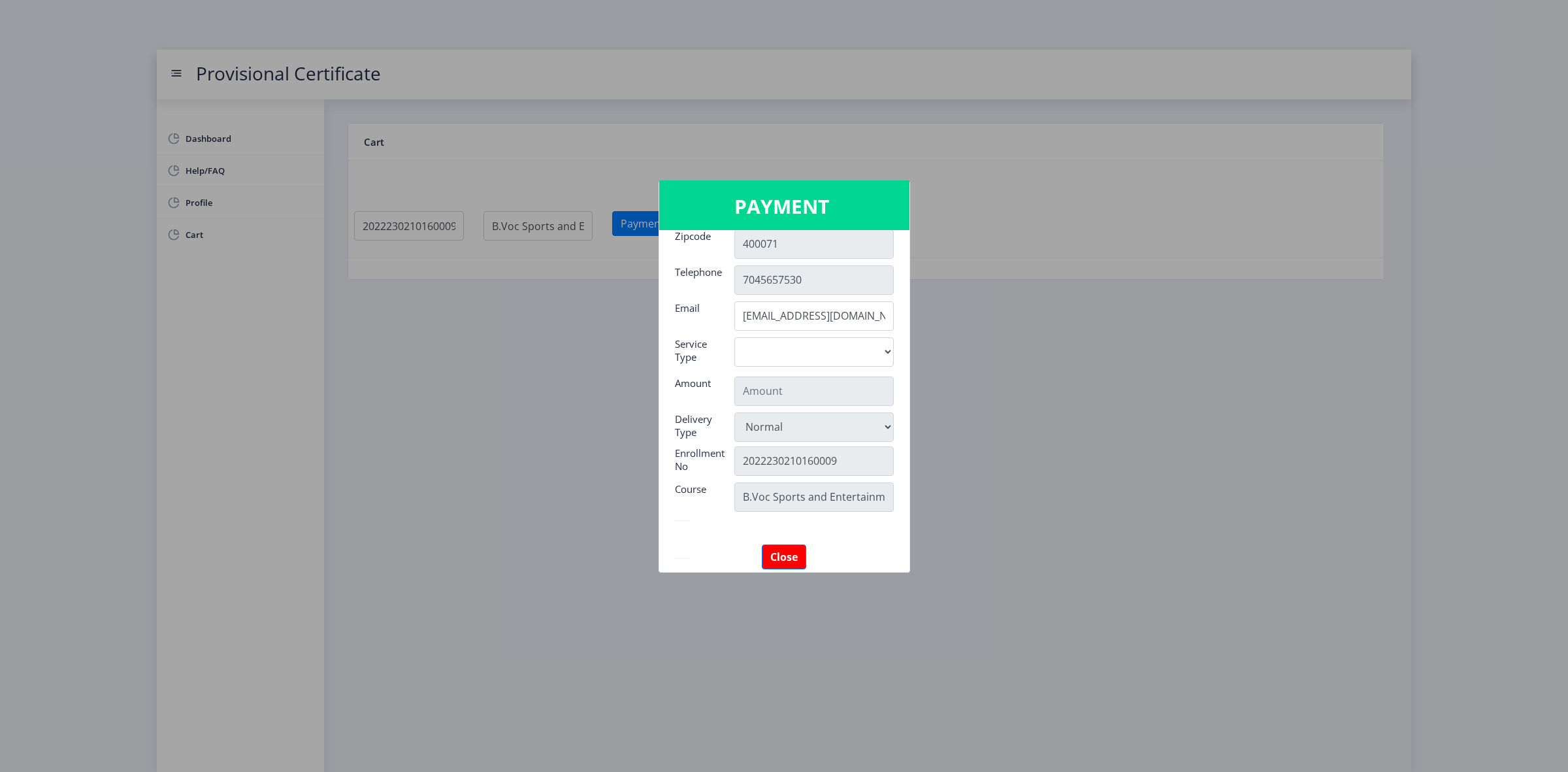
scroll to position [163, 0]
click at [811, 343] on select "Digital" at bounding box center [813, 349] width 160 height 30
select select "old"
click at [734, 335] on select "Digital" at bounding box center [813, 349] width 160 height 30
type input "795"
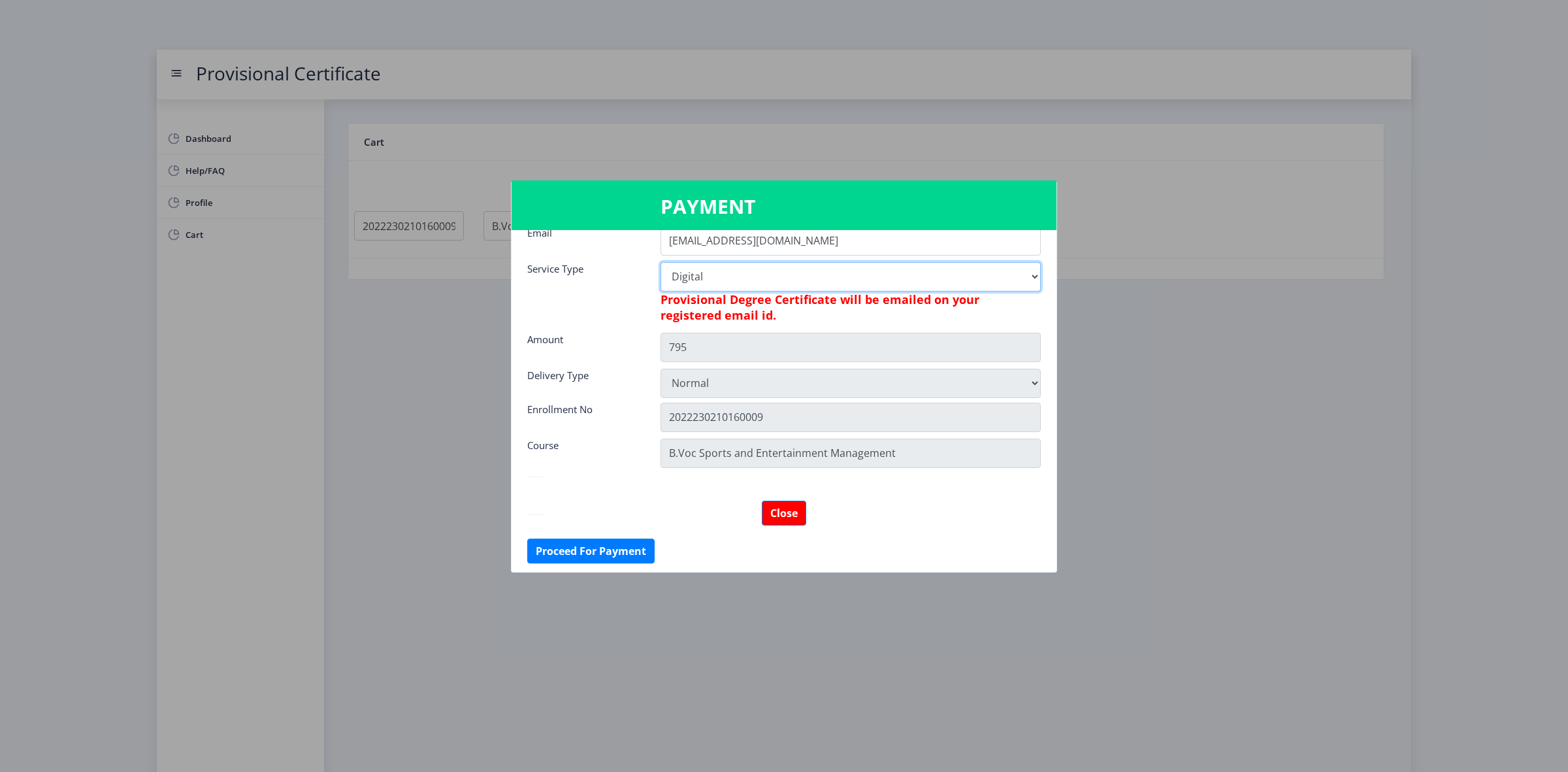
scroll to position [238, 0]
click at [1030, 268] on select "Digital" at bounding box center [850, 274] width 380 height 30
click at [661, 260] on select "Digital" at bounding box center [850, 274] width 380 height 30
click at [644, 549] on button "Proceed For Payment" at bounding box center [590, 549] width 127 height 25
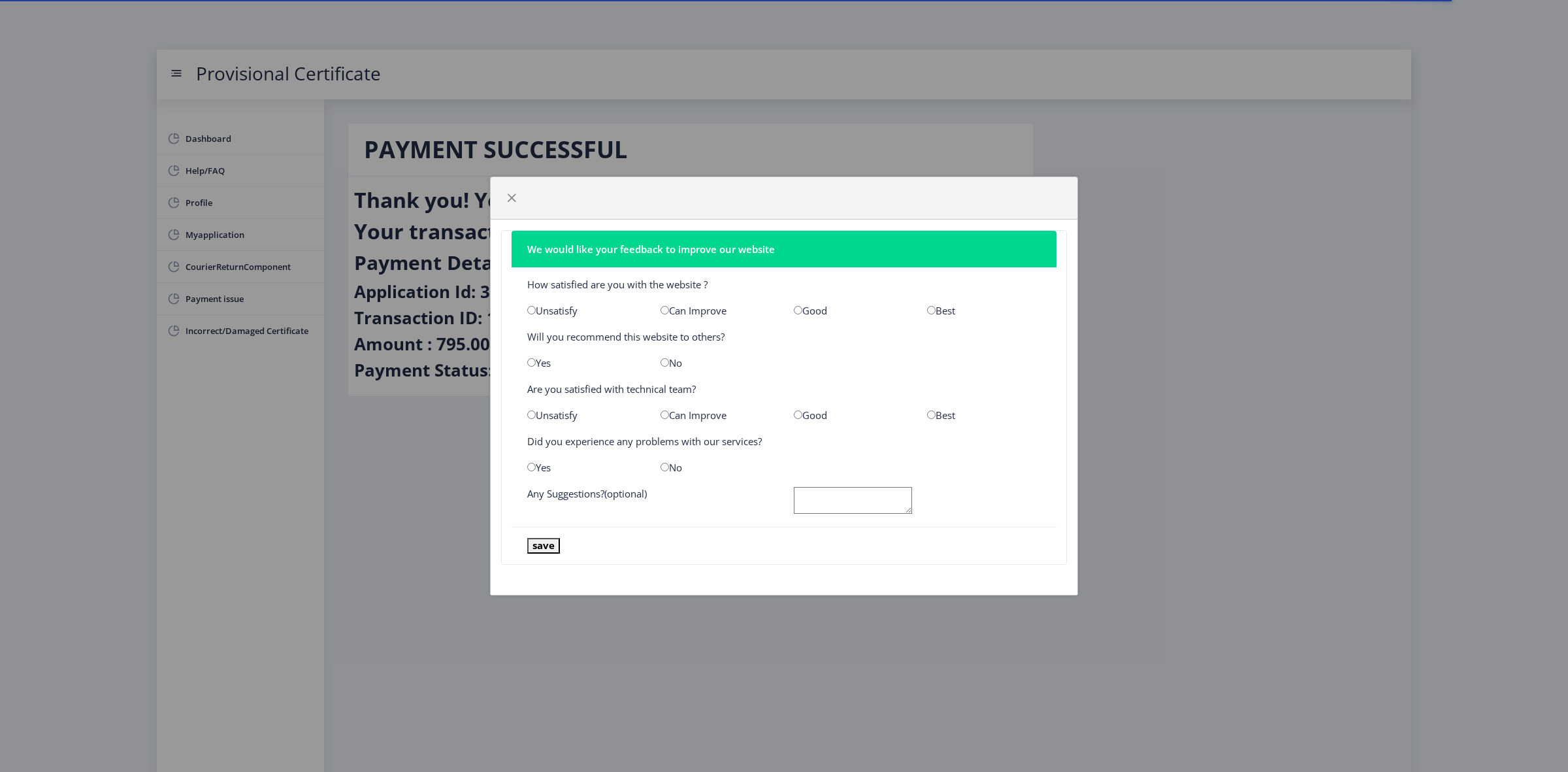
click at [798, 309] on input "radio" at bounding box center [797, 310] width 8 height 8
radio input "true"
click at [529, 360] on input "radio" at bounding box center [531, 362] width 8 height 8
radio input "true"
click at [795, 415] on input "radio" at bounding box center [797, 414] width 8 height 8
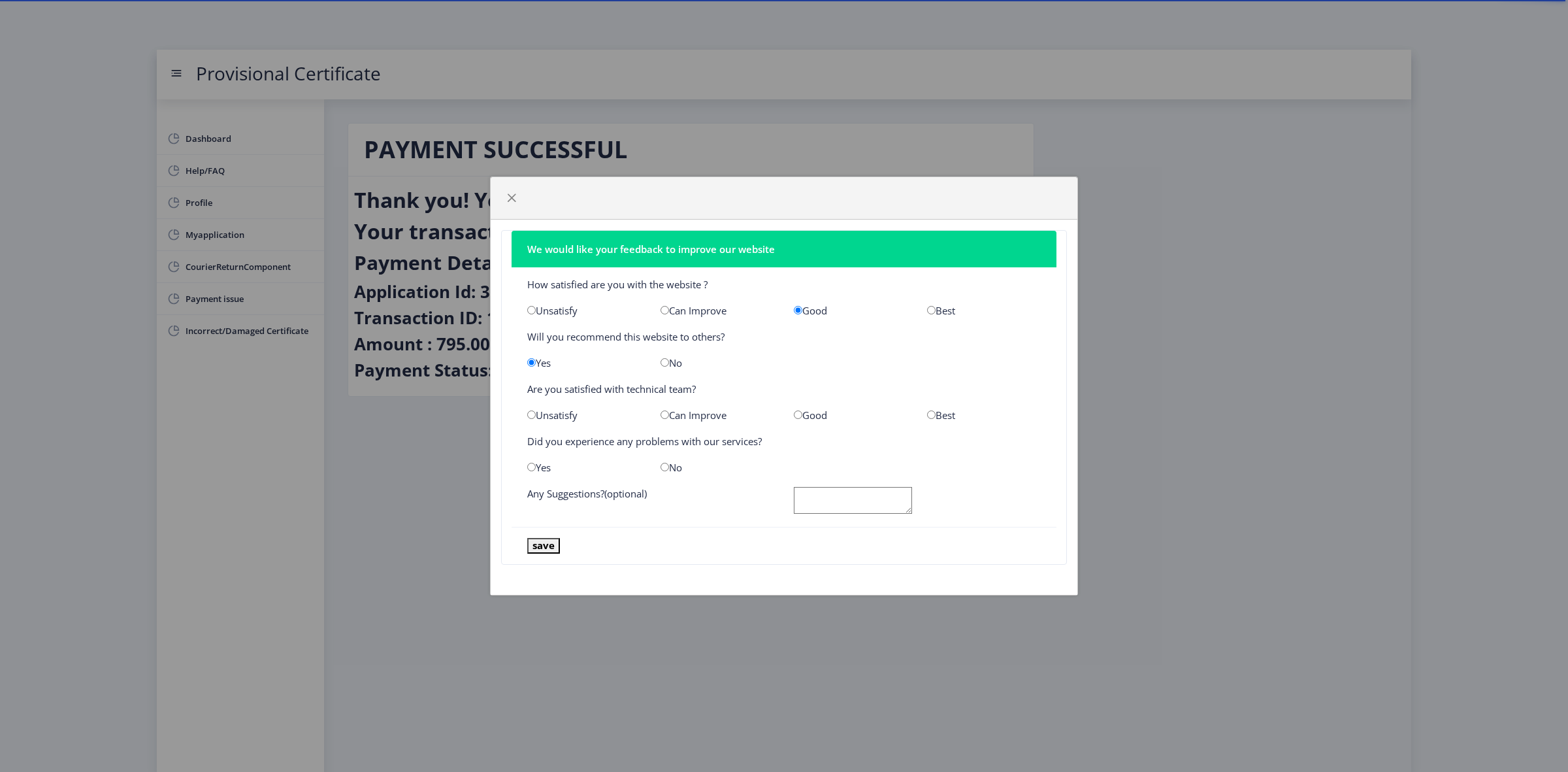
radio input "true"
click at [664, 465] on input "radio" at bounding box center [664, 466] width 8 height 8
radio input "true"
click at [553, 544] on button "save" at bounding box center [543, 545] width 32 height 15
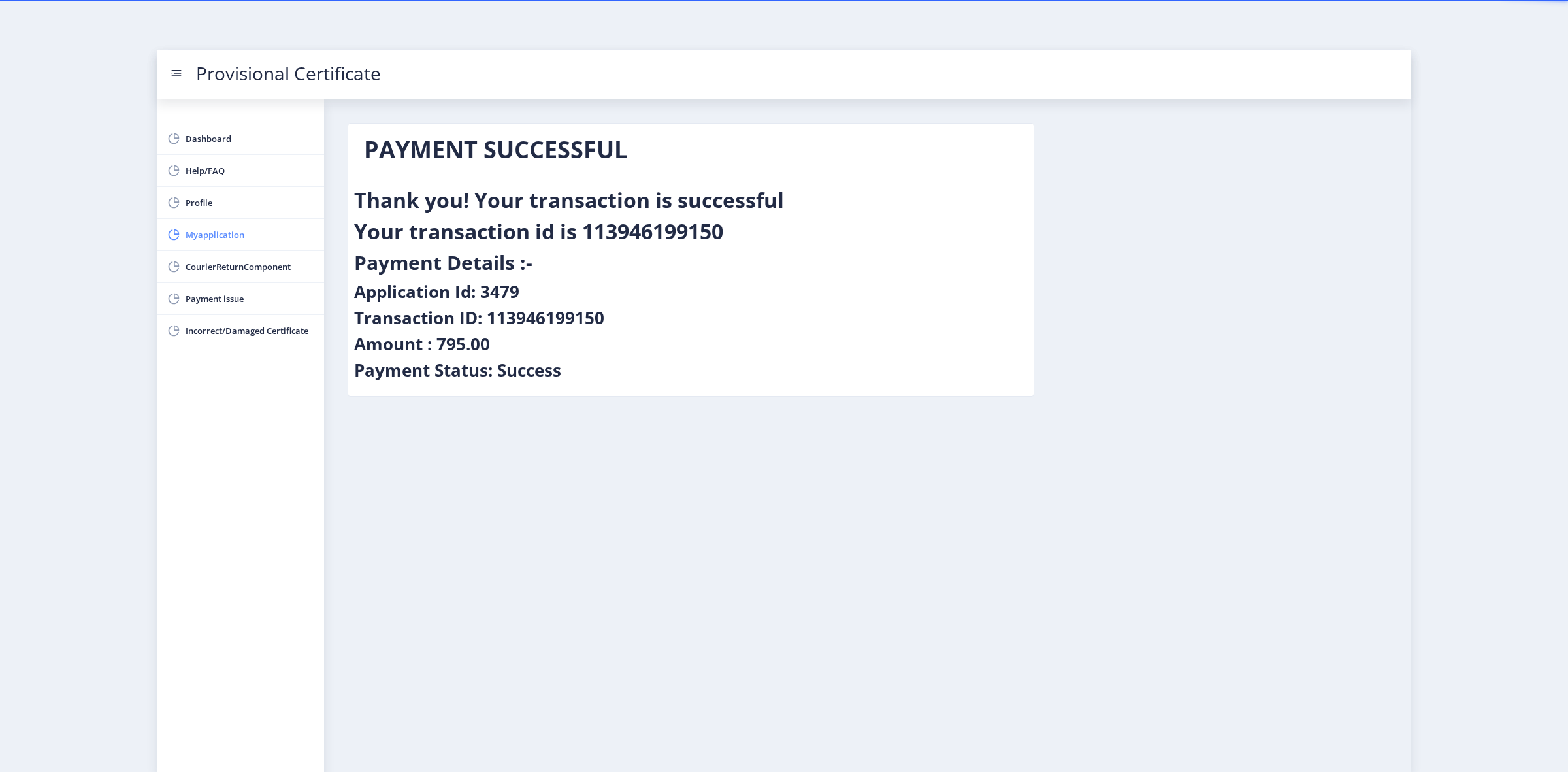
click at [210, 230] on span "Myapplication" at bounding box center [250, 234] width 128 height 15
